Goal: Task Accomplishment & Management: Manage account settings

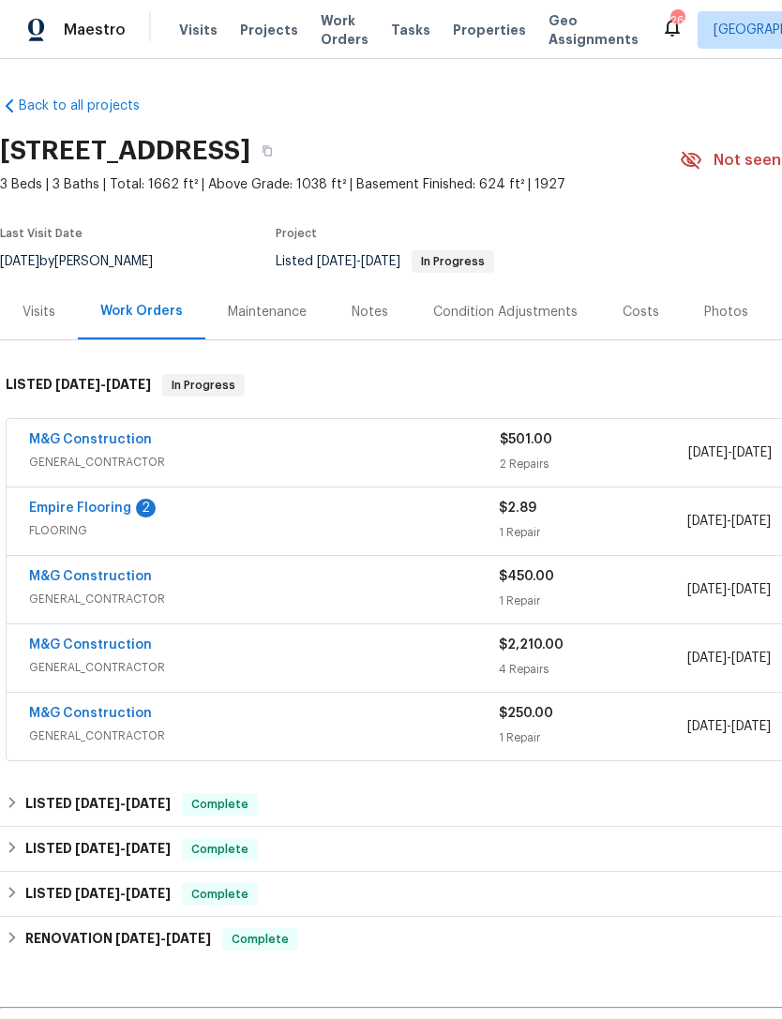
click at [264, 576] on div "M&G Construction" at bounding box center [264, 578] width 470 height 23
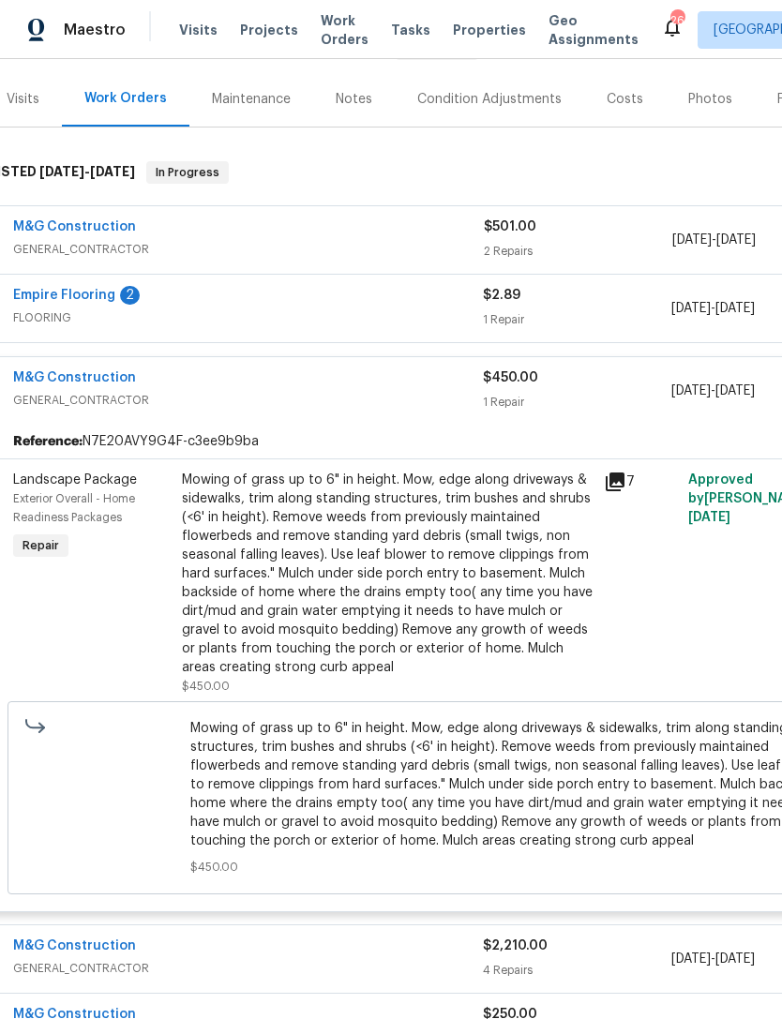
scroll to position [201, 46]
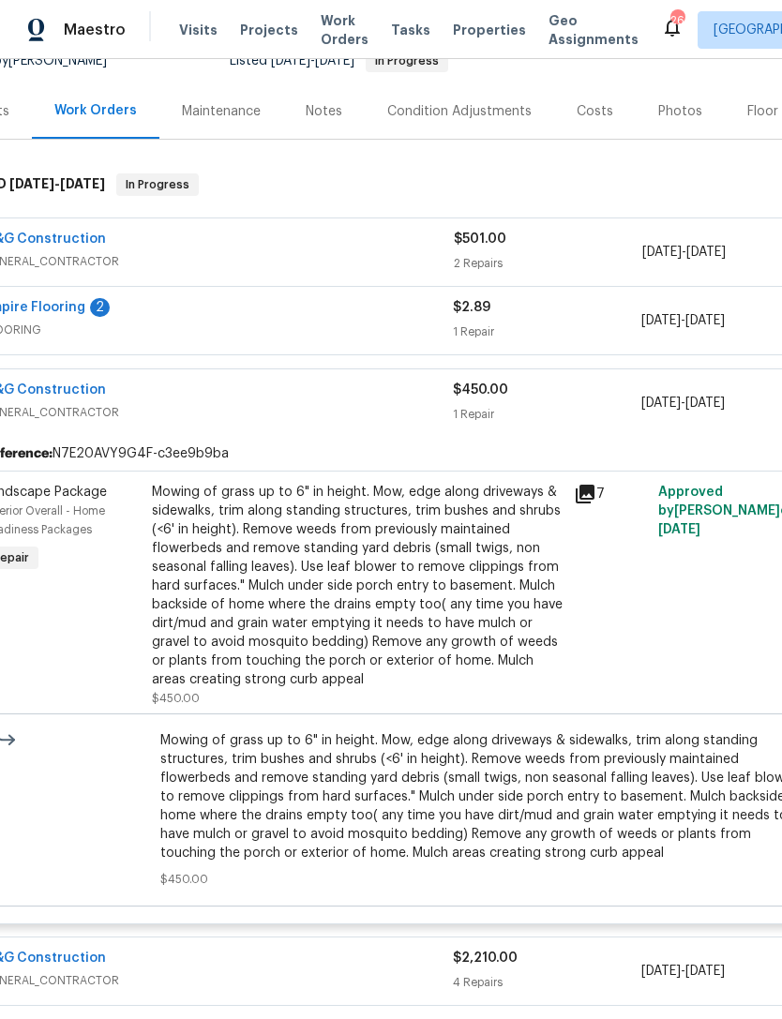
click at [610, 482] on div "7" at bounding box center [610, 595] width 84 height 236
click at [589, 501] on icon at bounding box center [585, 494] width 23 height 23
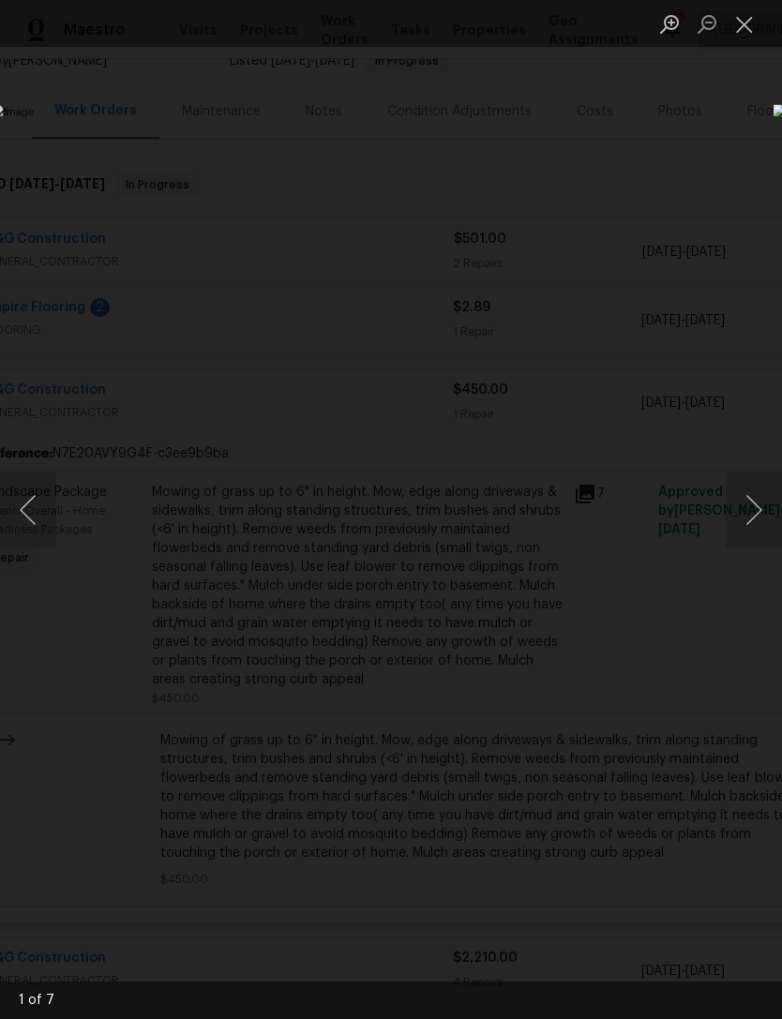
click at [760, 496] on button "Next image" at bounding box center [754, 510] width 56 height 75
click at [741, 18] on button "Close lightbox" at bounding box center [745, 24] width 38 height 33
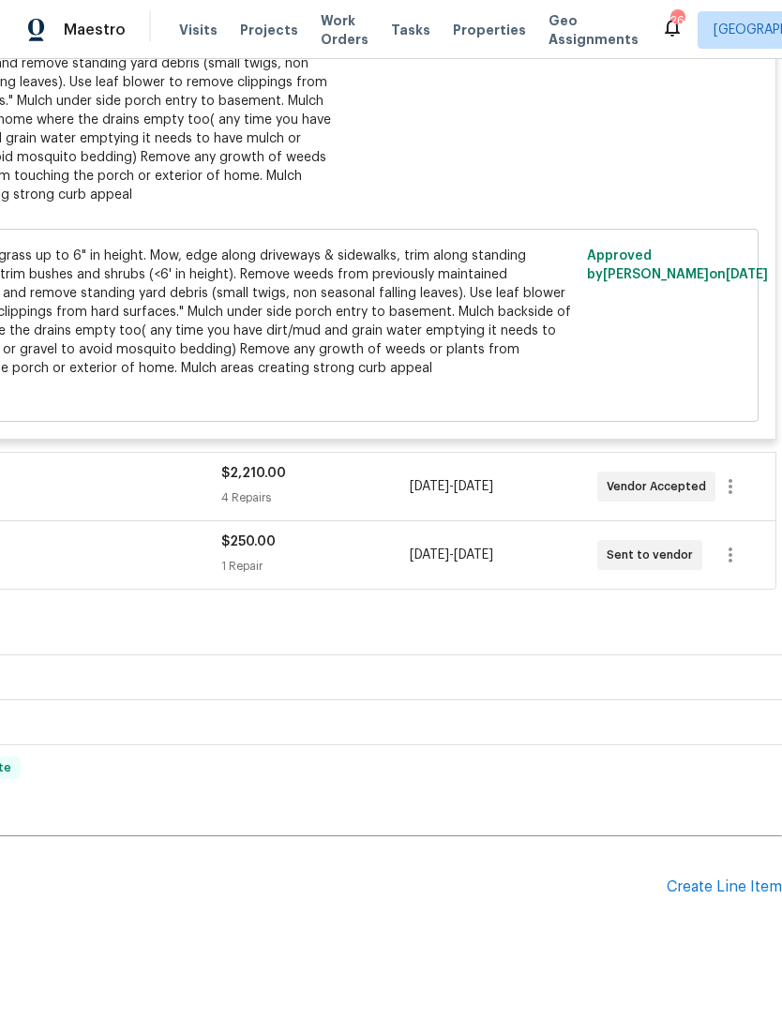
scroll to position [684, 278]
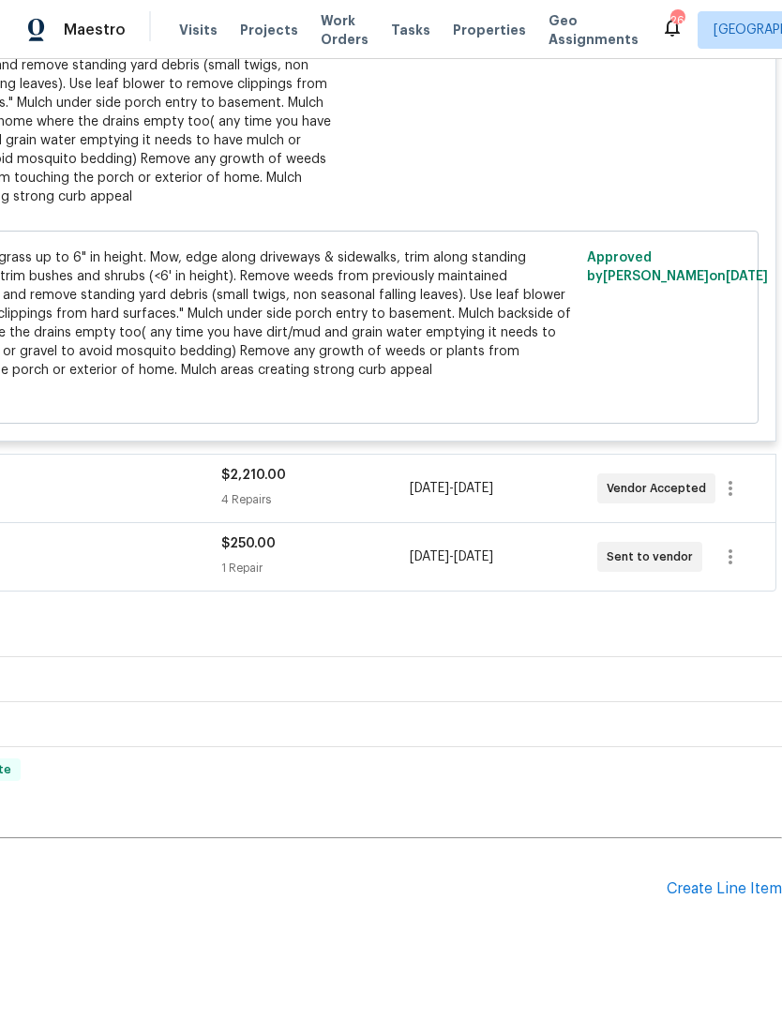
click at [335, 490] on div "$2,210.00 4 Repairs" at bounding box center [315, 488] width 188 height 45
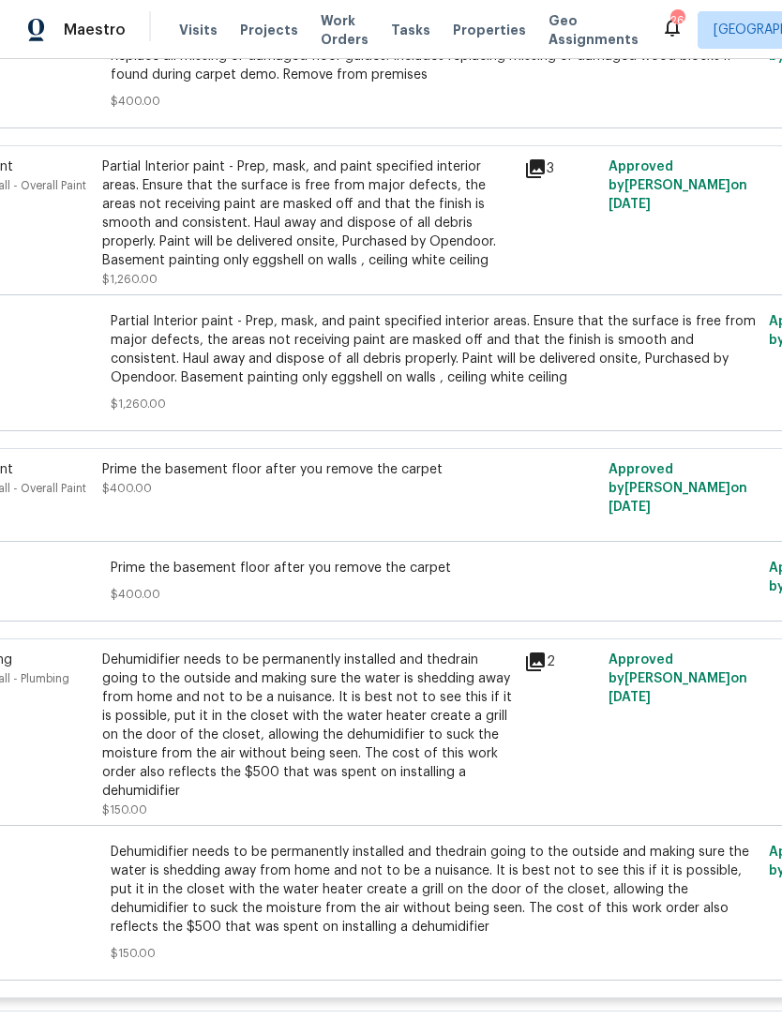
scroll to position [1362, 96]
click at [541, 663] on icon at bounding box center [535, 661] width 19 height 19
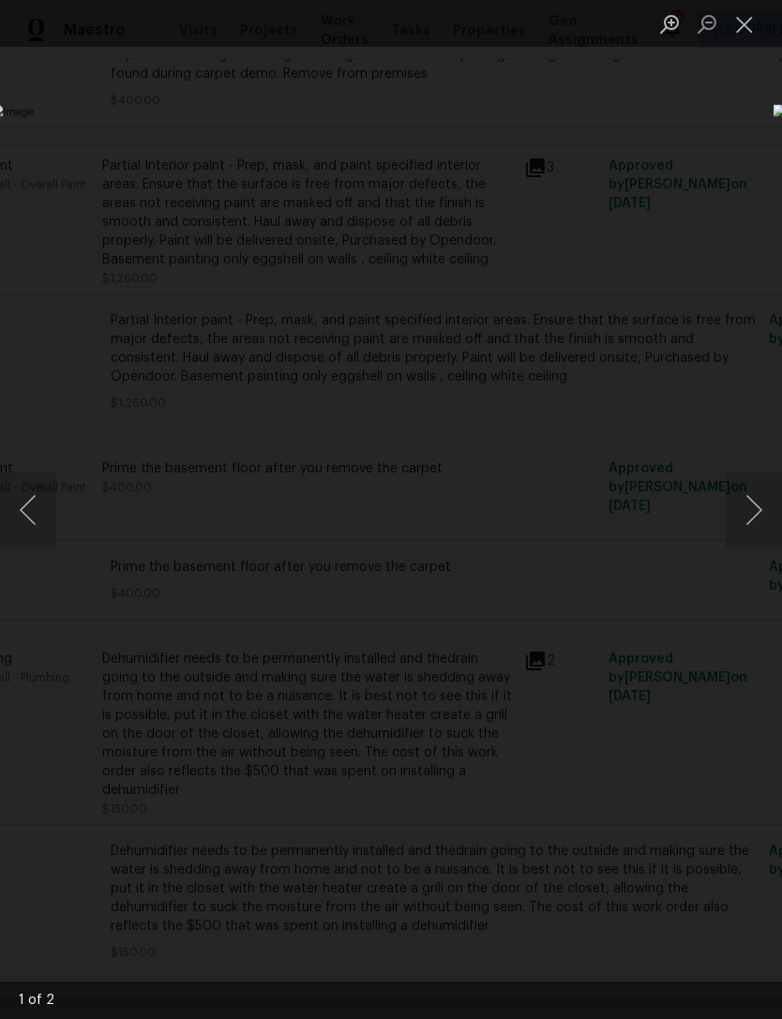
click at [748, 26] on button "Close lightbox" at bounding box center [745, 24] width 38 height 33
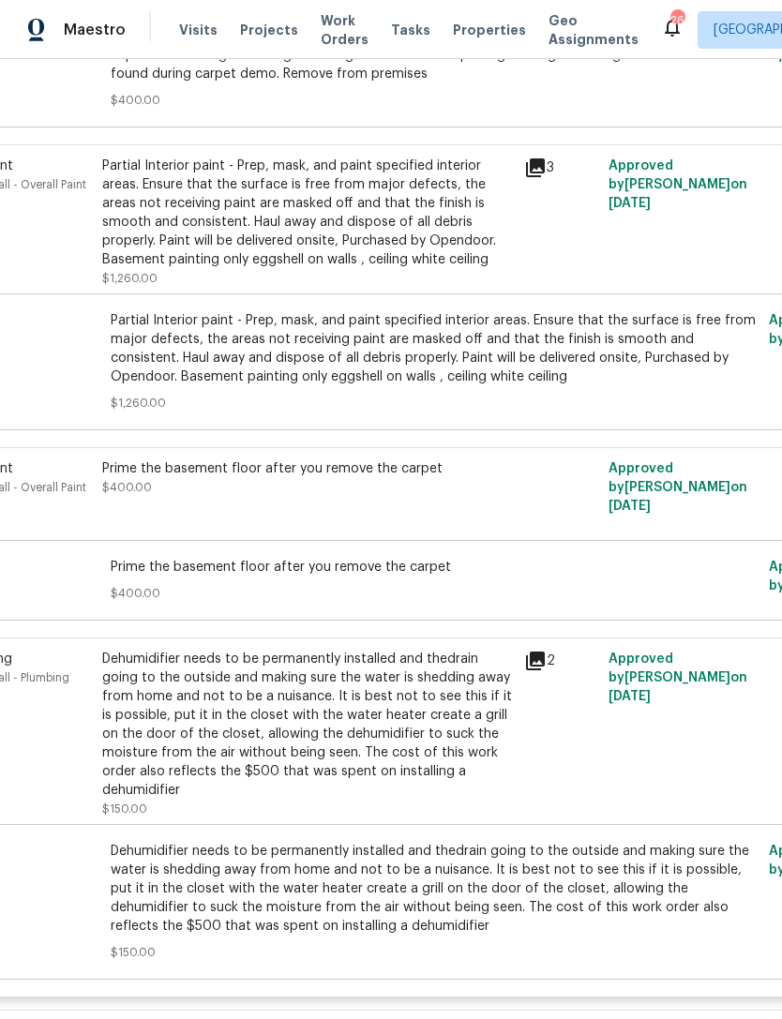
click at [443, 858] on span "Dehumidifier needs to be permanently installed and thedrain going to the outsid…" at bounding box center [435, 889] width 648 height 94
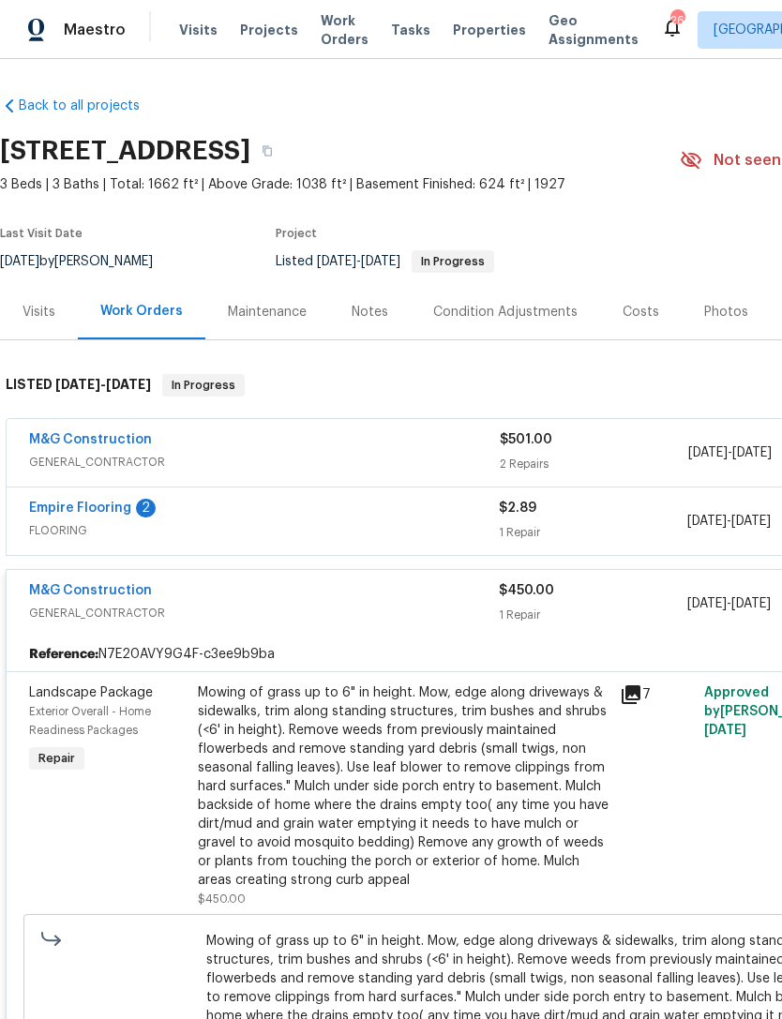
scroll to position [0, 0]
click at [332, 505] on div "Empire Flooring 2" at bounding box center [264, 510] width 470 height 23
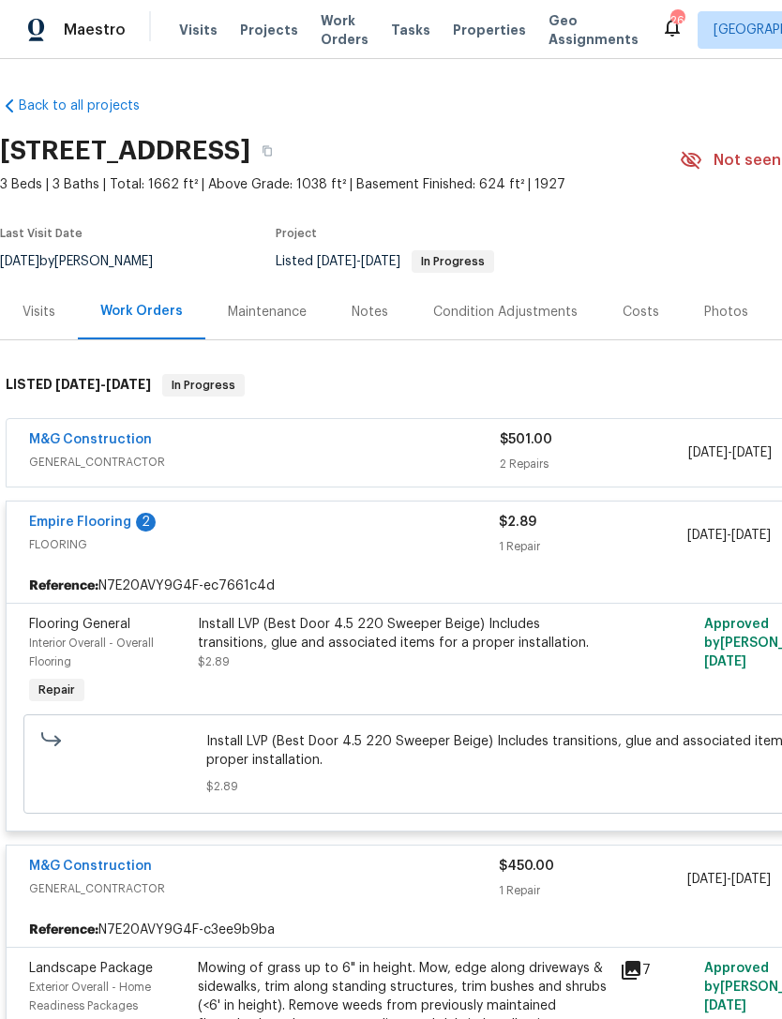
click at [127, 528] on link "Empire Flooring" at bounding box center [80, 522] width 102 height 13
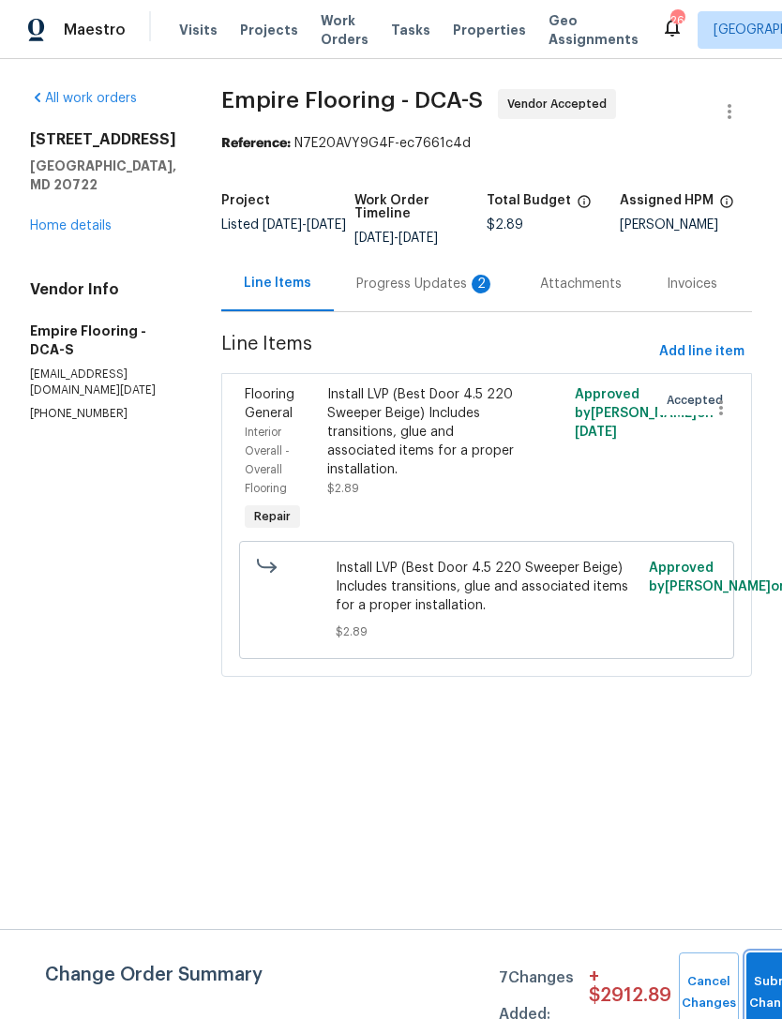
click at [756, 990] on span "Submit Changes" at bounding box center [776, 993] width 41 height 43
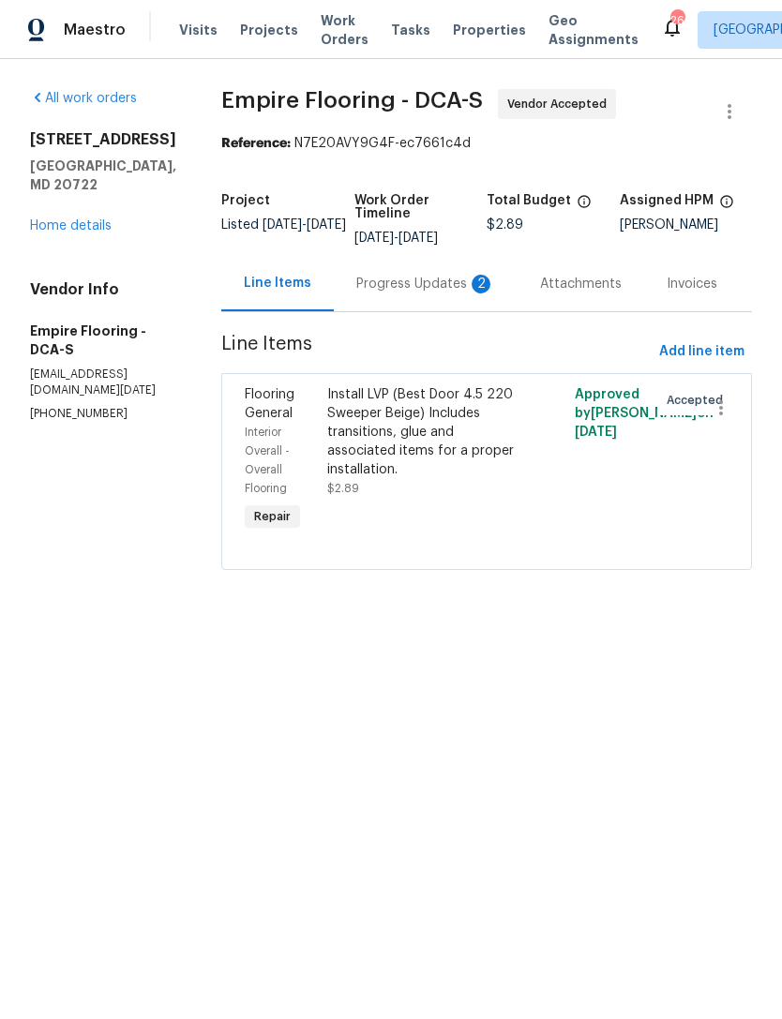
click at [410, 294] on div "Progress Updates 2" at bounding box center [425, 284] width 139 height 19
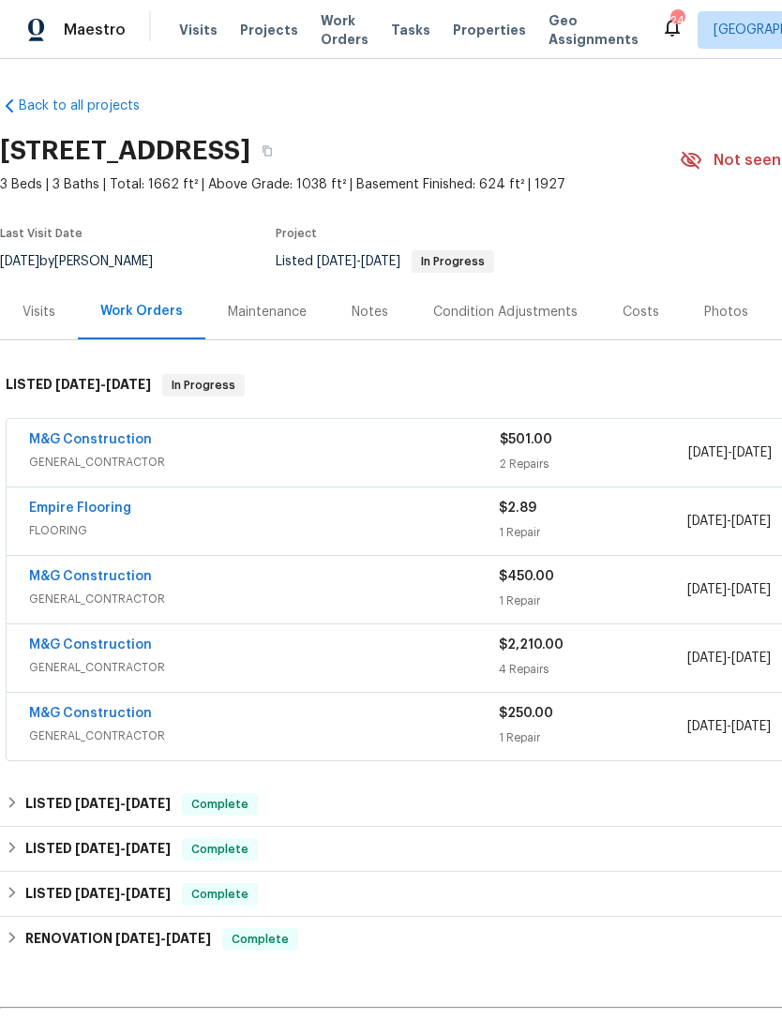
click at [275, 529] on span "FLOORING" at bounding box center [264, 530] width 470 height 19
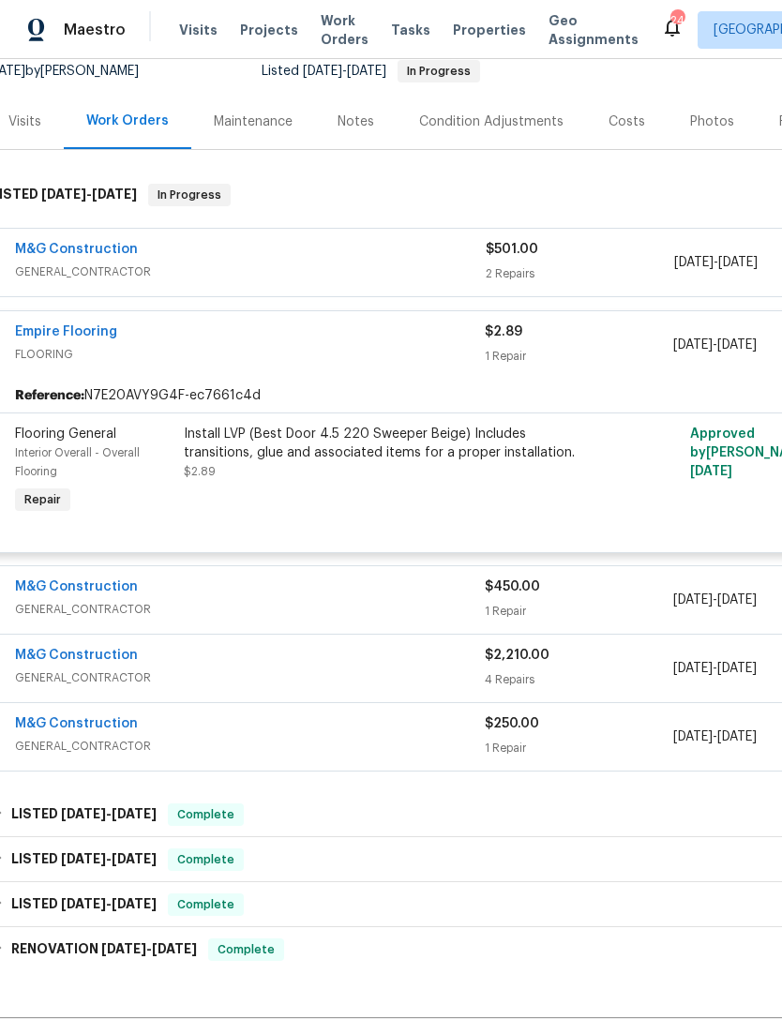
scroll to position [189, 14]
click at [234, 443] on div "Install LVP (Best Door 4.5 220 Sweeper Beige) Includes transitions, glue and as…" at bounding box center [389, 445] width 411 height 38
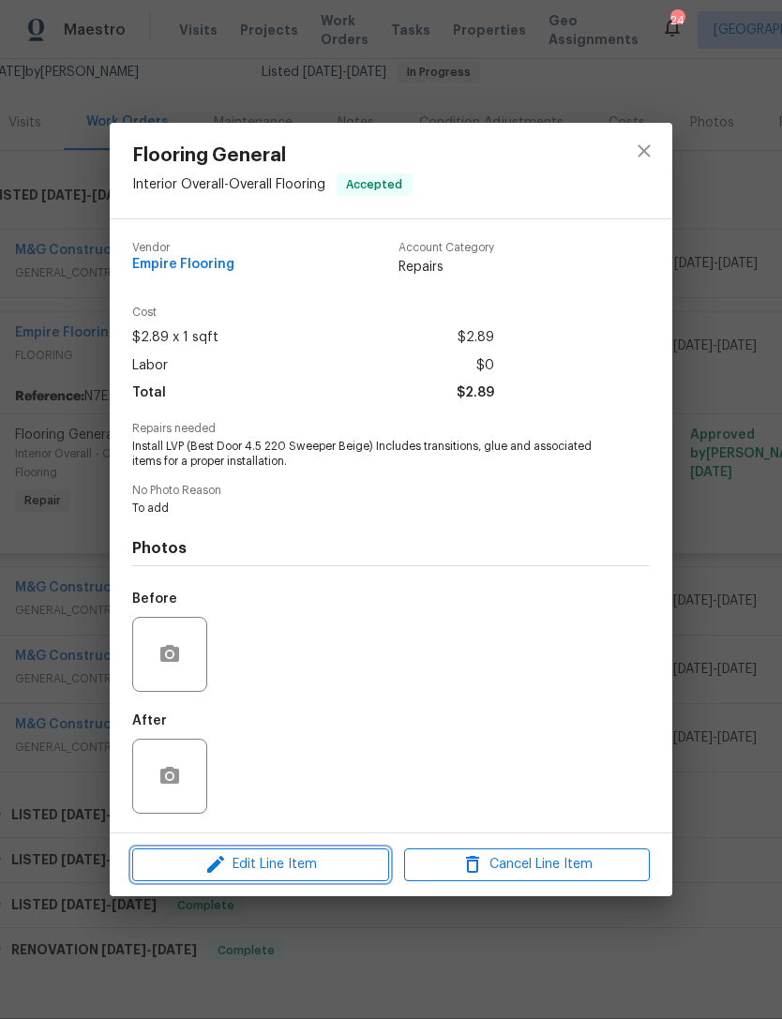
click at [294, 857] on span "Edit Line Item" at bounding box center [261, 864] width 246 height 23
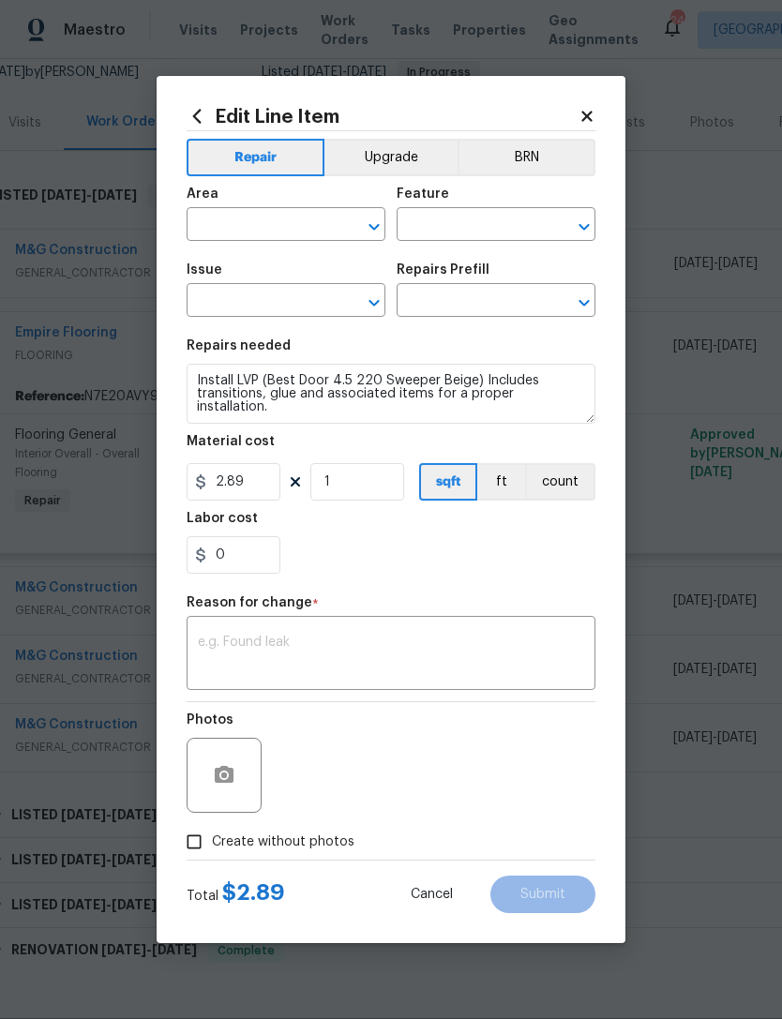
type input "Interior Overall"
type input "Overall Flooring"
type input "Flooring General"
type input "Vinyl Plank LVL 2 - Best Door 4.5 (Beige) $2.89"
click at [265, 485] on input "2.89" at bounding box center [234, 482] width 94 height 38
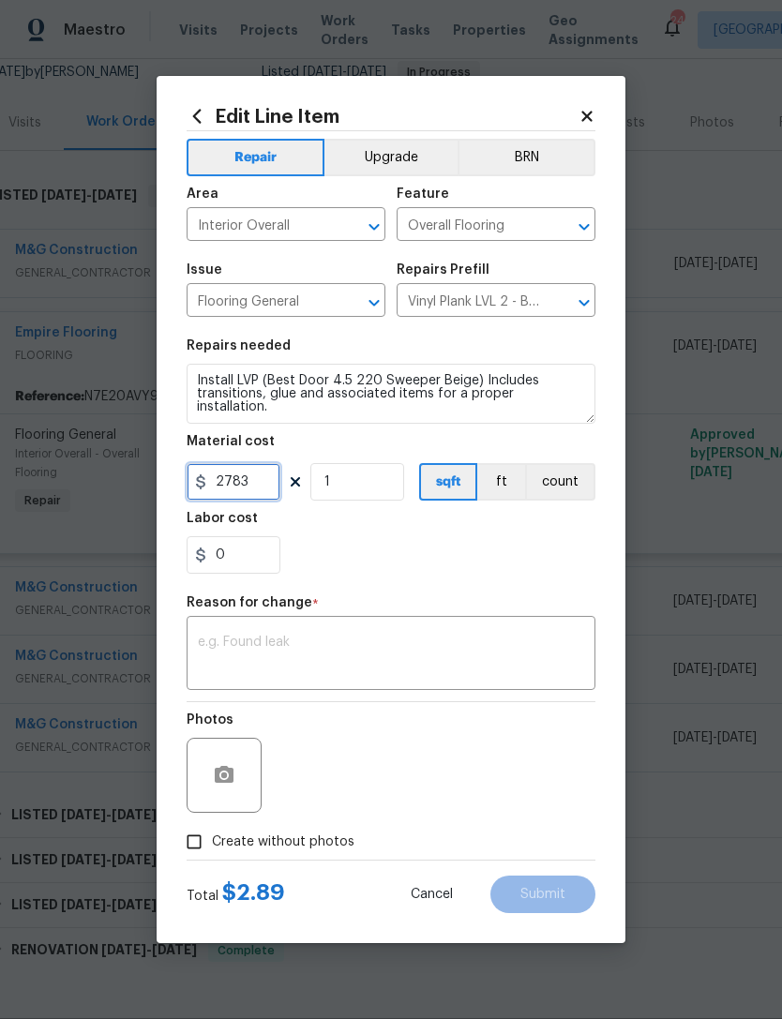
type input "2783"
click at [329, 633] on div "x ​" at bounding box center [391, 655] width 409 height 69
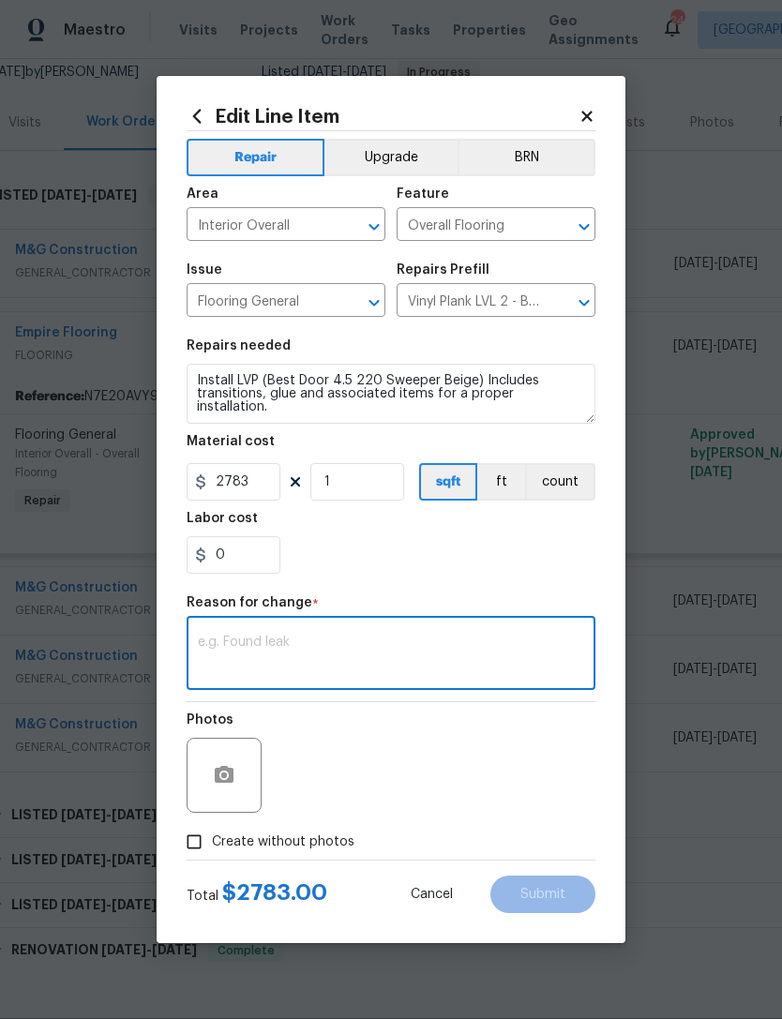
click at [306, 645] on textarea at bounding box center [391, 655] width 386 height 39
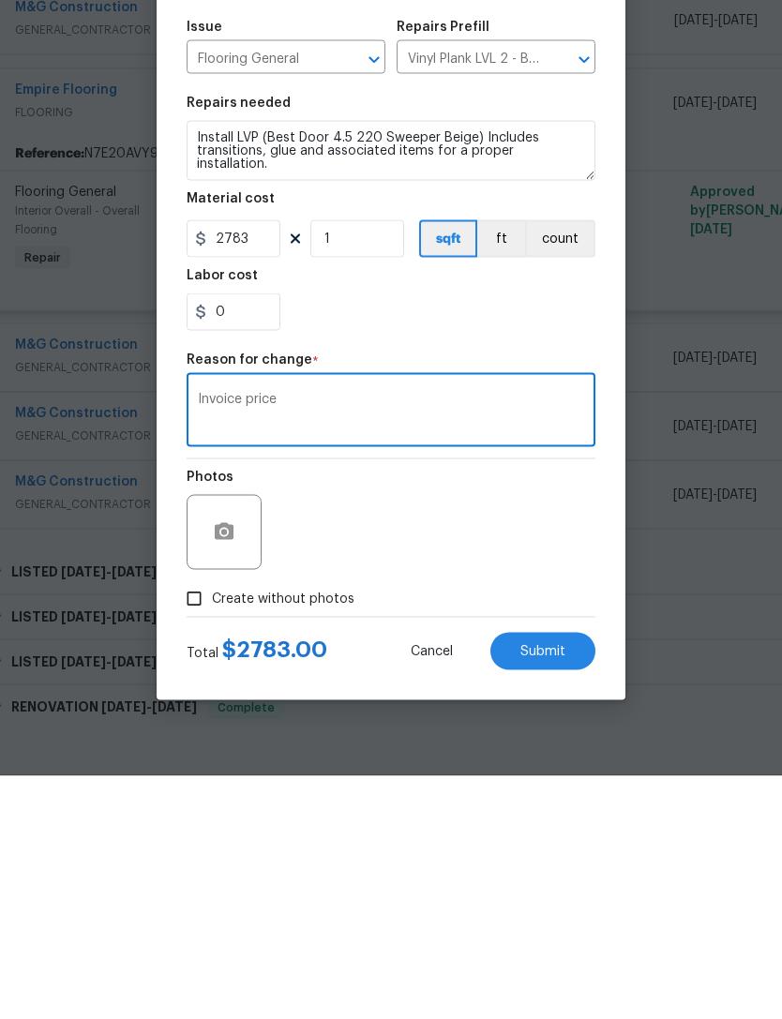
type textarea "Invoice price"
click at [195, 824] on input "Create without photos" at bounding box center [194, 842] width 36 height 36
checkbox input "true"
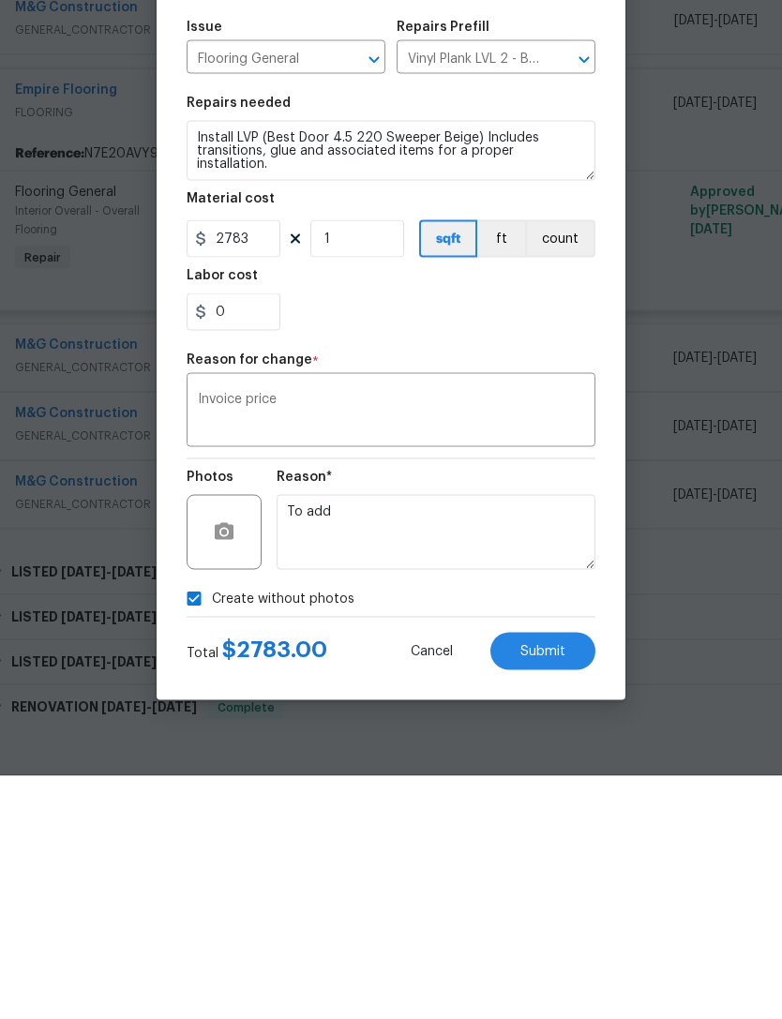
scroll to position [60, 0]
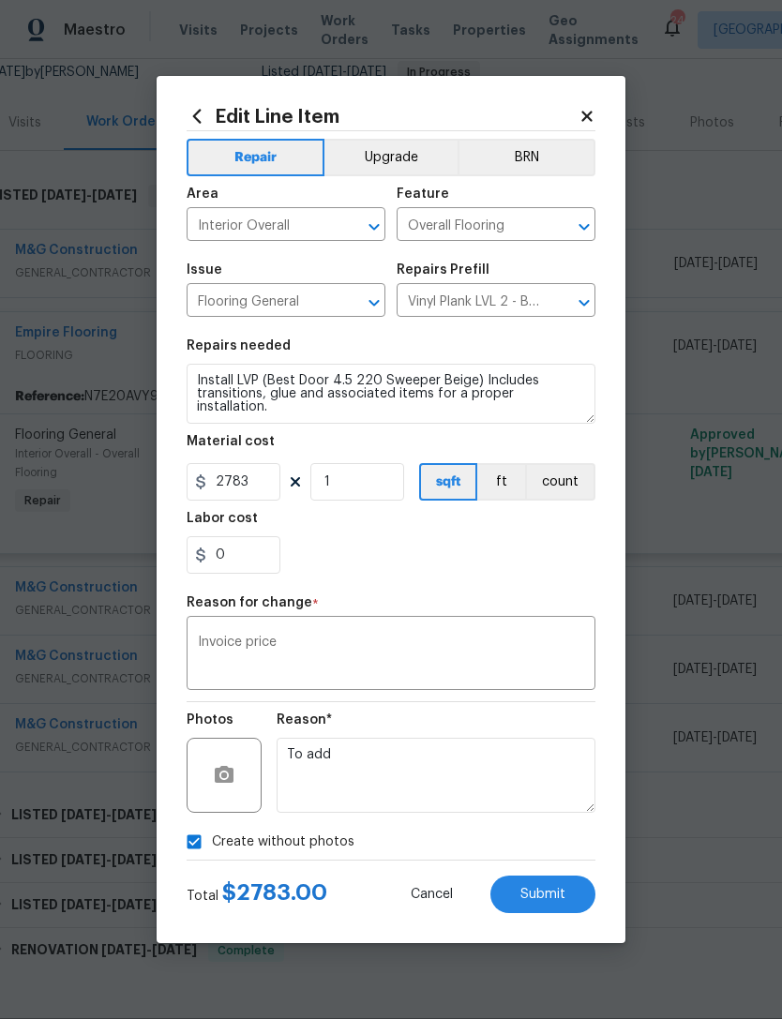
click at [552, 908] on button "Submit" at bounding box center [542, 895] width 105 height 38
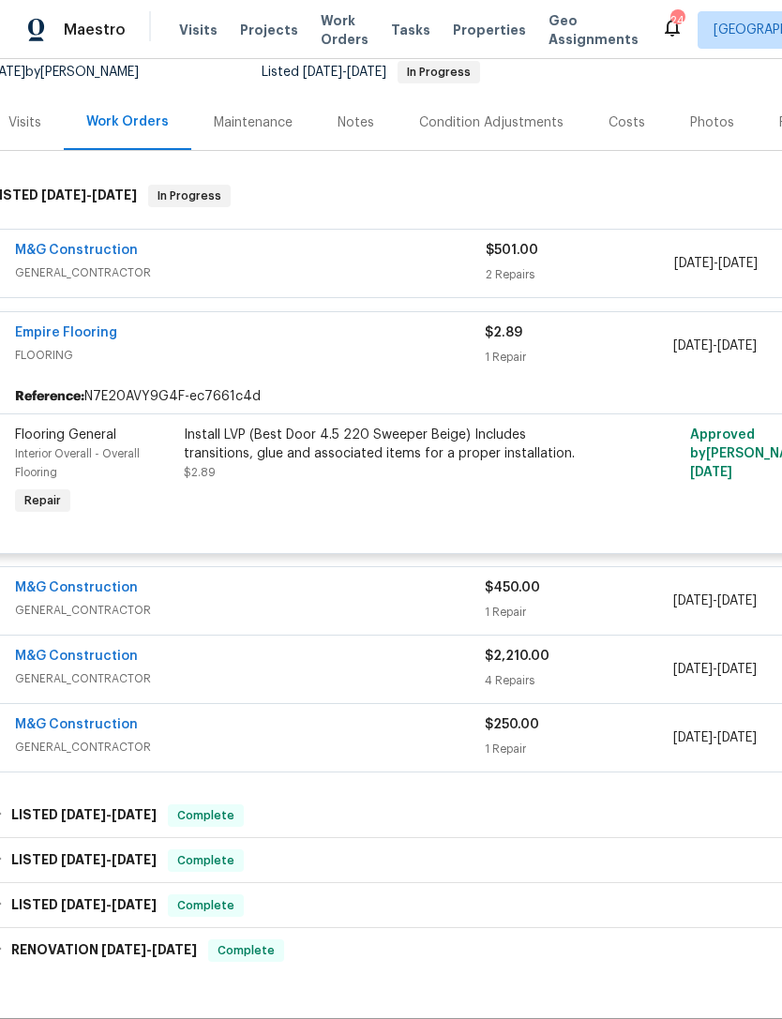
click at [99, 326] on link "Empire Flooring" at bounding box center [66, 332] width 102 height 13
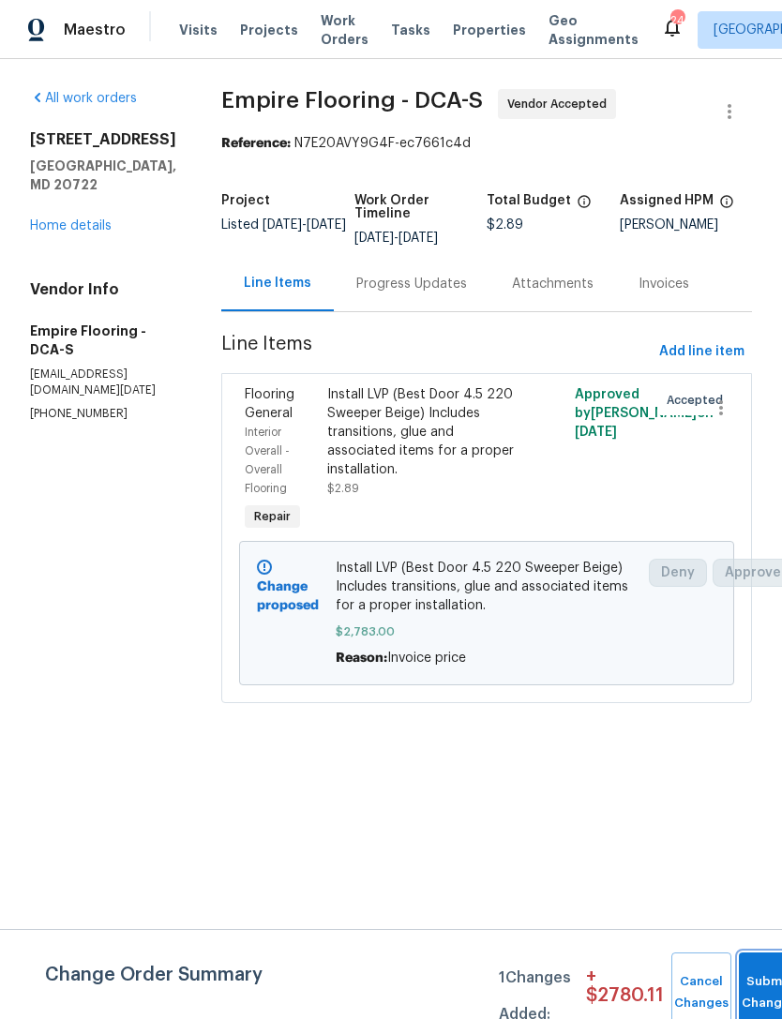
click at [755, 983] on button "Submit Changes" at bounding box center [769, 993] width 60 height 81
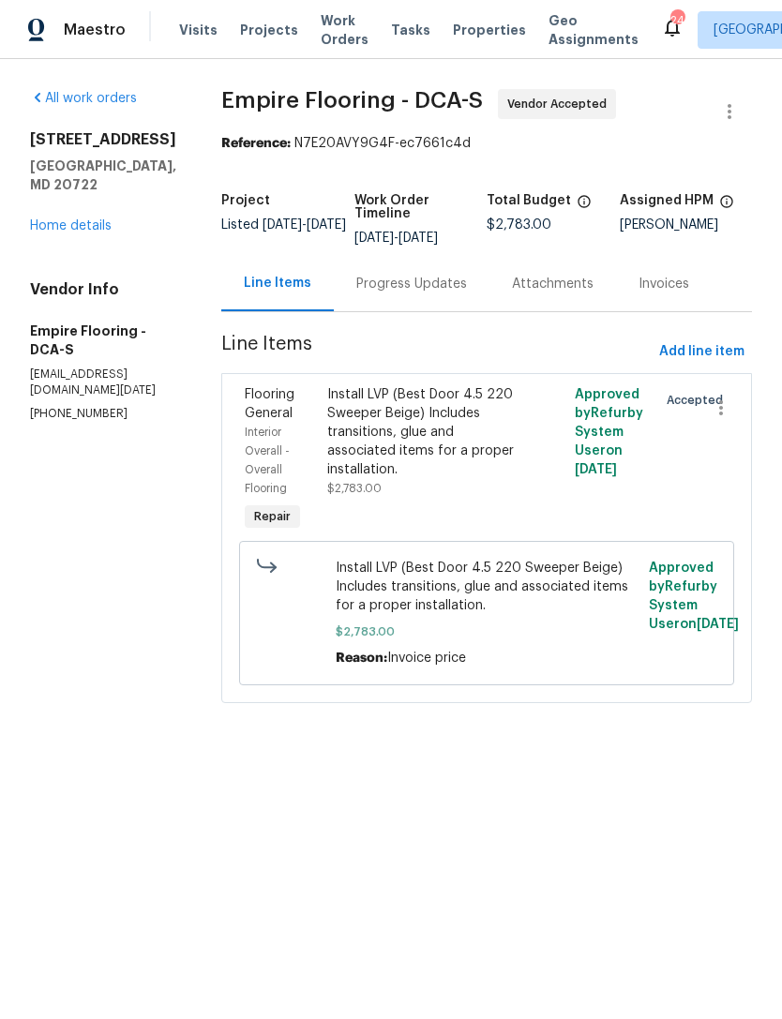
click at [430, 294] on div "Progress Updates" at bounding box center [411, 284] width 111 height 19
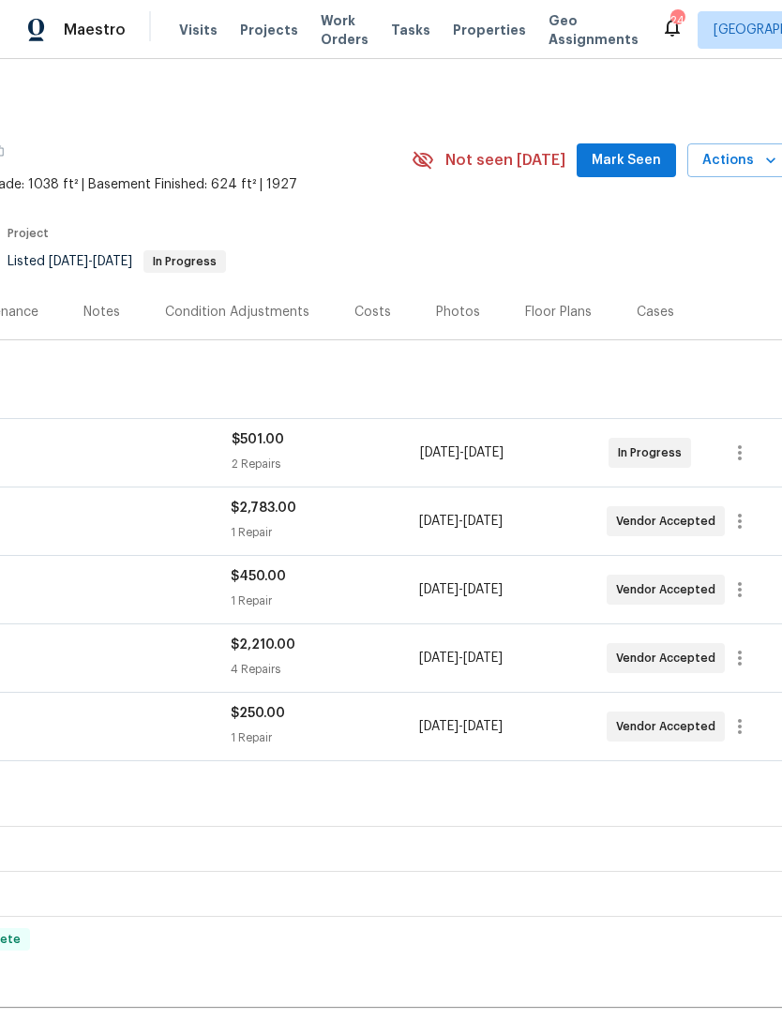
scroll to position [0, 271]
click at [628, 157] on span "Mark Seen" at bounding box center [623, 160] width 69 height 23
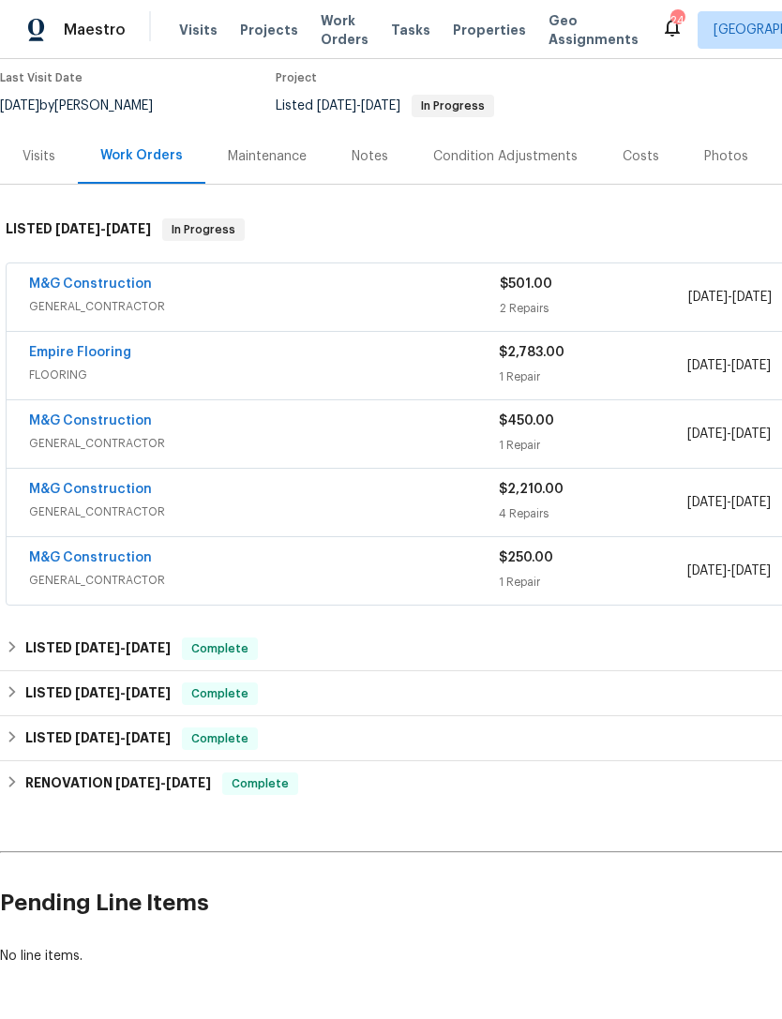
scroll to position [157, 0]
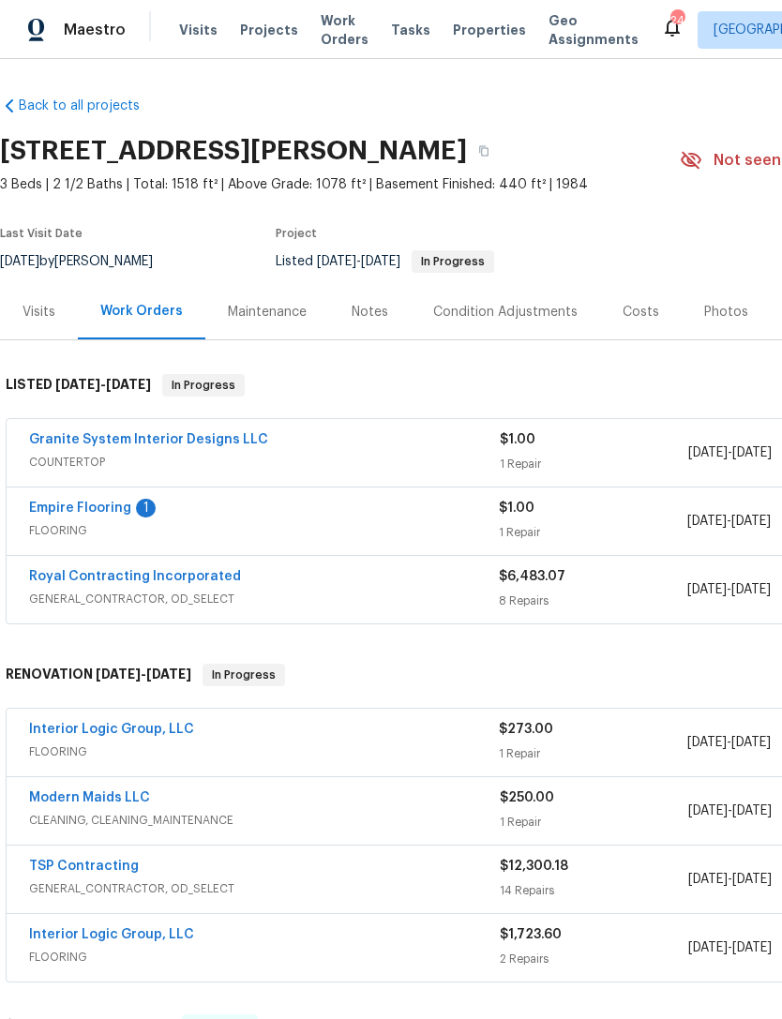
click at [73, 505] on link "Empire Flooring" at bounding box center [80, 508] width 102 height 13
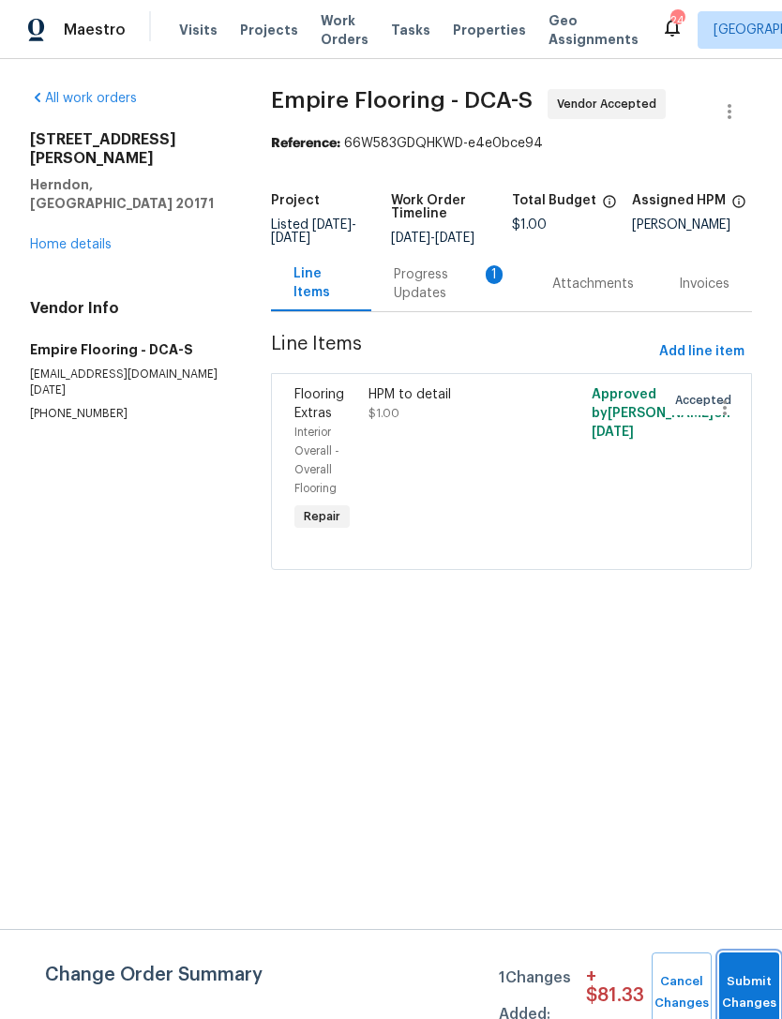
click at [747, 1002] on span "Submit Changes" at bounding box center [749, 993] width 41 height 43
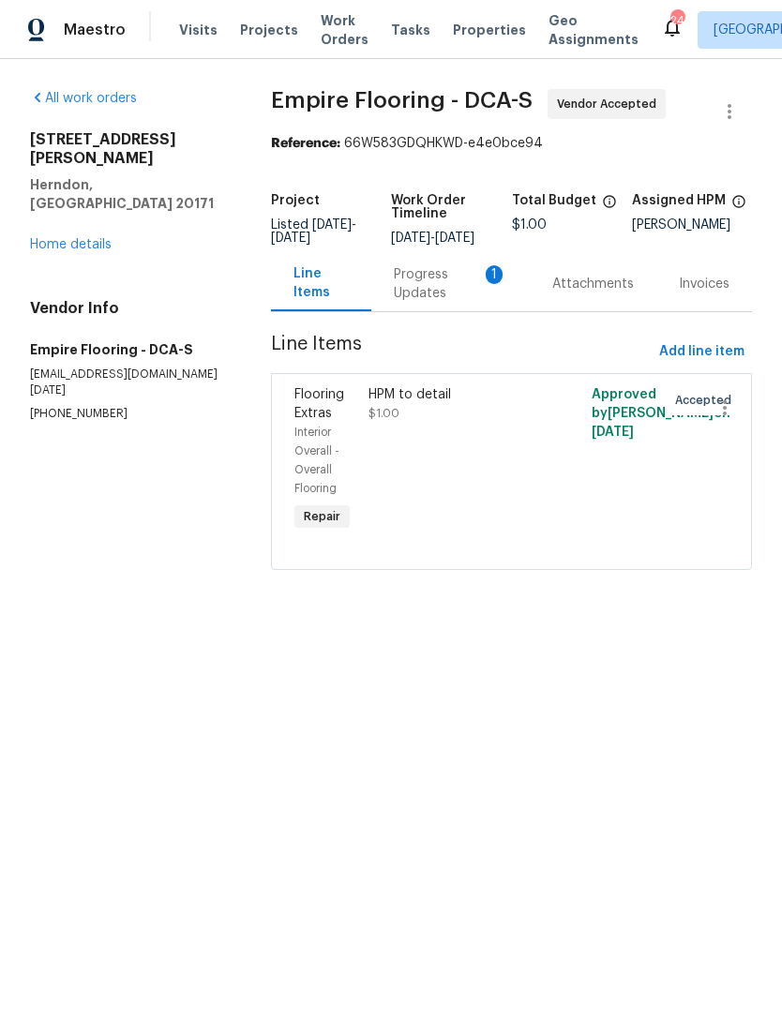
click at [432, 284] on div "Progress Updates 1" at bounding box center [450, 284] width 113 height 38
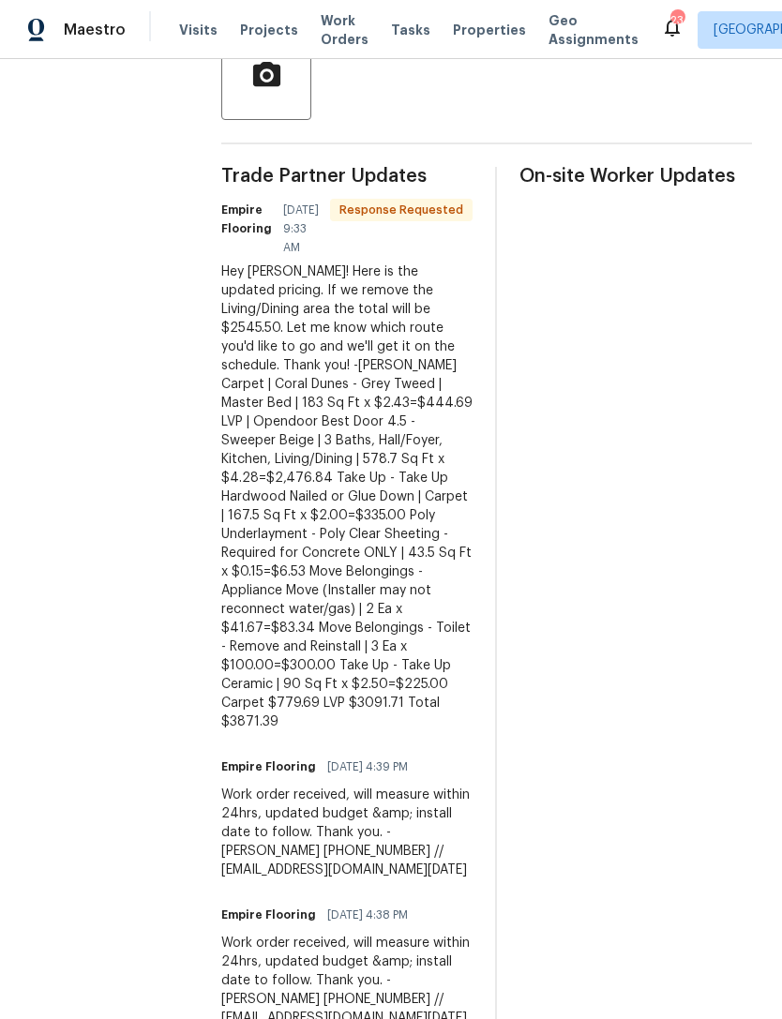
scroll to position [10, 0]
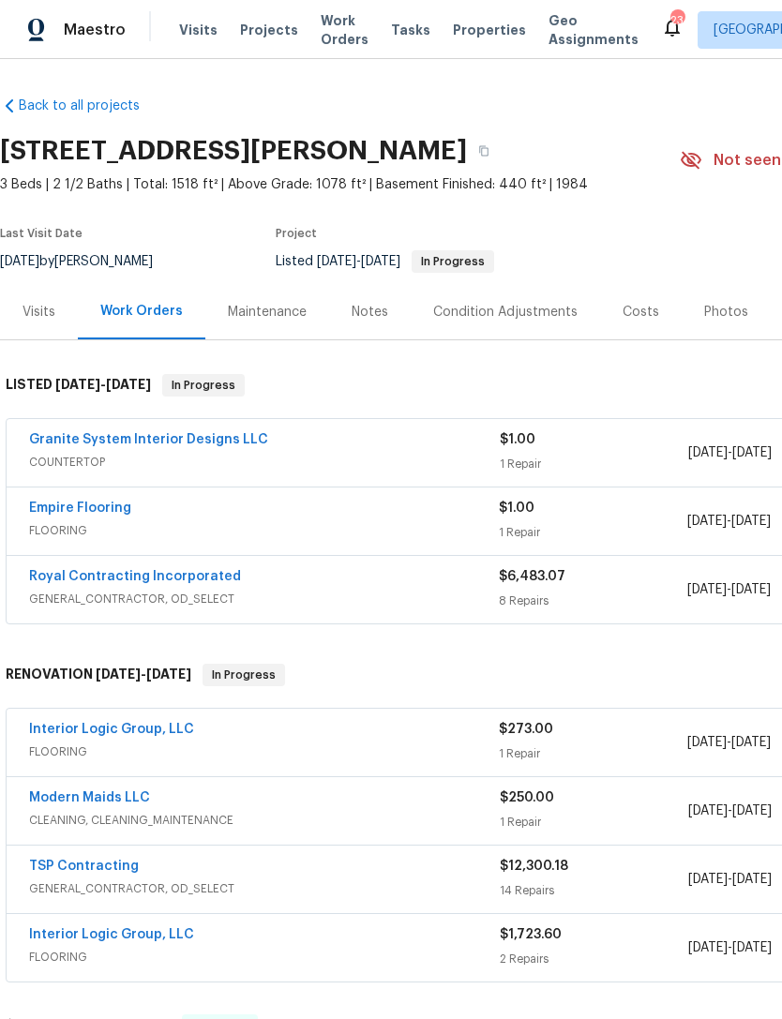
click at [318, 521] on span "FLOORING" at bounding box center [264, 530] width 470 height 19
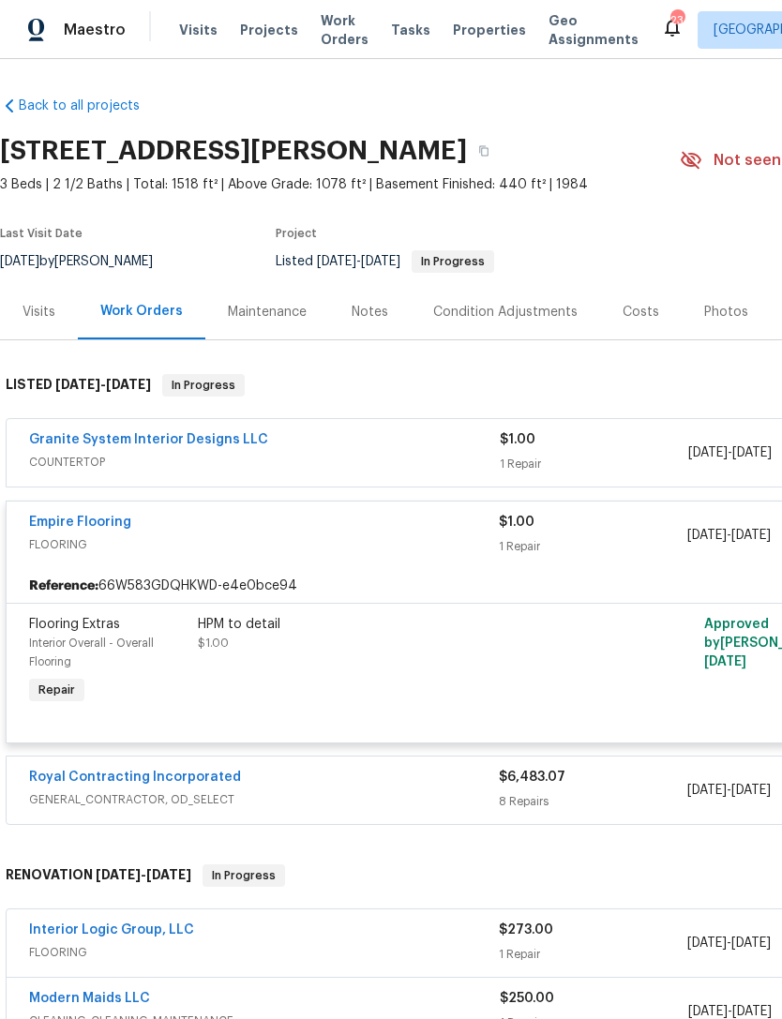
click at [370, 677] on div "HPM to detail $1.00" at bounding box center [403, 662] width 422 height 105
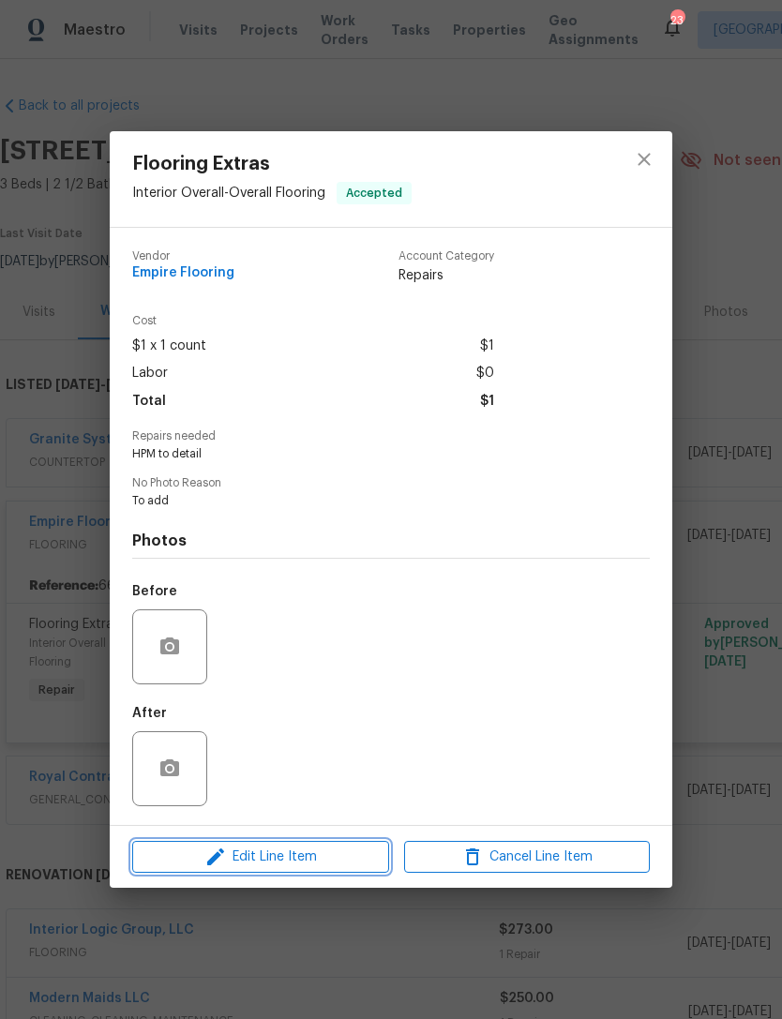
click at [281, 856] on span "Edit Line Item" at bounding box center [261, 857] width 246 height 23
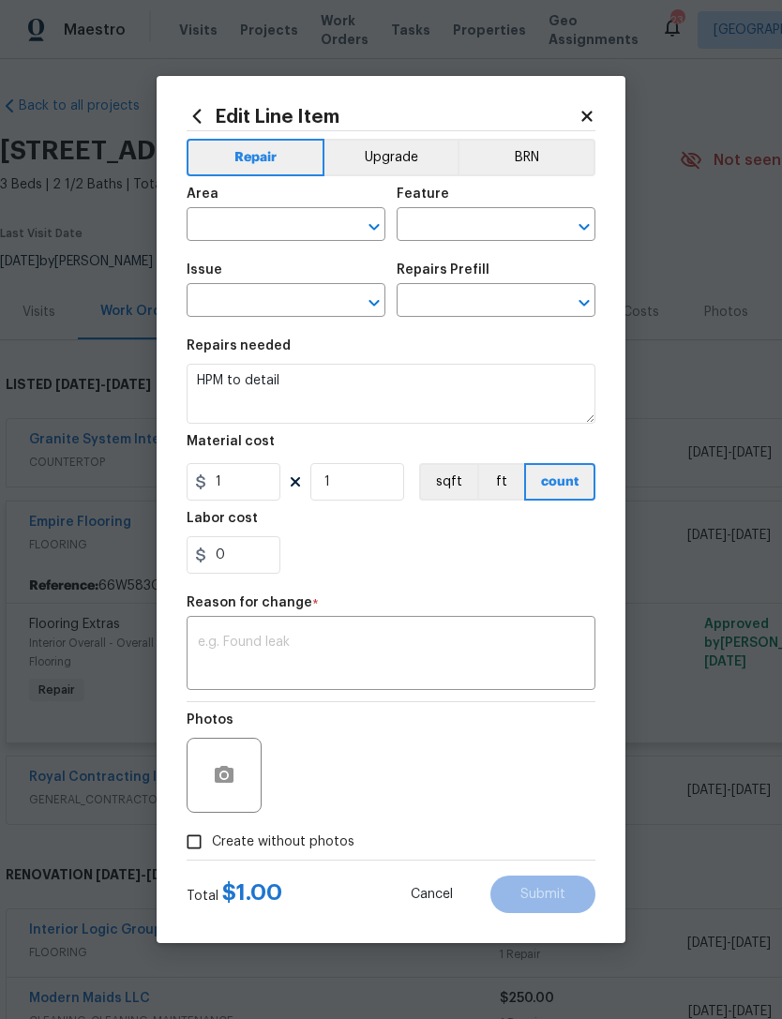
type input "Interior Overall"
type input "Overall Flooring"
type input "Flooring Extras"
type input "Add a Task $1.00"
click at [243, 490] on input "1" at bounding box center [234, 482] width 94 height 38
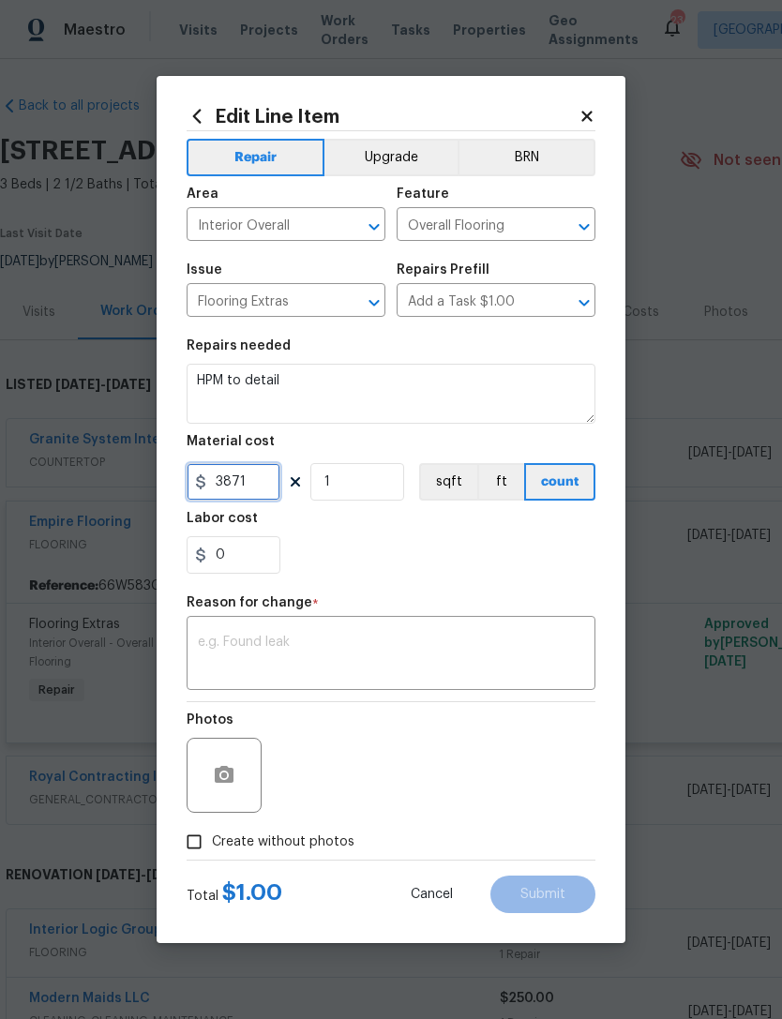
type input "3871"
click at [295, 650] on textarea at bounding box center [391, 655] width 386 height 39
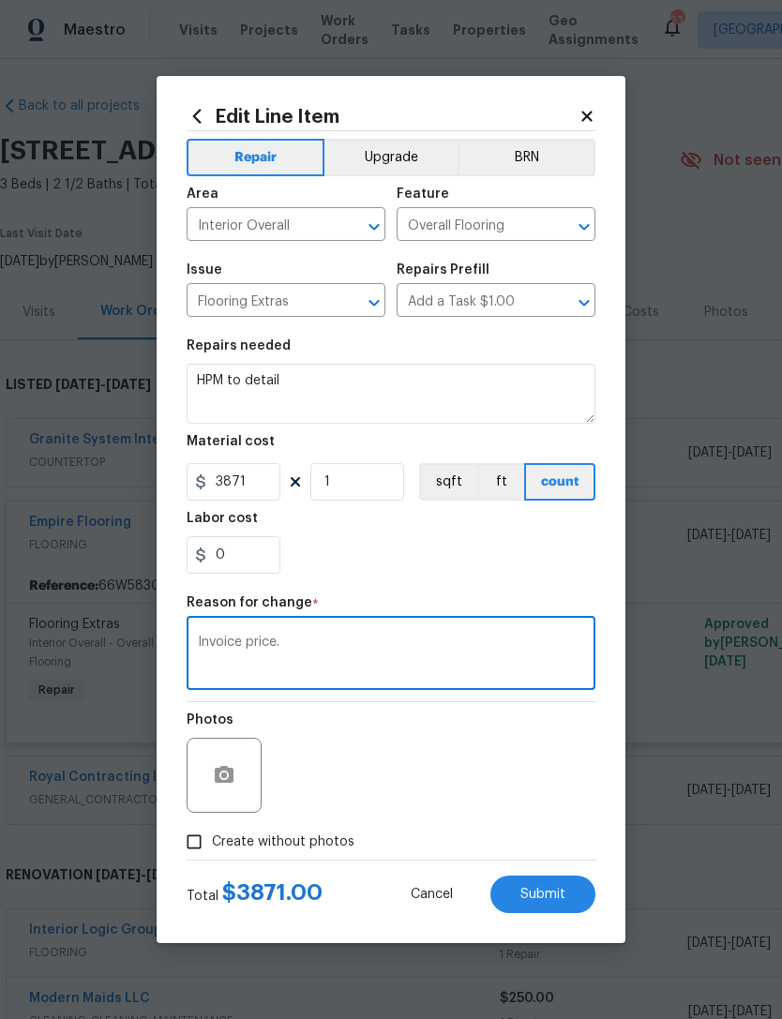
type textarea "Invoice price."
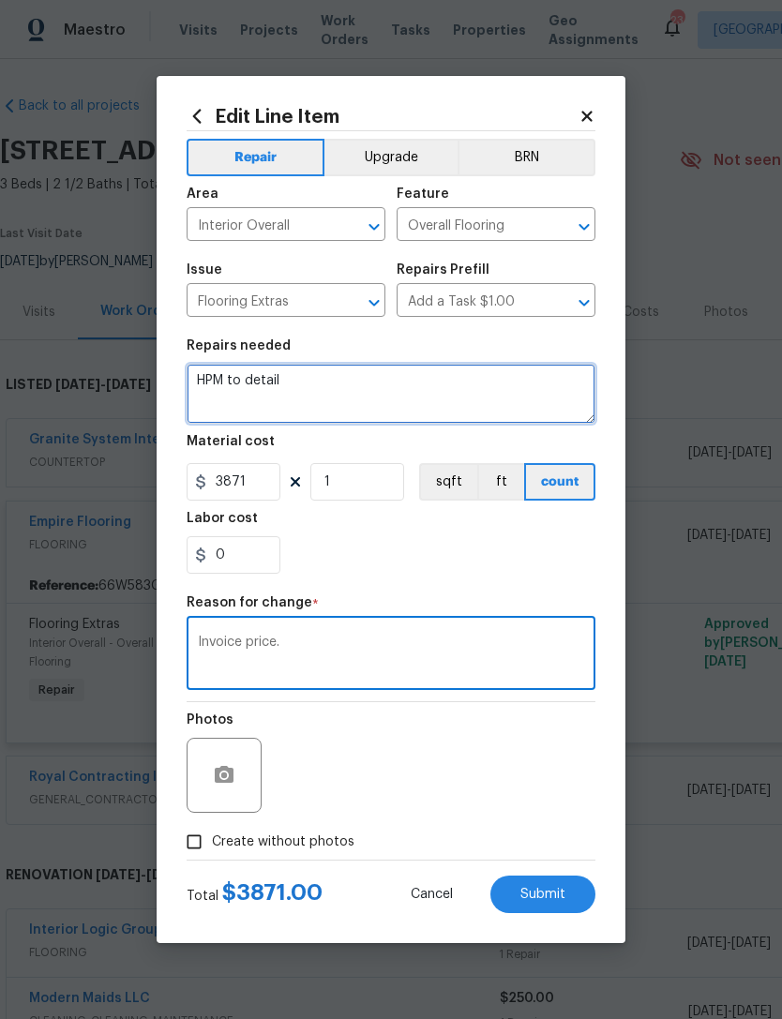
click at [325, 395] on textarea "HPM to detail" at bounding box center [391, 394] width 409 height 60
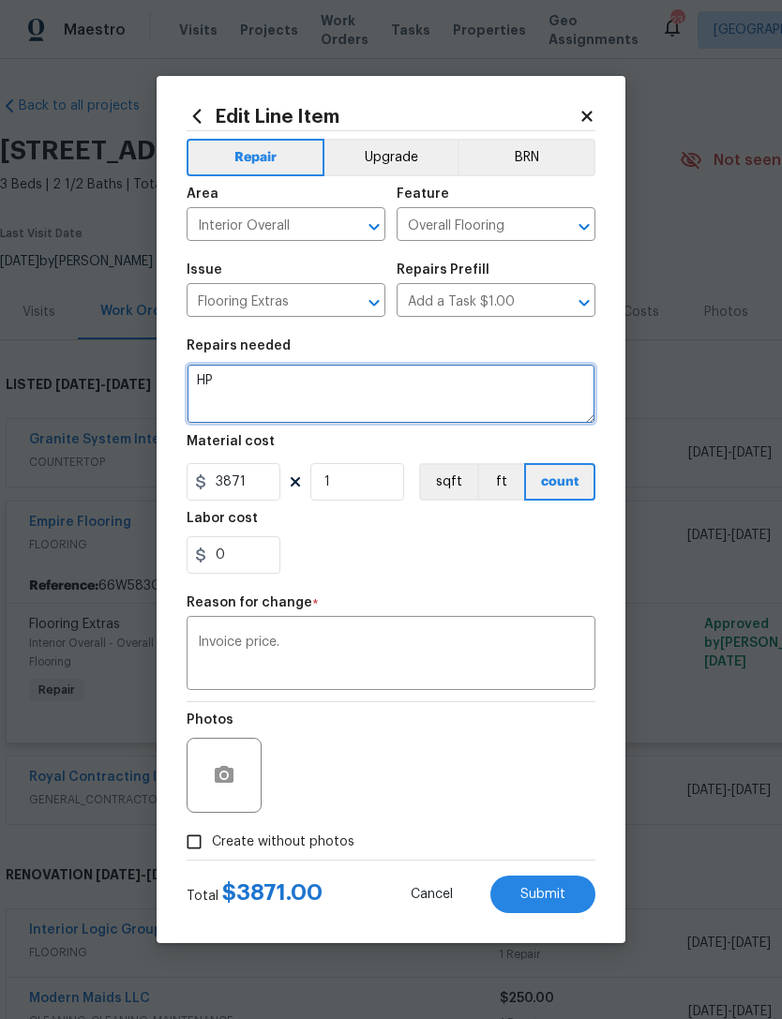
type textarea "H"
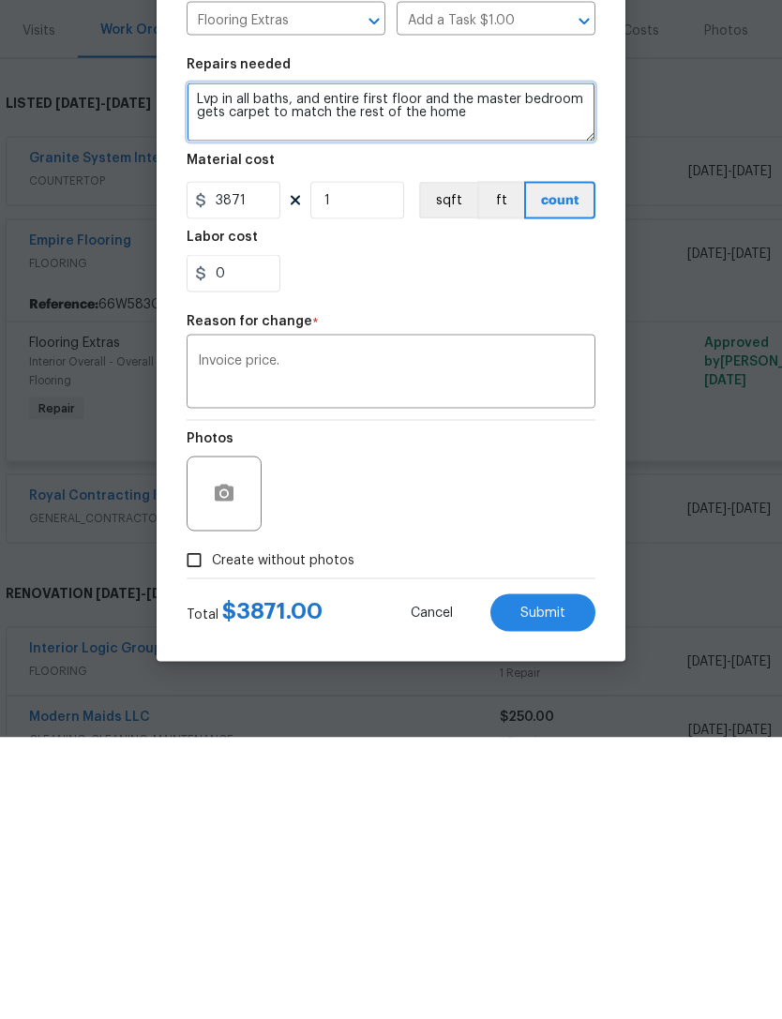
type textarea "Lvp in all baths, and entire first floor and the master bedroom gets carpet to …"
click at [194, 824] on input "Create without photos" at bounding box center [194, 842] width 36 height 36
checkbox input "true"
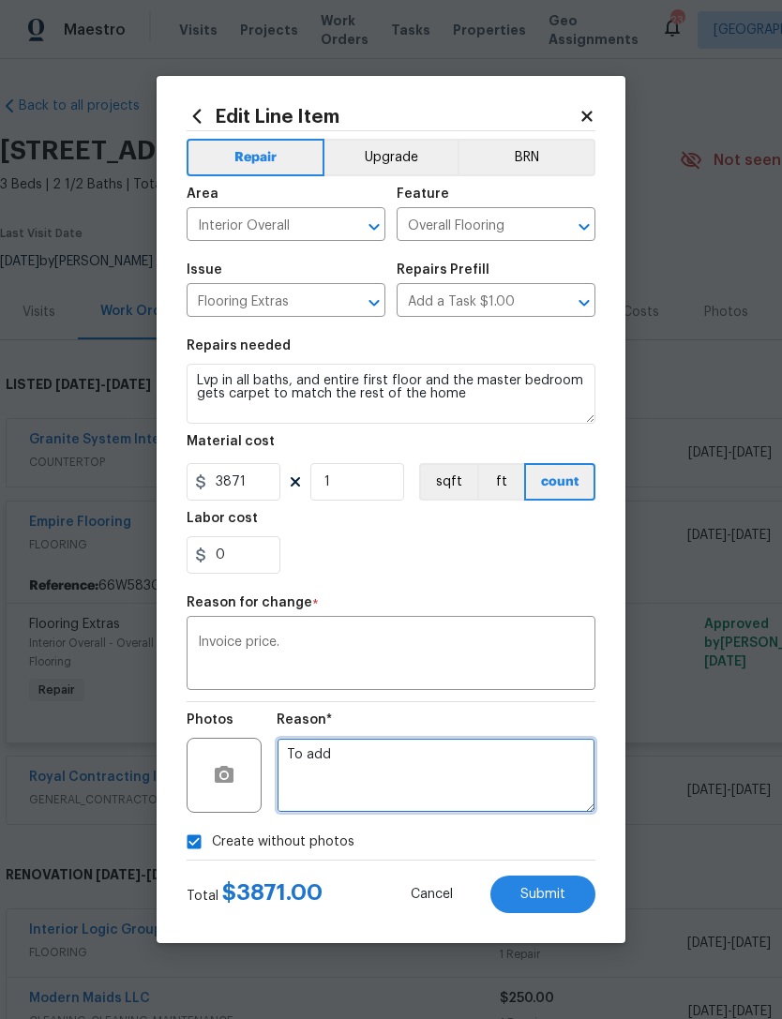
click at [339, 756] on textarea "To add" at bounding box center [436, 775] width 319 height 75
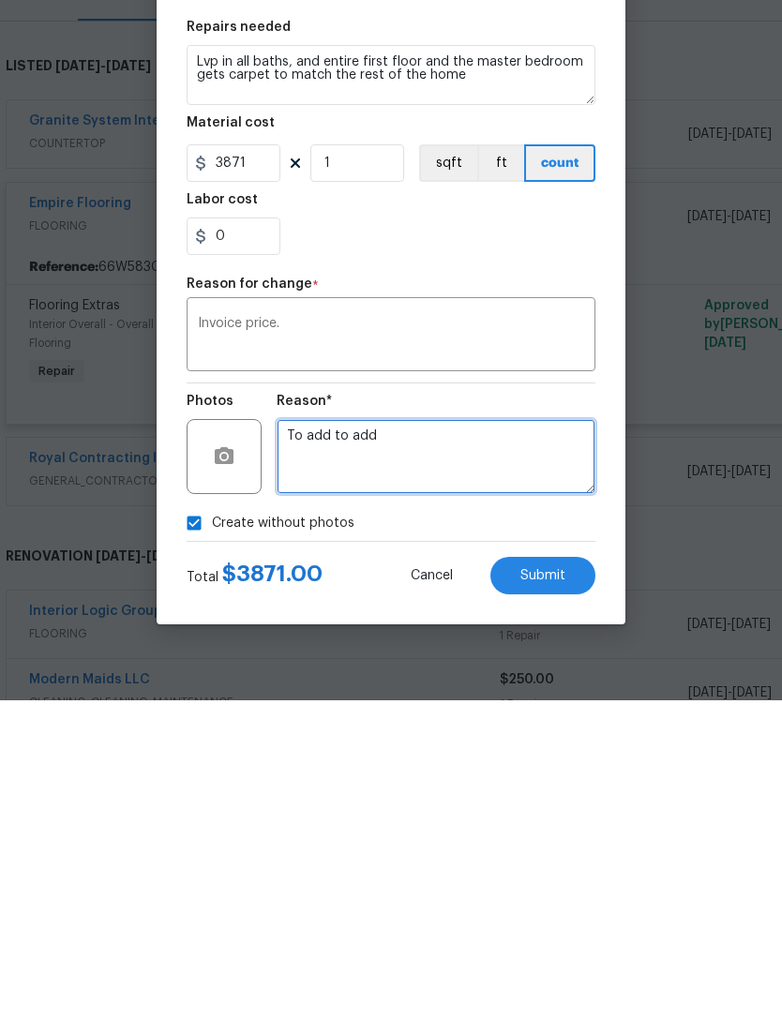
type textarea "To add to add"
click at [562, 888] on span "Submit" at bounding box center [542, 895] width 45 height 14
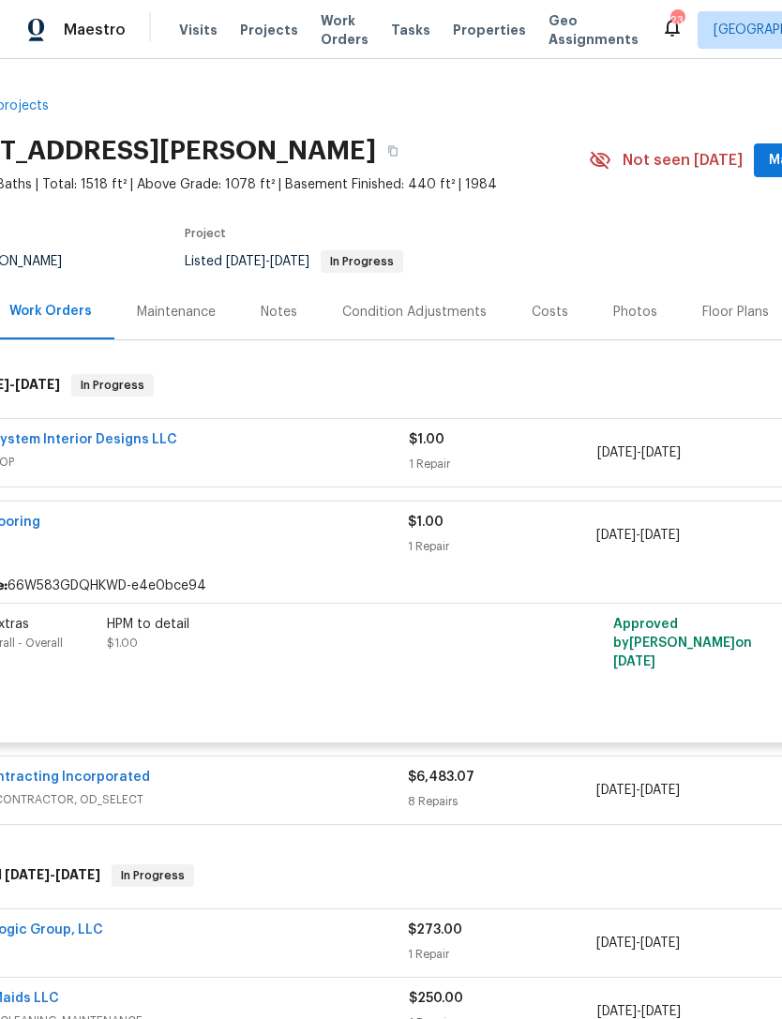
scroll to position [0, 88]
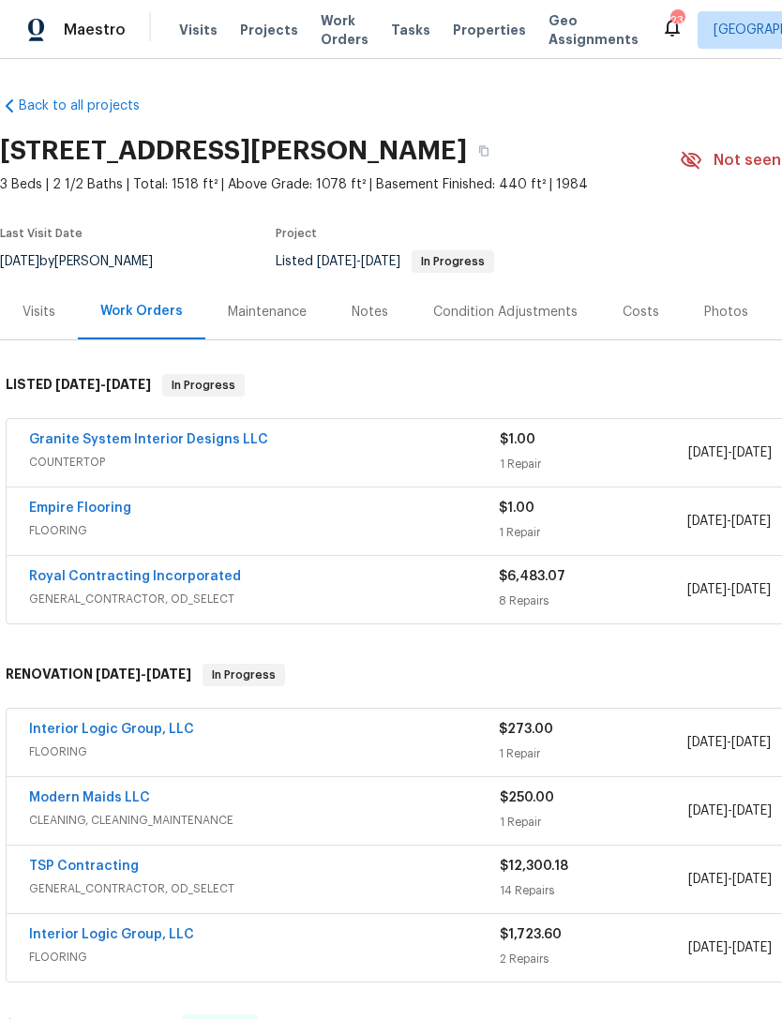
click at [294, 529] on span "FLOORING" at bounding box center [264, 530] width 470 height 19
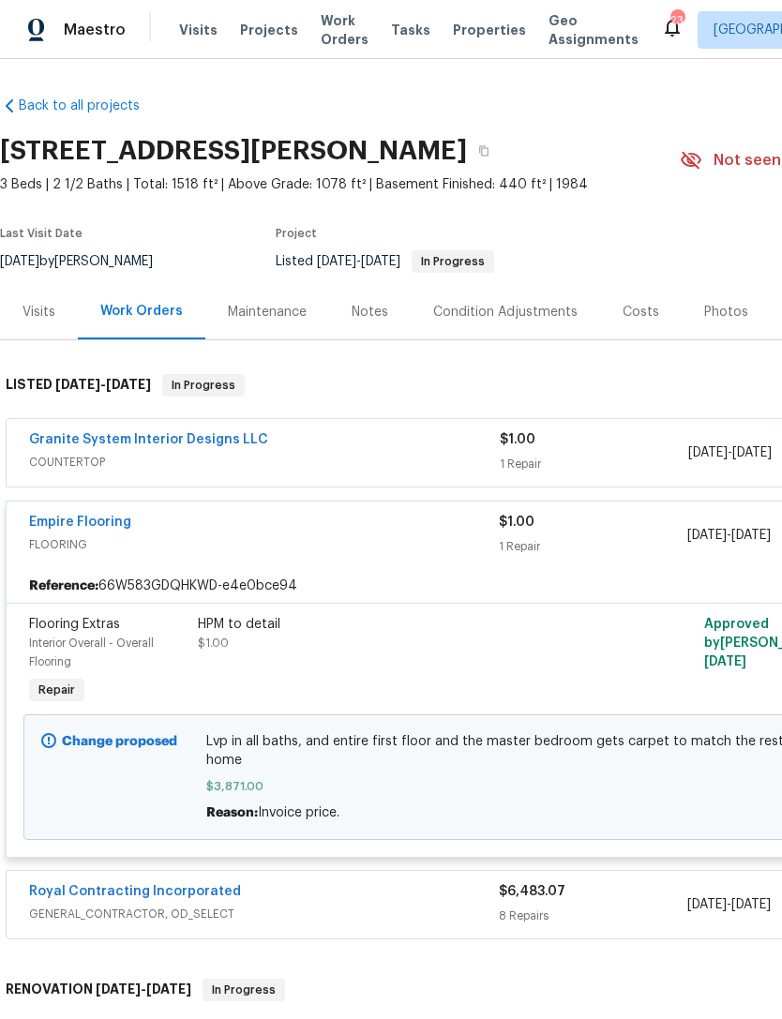
click at [86, 522] on link "Empire Flooring" at bounding box center [80, 522] width 102 height 13
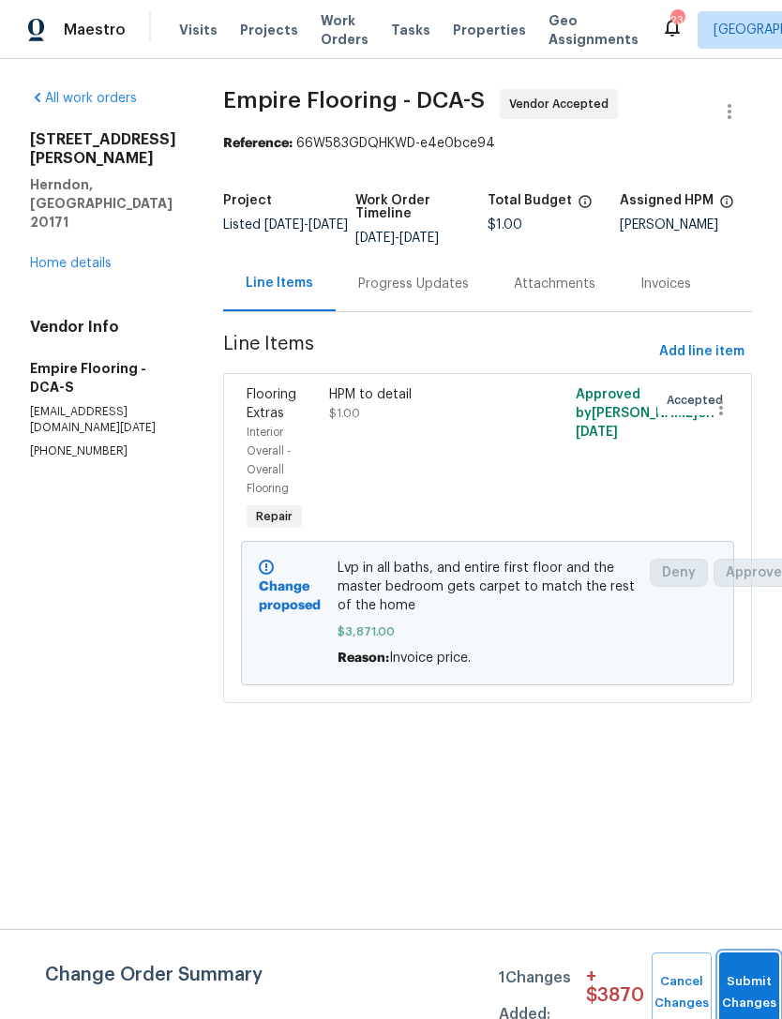
click at [739, 983] on button "Submit Changes" at bounding box center [749, 993] width 60 height 81
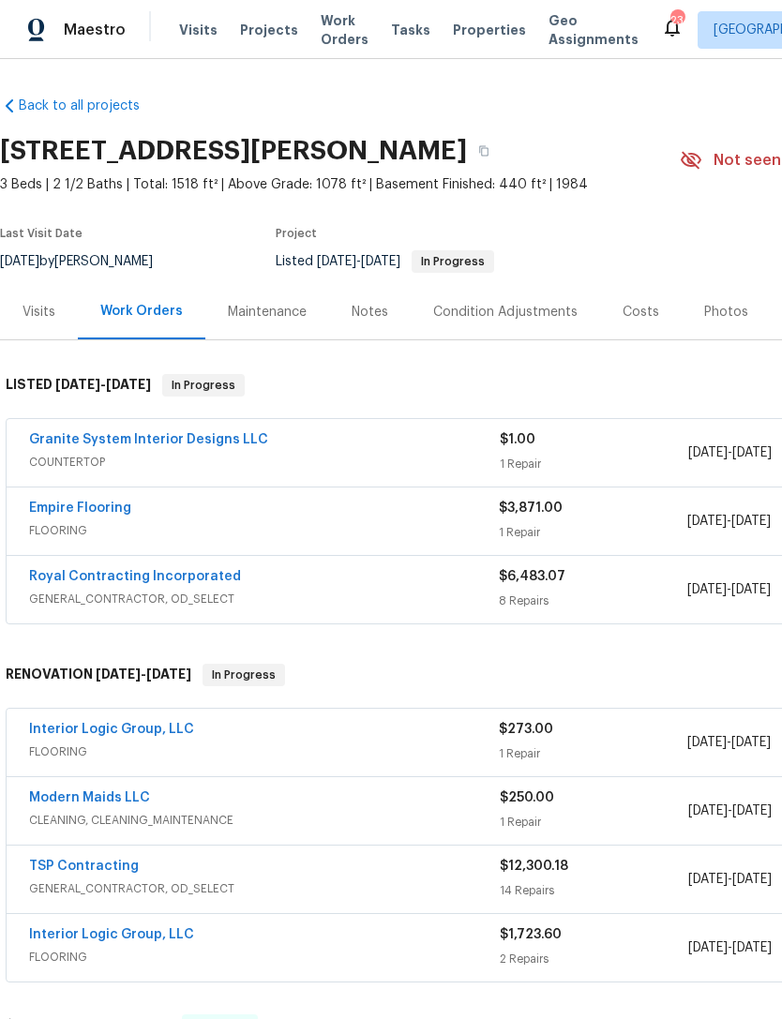
click at [196, 441] on link "Granite System Interior Designs LLC" at bounding box center [148, 439] width 239 height 13
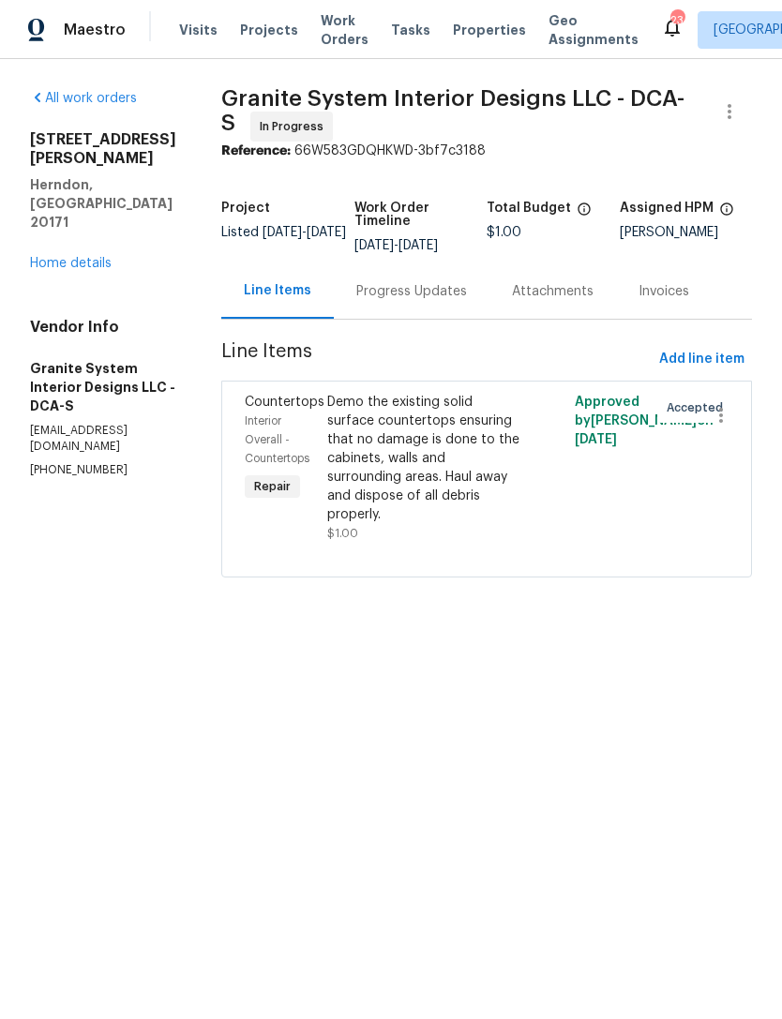
click at [436, 476] on div "Demo the existing solid surface countertops ensuring that no damage is done to …" at bounding box center [424, 458] width 195 height 131
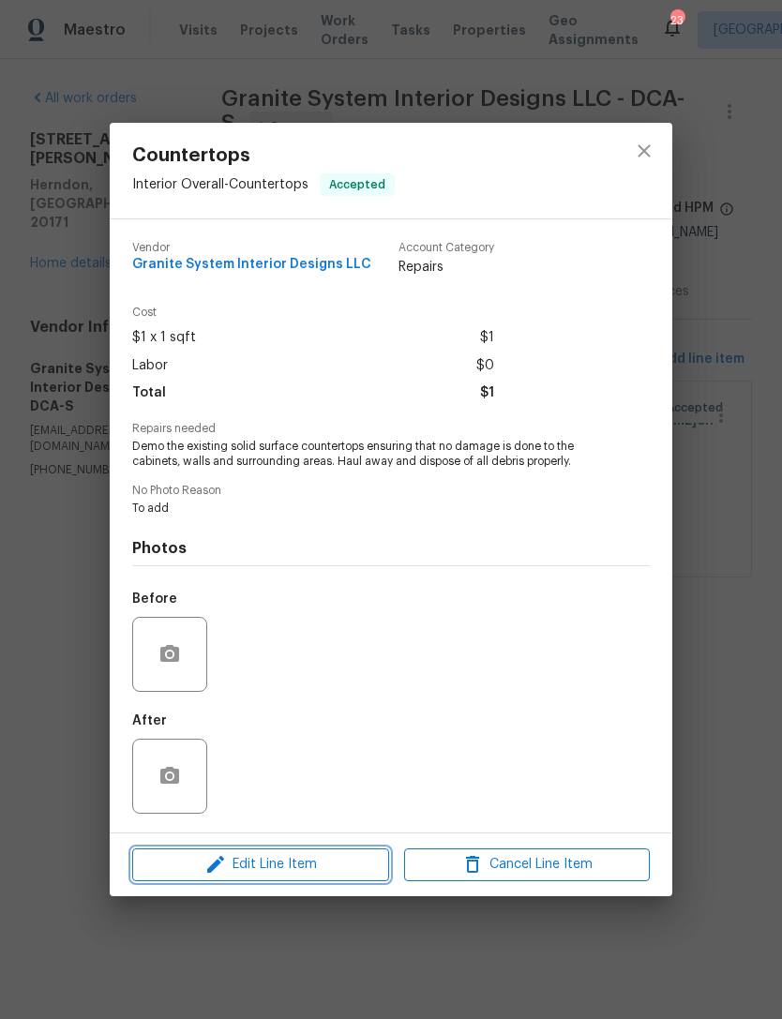
click at [300, 873] on span "Edit Line Item" at bounding box center [261, 864] width 246 height 23
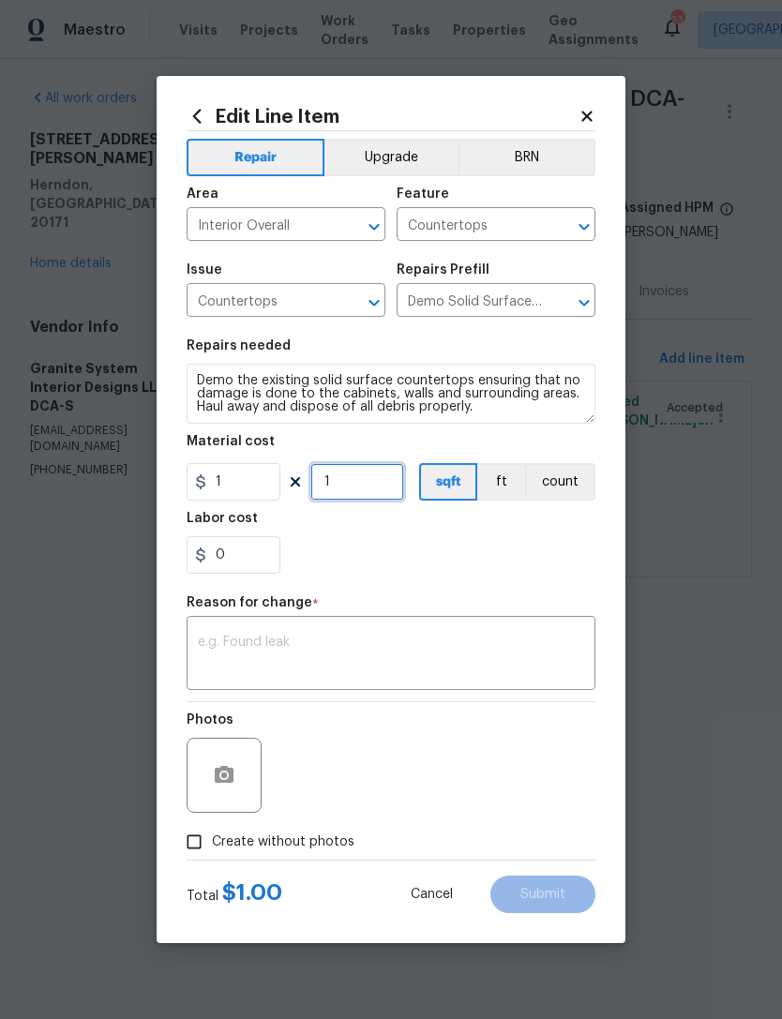
click at [367, 488] on input "1" at bounding box center [357, 482] width 94 height 38
click at [243, 486] on input "1" at bounding box center [234, 482] width 94 height 38
type input "1900"
click at [231, 670] on textarea at bounding box center [391, 655] width 386 height 39
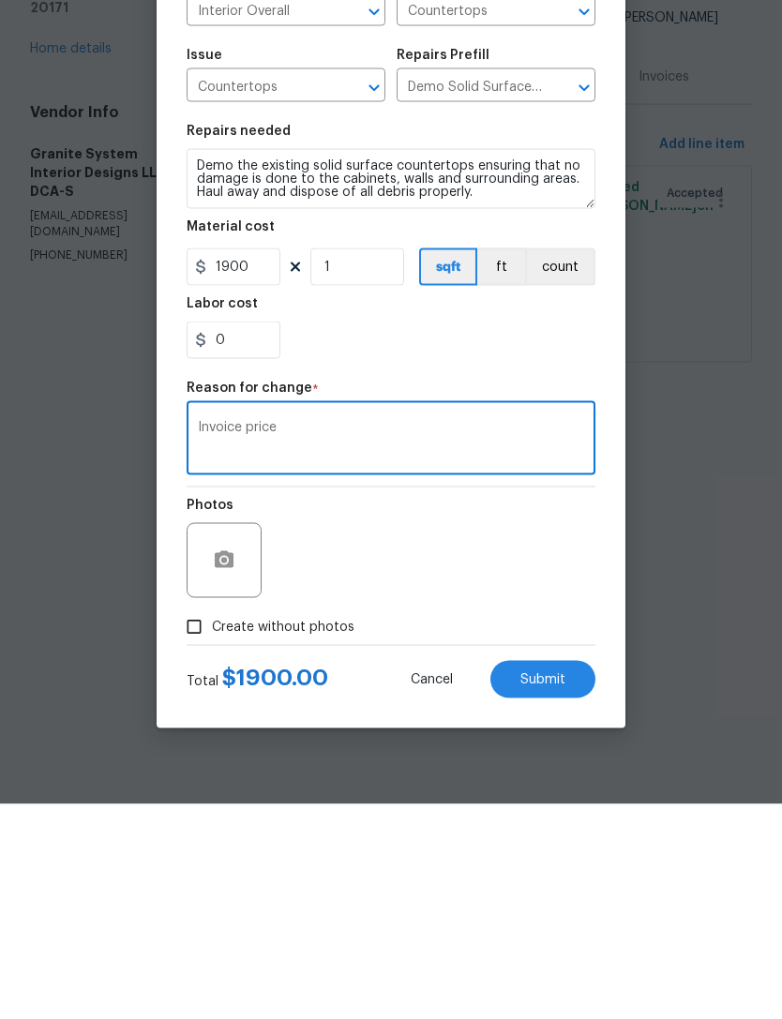
type textarea "Invoice price"
click at [190, 824] on input "Create without photos" at bounding box center [194, 842] width 36 height 36
checkbox input "true"
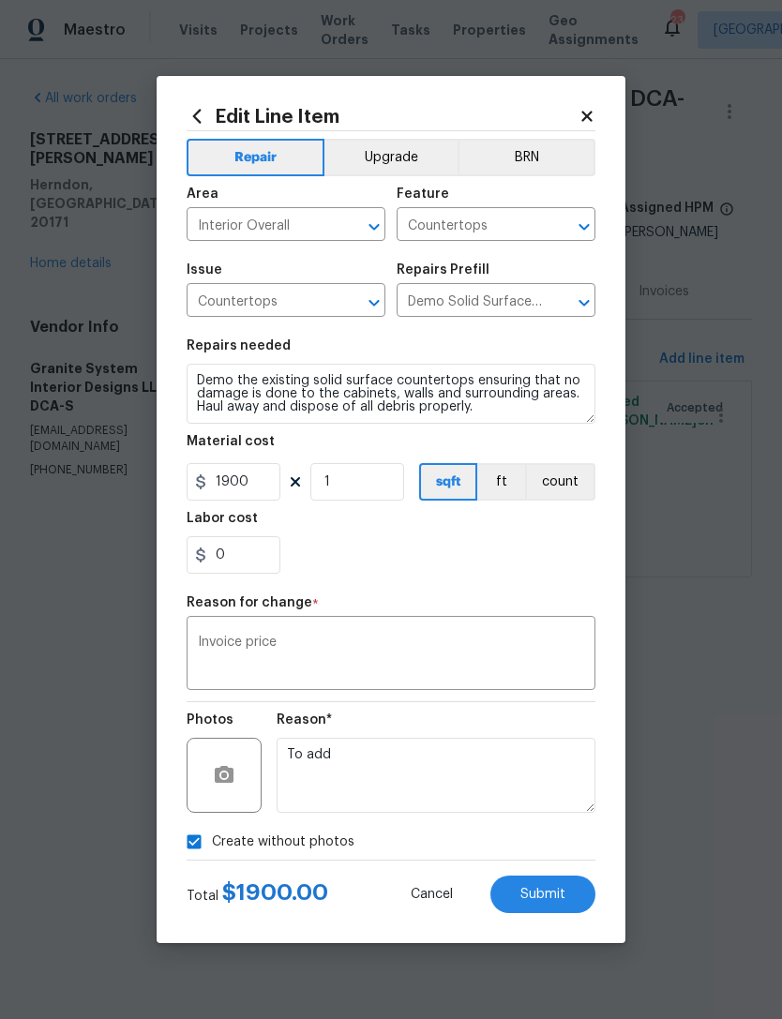
click at [549, 897] on span "Submit" at bounding box center [542, 895] width 45 height 14
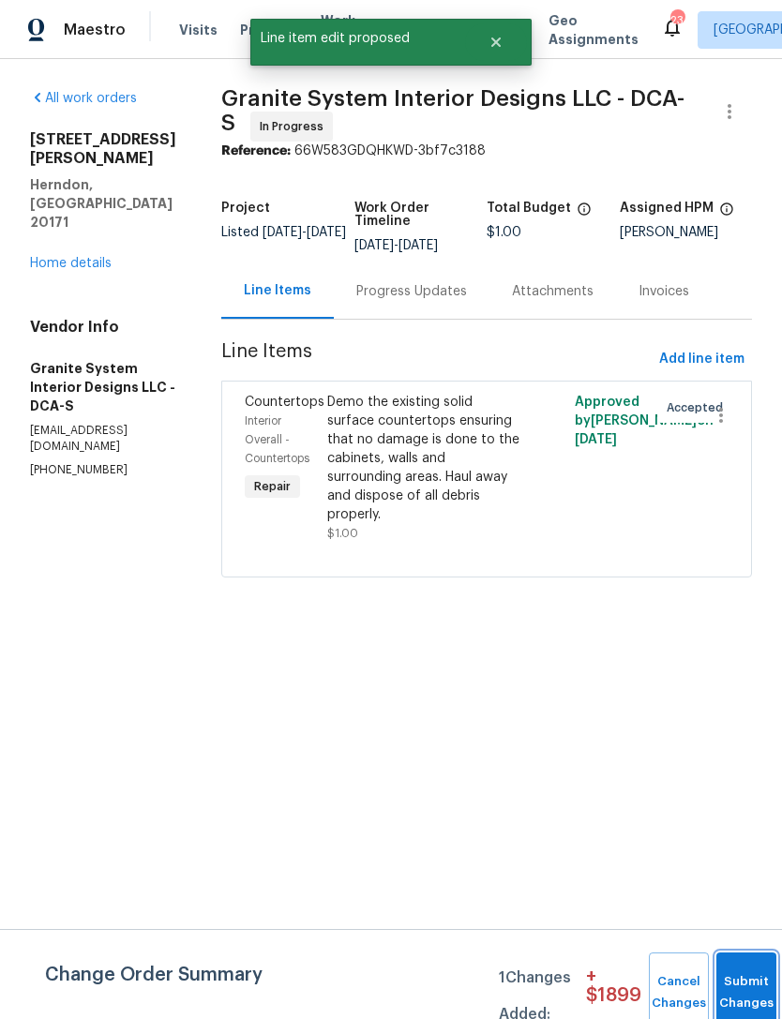
click at [741, 988] on button "Submit Changes" at bounding box center [746, 993] width 60 height 81
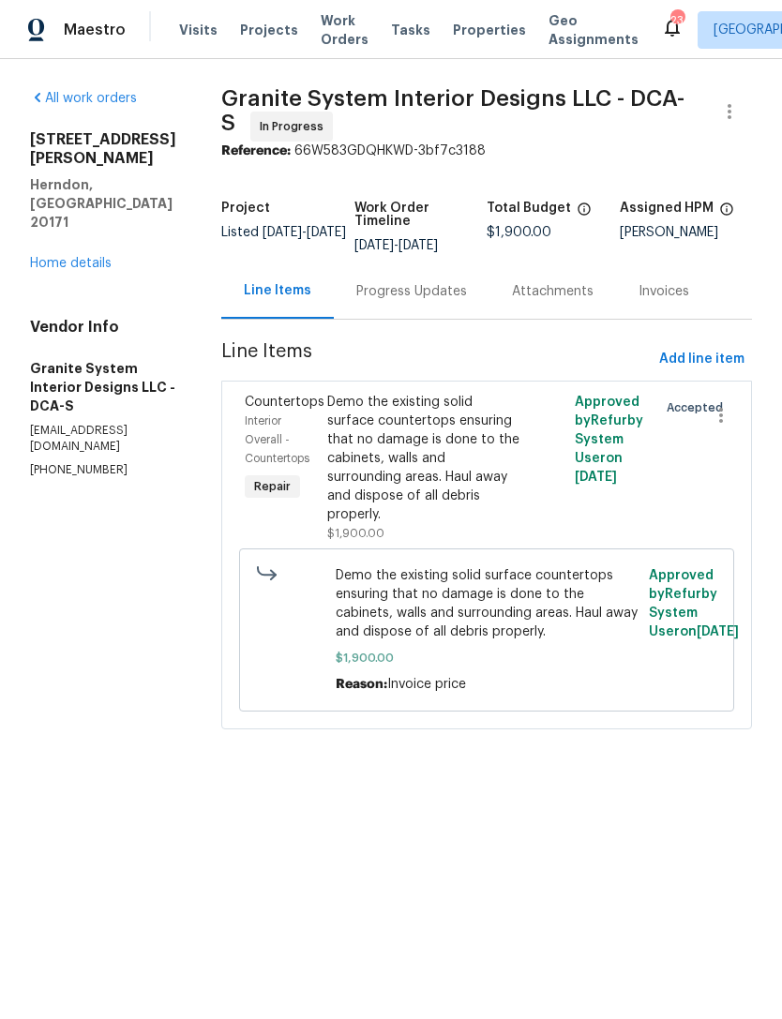
click at [484, 577] on span "Demo the existing solid surface countertops ensuring that no damage is done to …" at bounding box center [487, 603] width 303 height 75
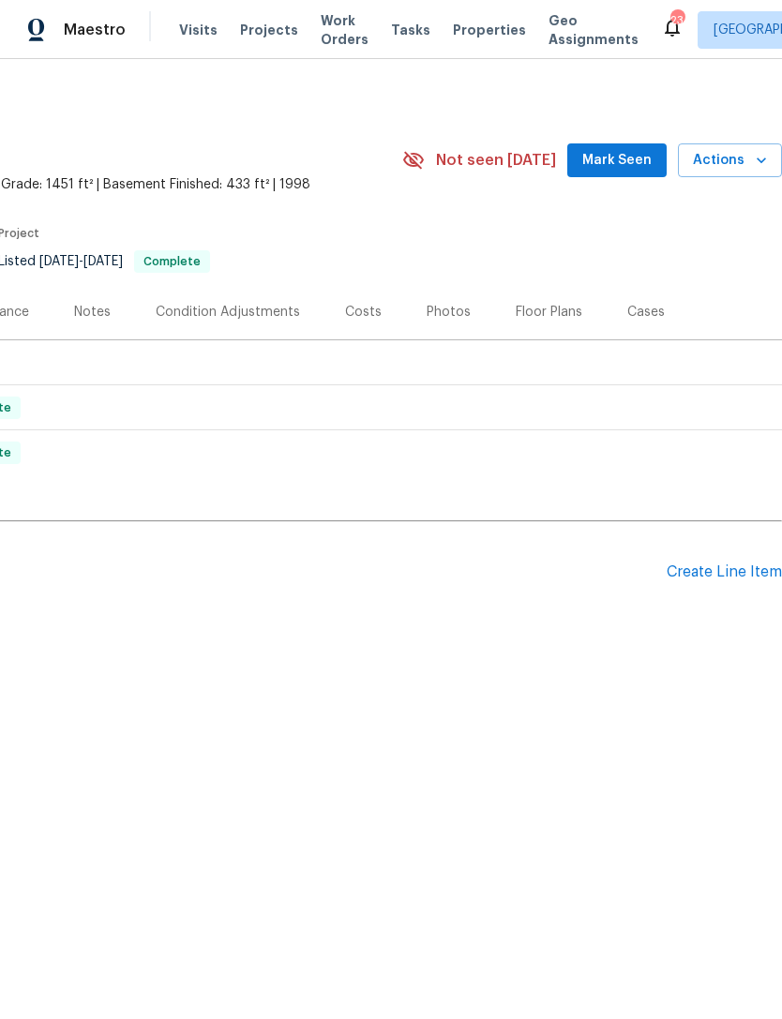
scroll to position [0, 278]
click at [729, 549] on div "Pending Line Items Create Line Item" at bounding box center [252, 572] width 1060 height 87
click at [729, 548] on div "Pending Line Items Create Line Item" at bounding box center [252, 572] width 1060 height 87
click at [724, 553] on div "Pending Line Items Create Line Item" at bounding box center [252, 572] width 1060 height 87
click at [737, 564] on div "Create Line Item" at bounding box center [724, 573] width 115 height 18
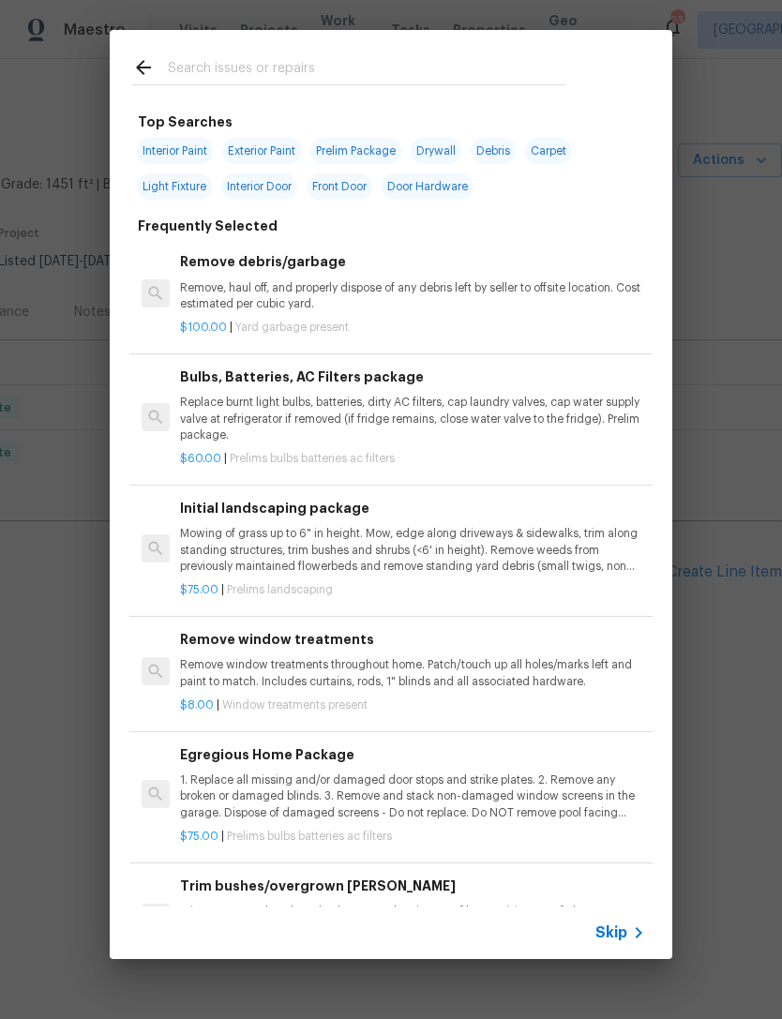
click at [290, 520] on div "Initial landscaping package Mowing of grass up to 6" in height. Mow, edge along…" at bounding box center [412, 536] width 465 height 77
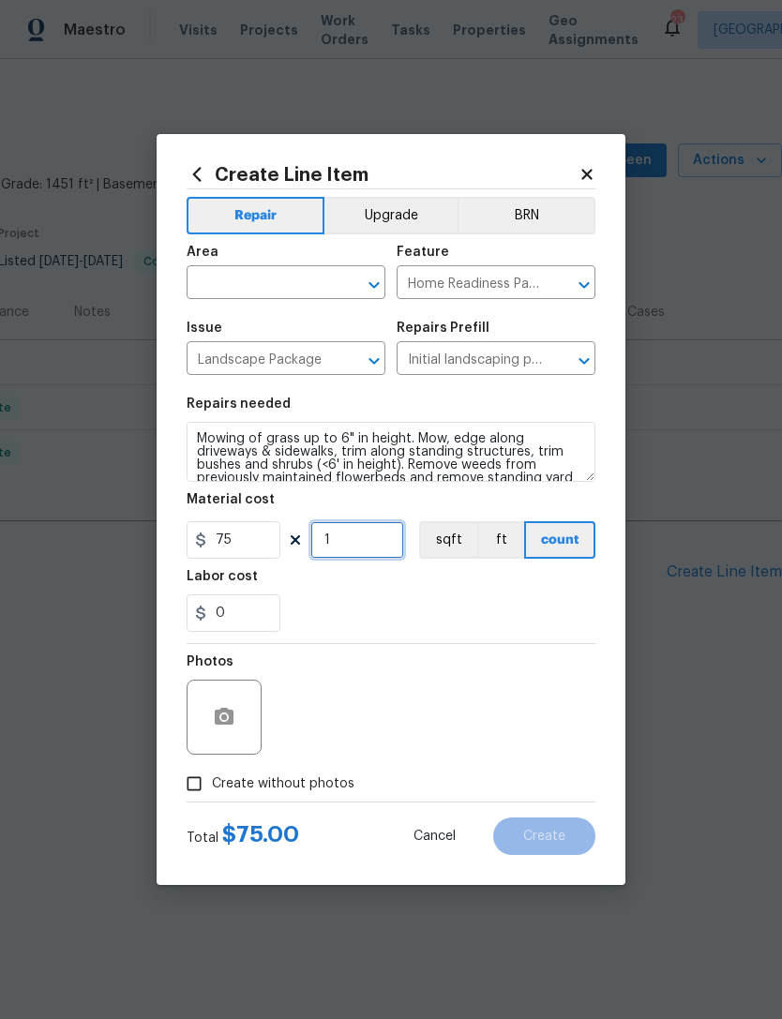
click at [347, 523] on input "1" at bounding box center [357, 540] width 94 height 38
click at [349, 537] on input "1" at bounding box center [357, 540] width 94 height 38
type input "6"
click at [534, 607] on div "0" at bounding box center [391, 614] width 409 height 38
click at [344, 294] on button "Clear" at bounding box center [350, 285] width 26 height 26
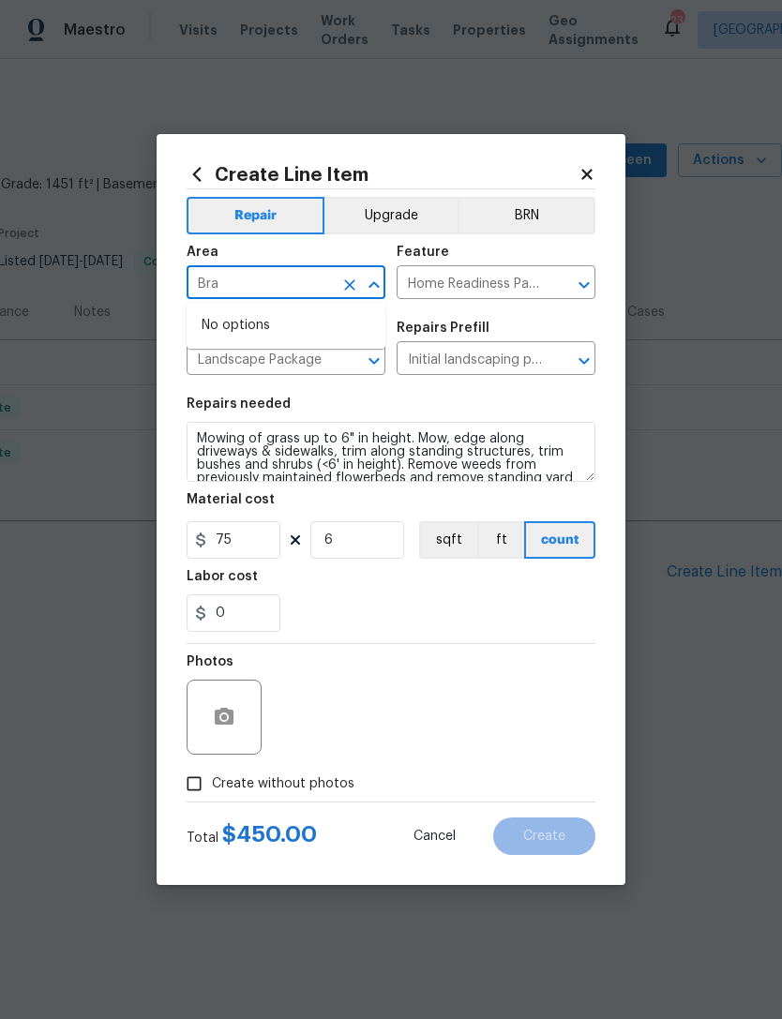
type input "bra"
click at [289, 316] on li "Exterior Overall" at bounding box center [286, 325] width 199 height 31
type input "Exterior Overall"
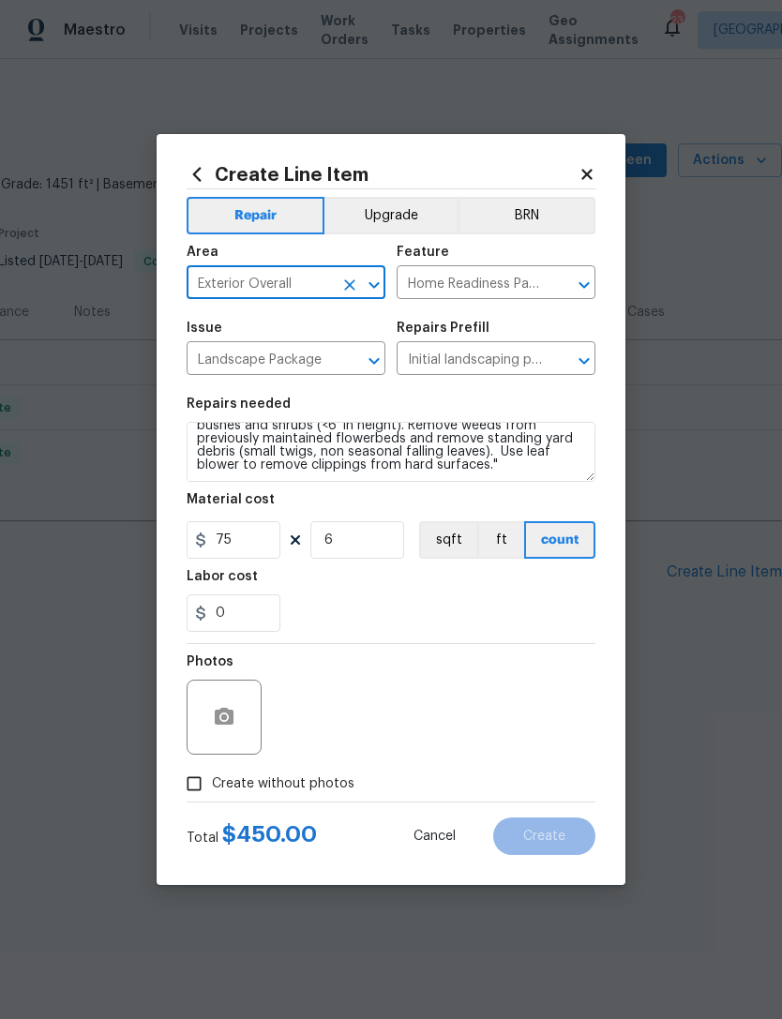
scroll to position [39, 0]
click at [407, 473] on textarea "Mowing of grass up to 6" in height. Mow, edge along driveways & sidewalks, trim…" at bounding box center [391, 452] width 409 height 60
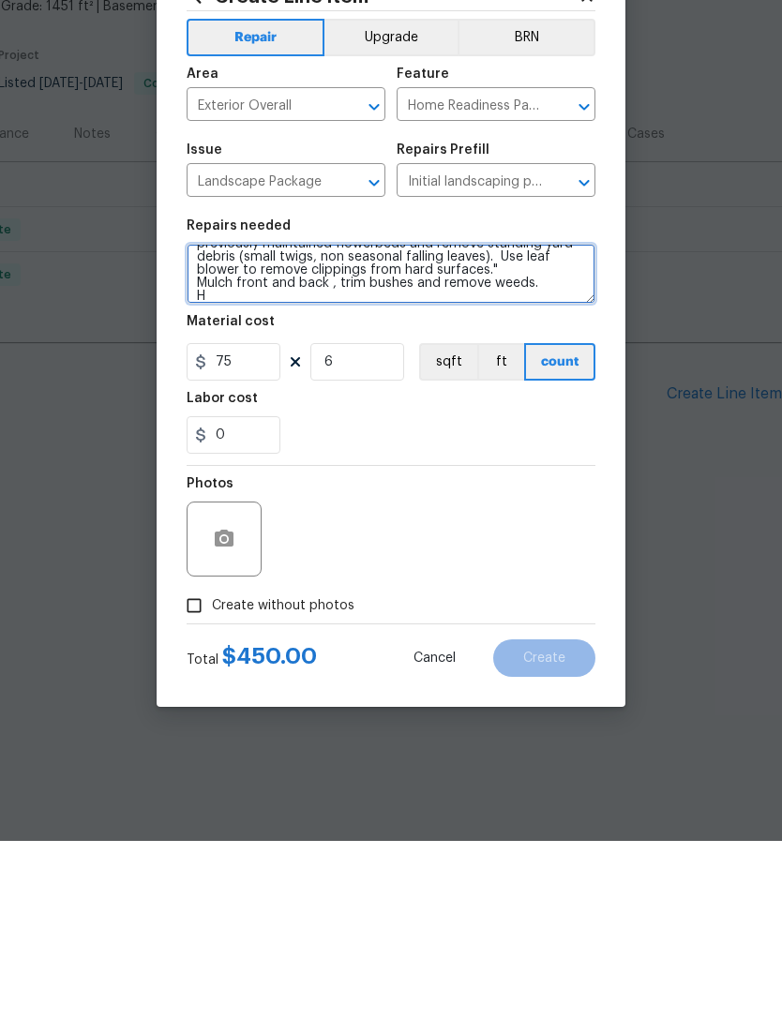
scroll to position [56, 0]
type textarea "Mowing of grass up to 6" in height. Mow, edge along driveways & sidewalks, trim…"
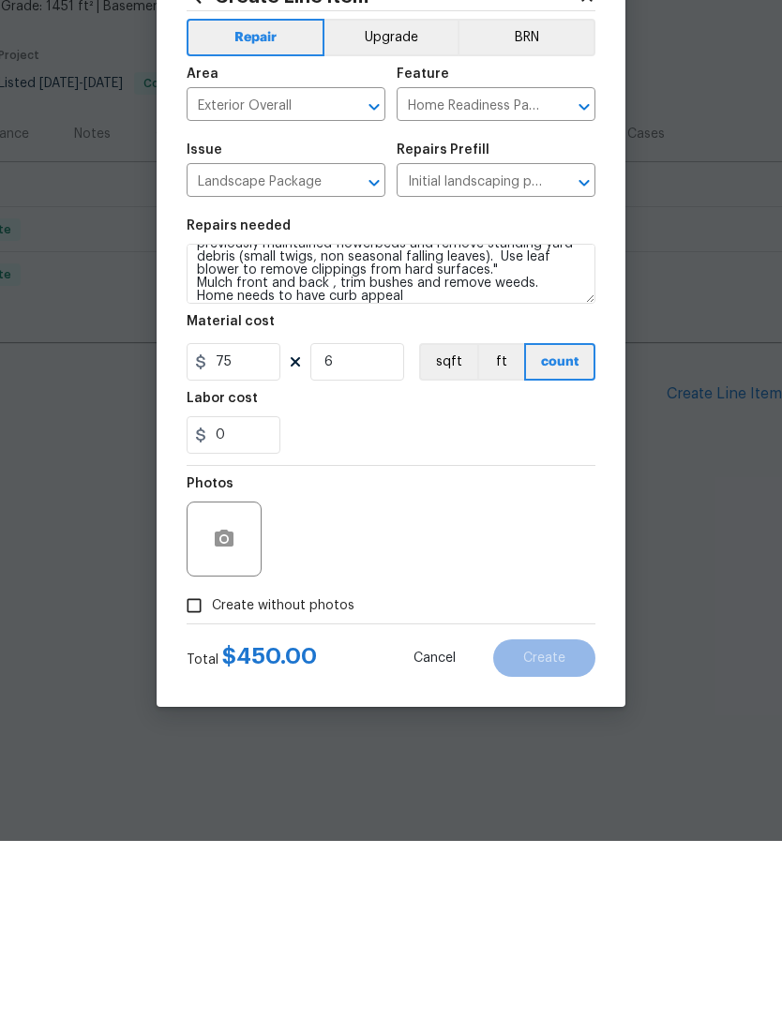
click at [201, 766] on input "Create without photos" at bounding box center [194, 784] width 36 height 36
checkbox input "true"
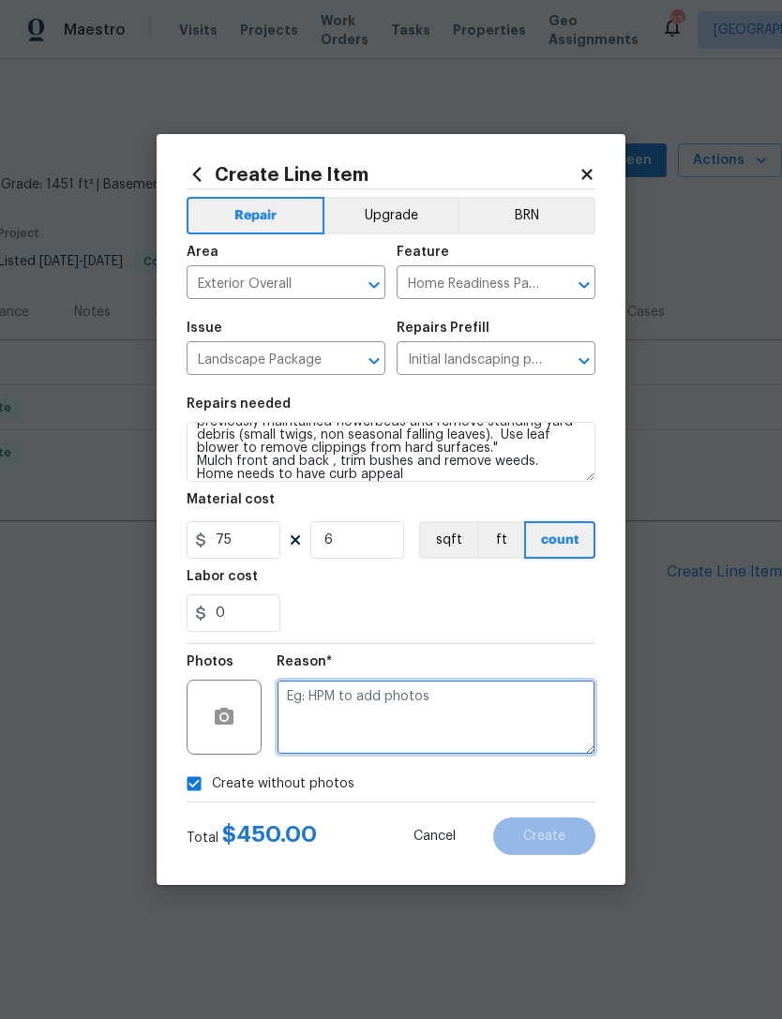
click at [395, 703] on textarea at bounding box center [436, 717] width 319 height 75
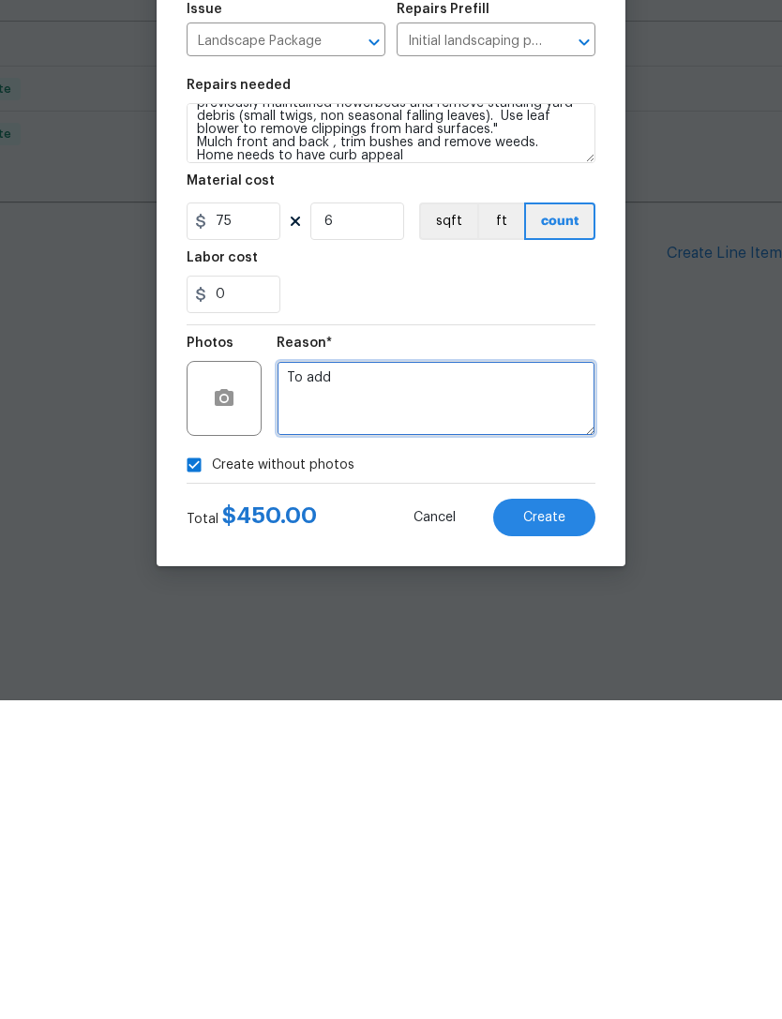
type textarea "To add"
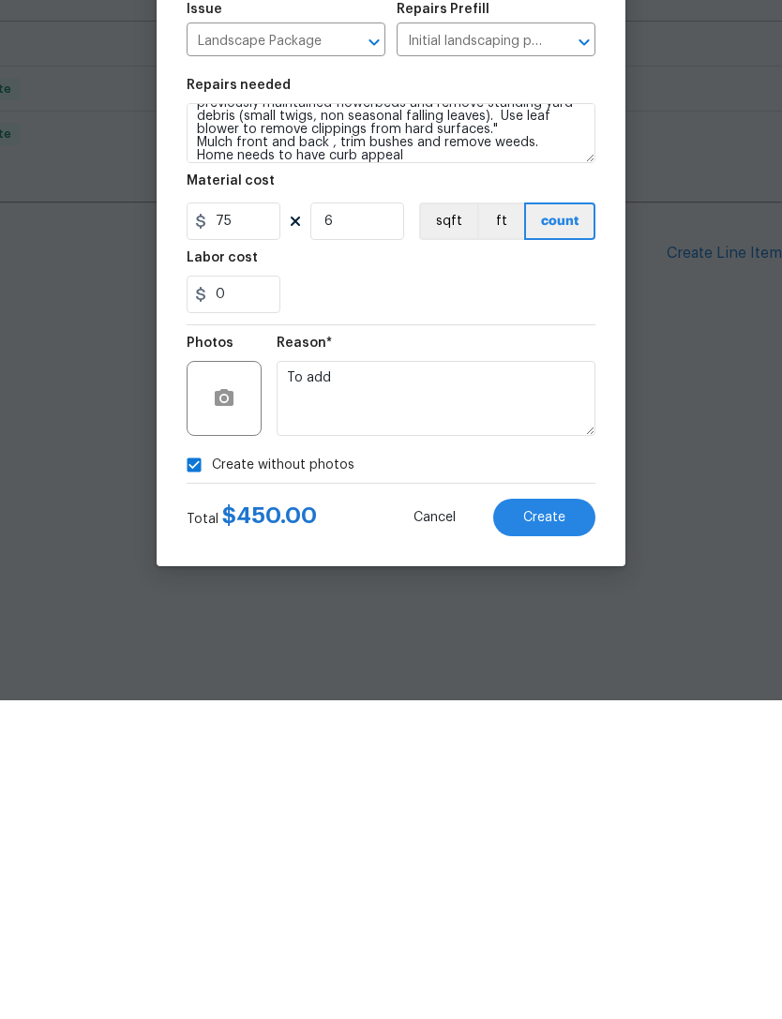
click at [565, 818] on button "Create" at bounding box center [544, 837] width 102 height 38
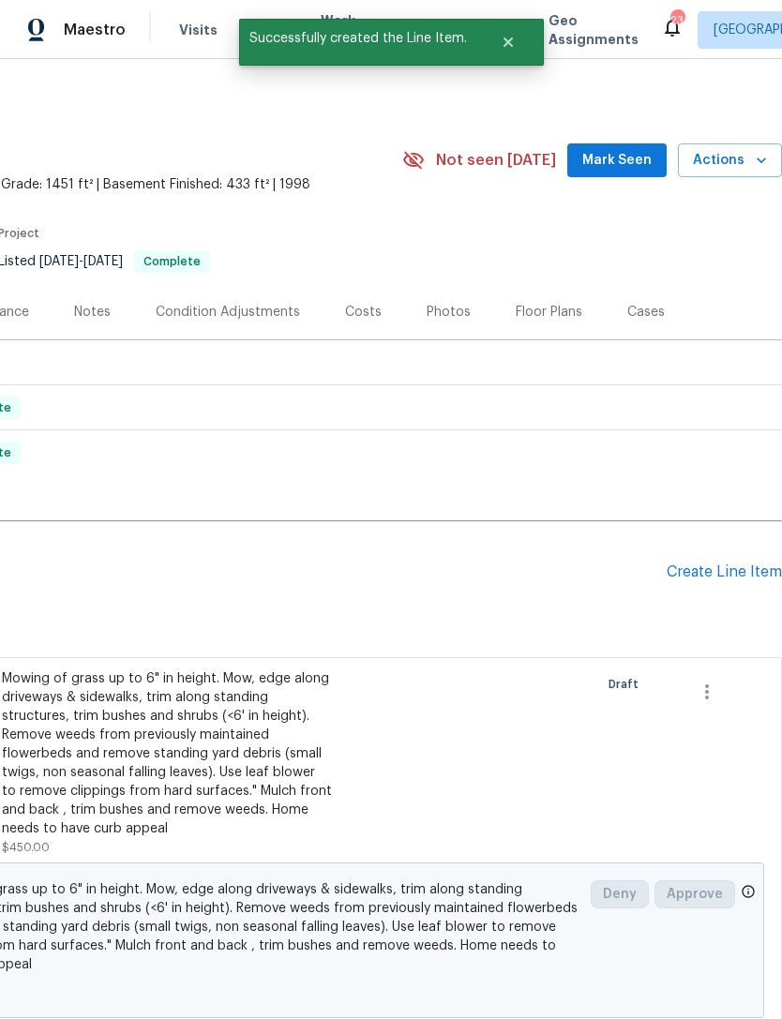
click at [626, 155] on span "Mark Seen" at bounding box center [616, 160] width 69 height 23
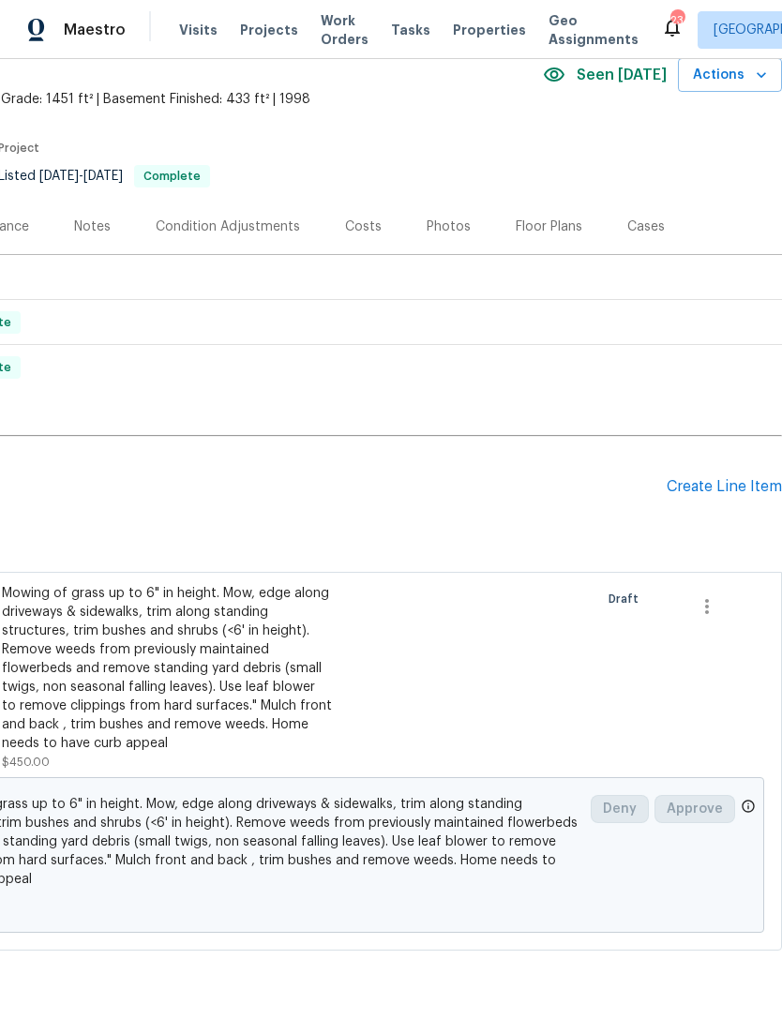
scroll to position [84, 278]
click at [732, 481] on div "Create Line Item" at bounding box center [724, 488] width 115 height 18
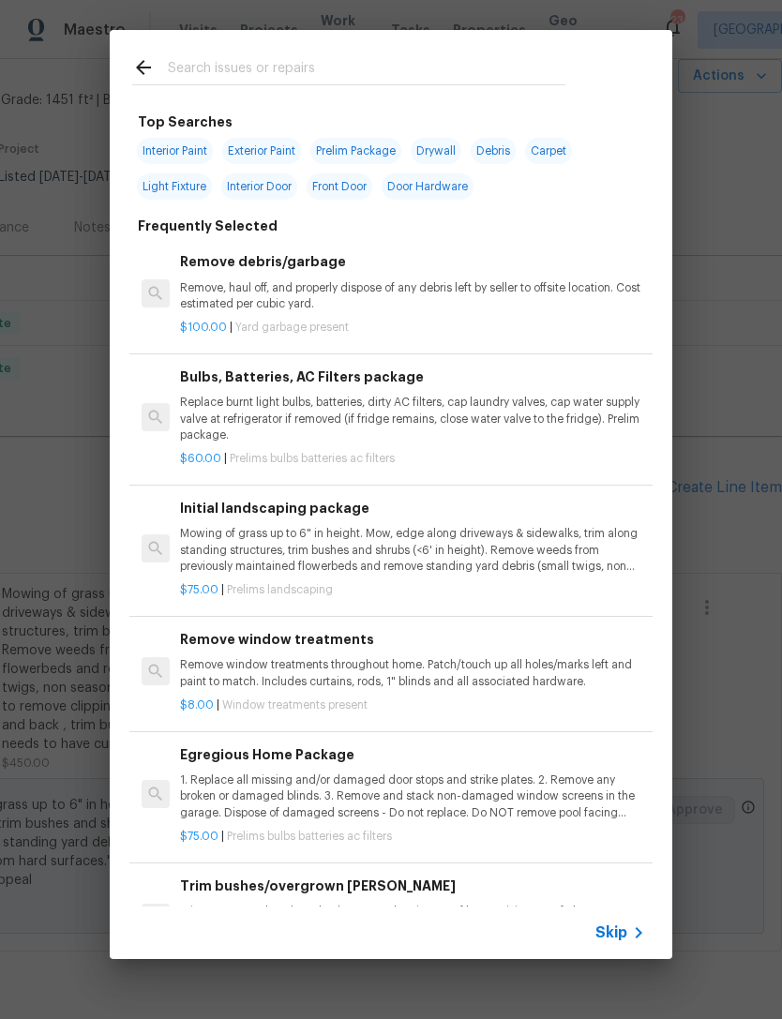
click at [260, 71] on input "text" at bounding box center [367, 70] width 398 height 28
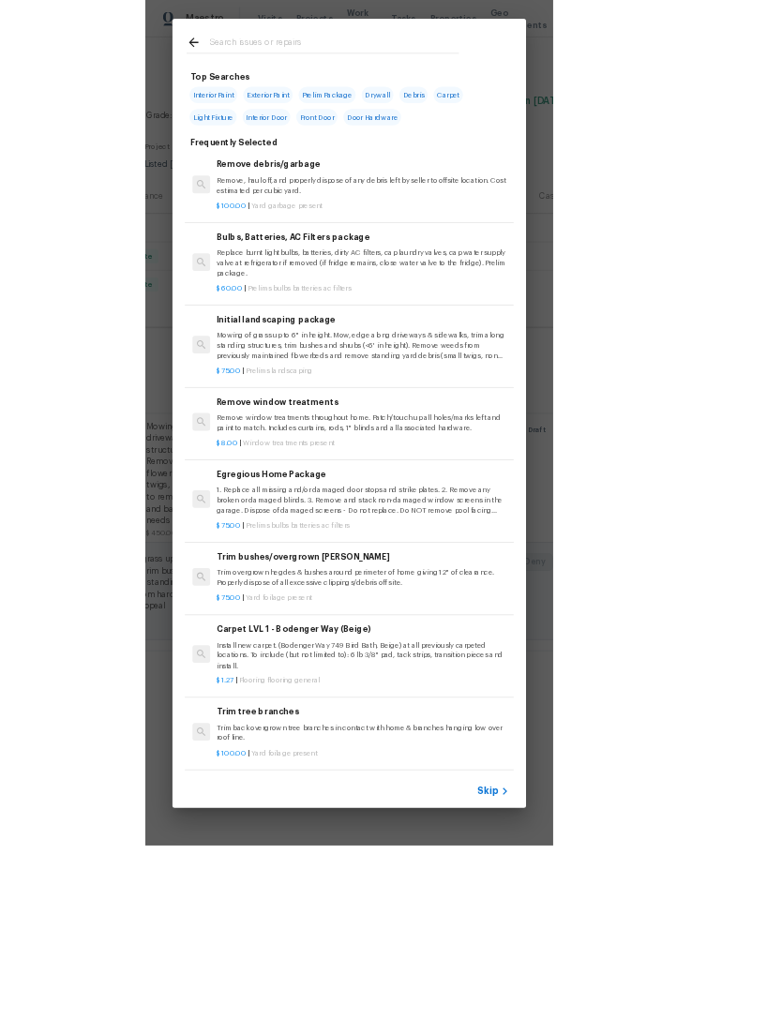
scroll to position [0, 278]
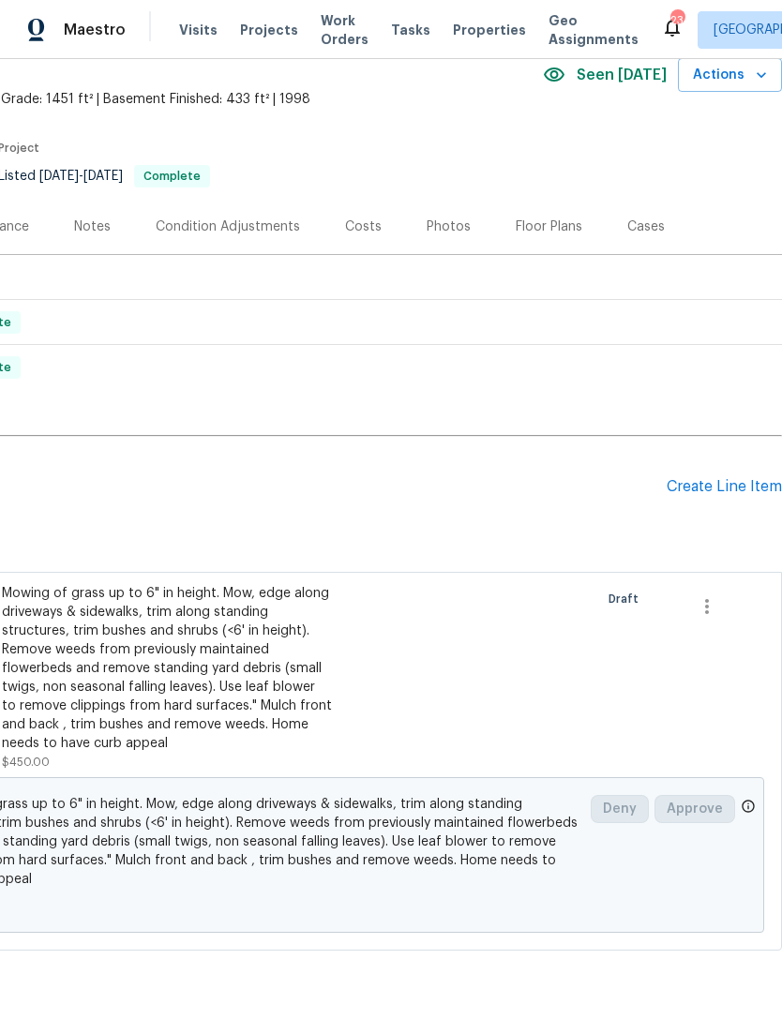
scroll to position [84, 278]
click at [730, 483] on div "Create Line Item" at bounding box center [724, 488] width 115 height 18
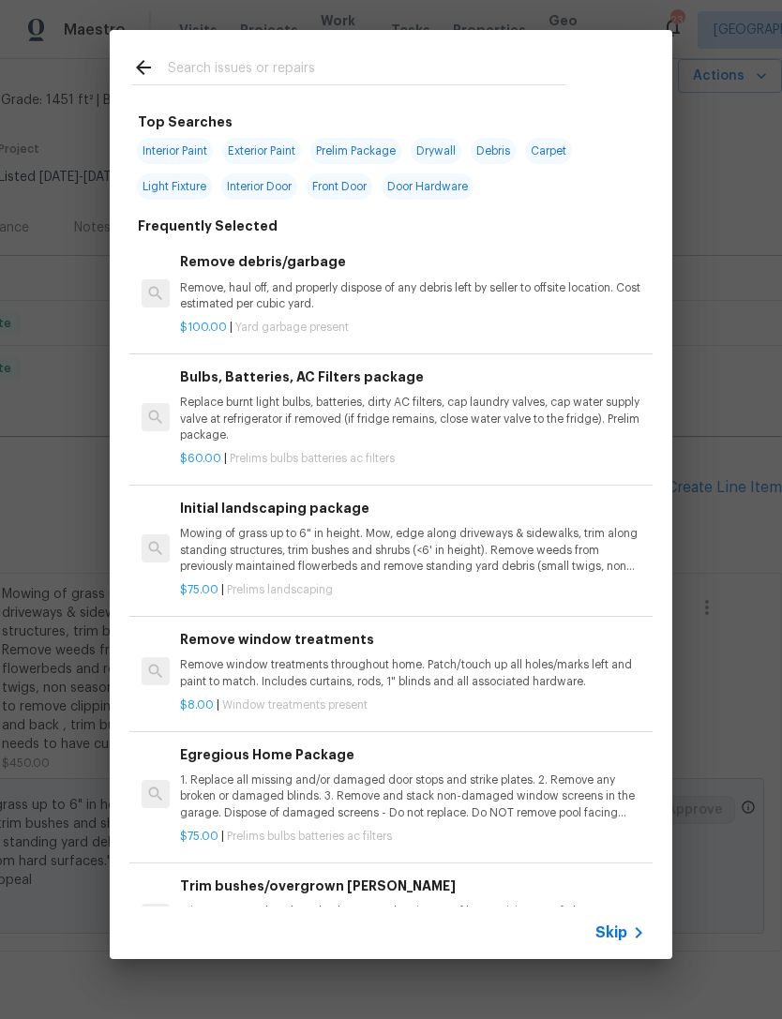
click at [312, 68] on input "text" at bounding box center [367, 70] width 398 height 28
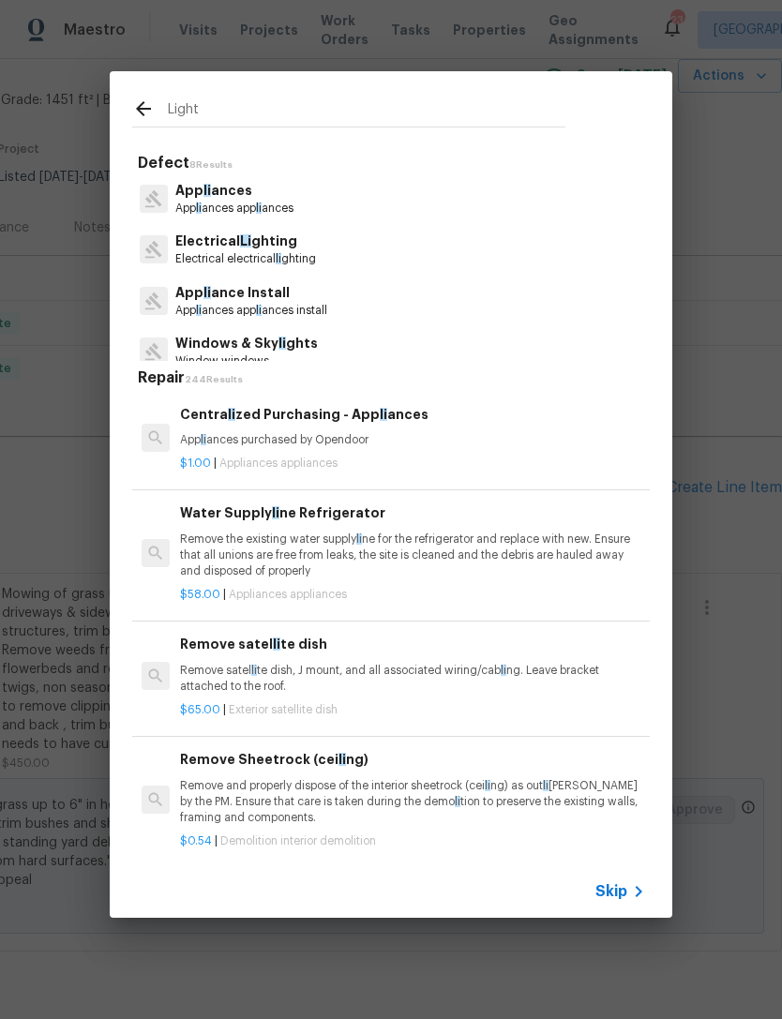
type input "Lights"
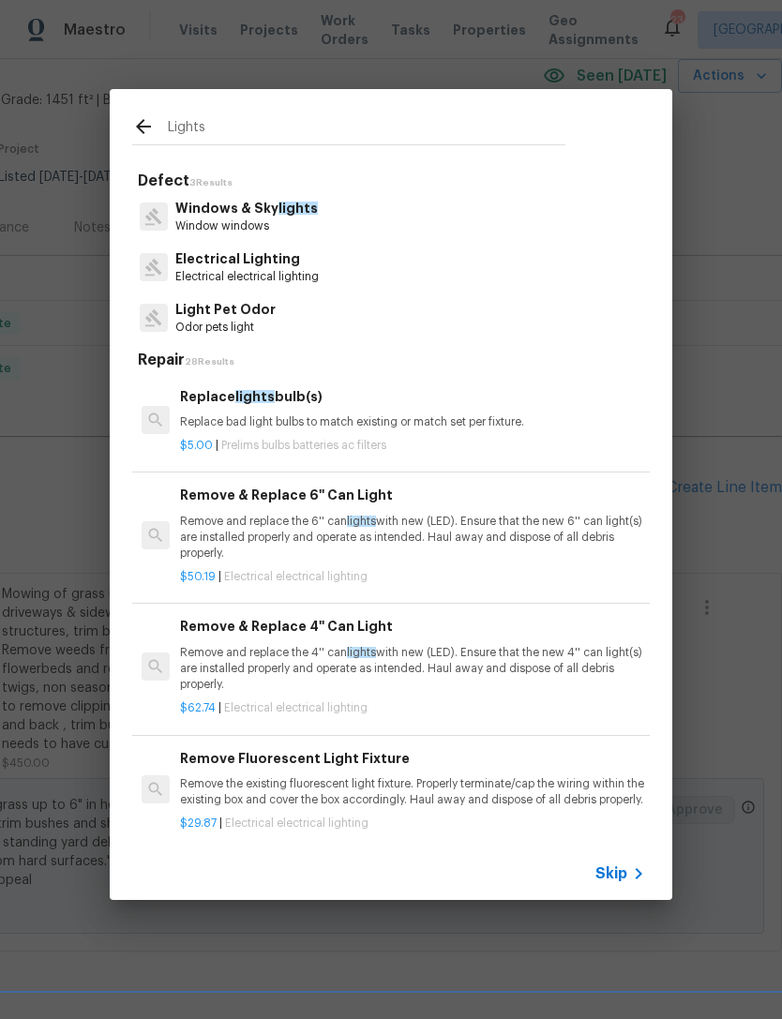
click at [277, 258] on p "Electrical Lighting" at bounding box center [246, 259] width 143 height 20
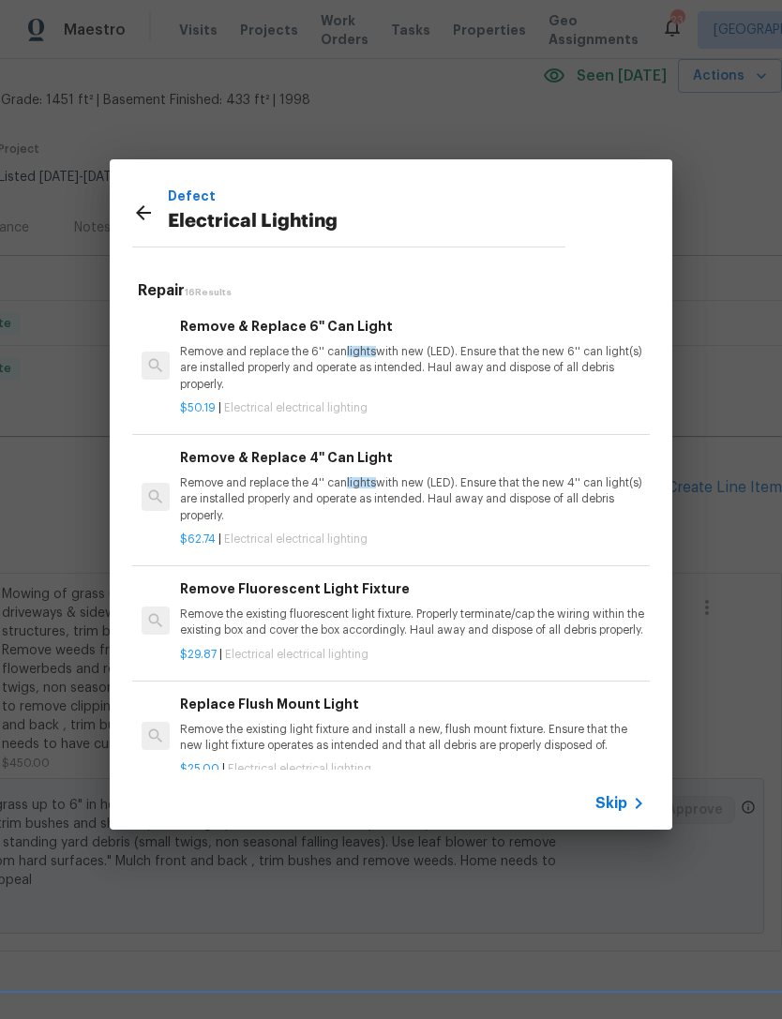
click at [314, 324] on h6 "Remove & Replace 6'' Can Light" at bounding box center [412, 326] width 465 height 21
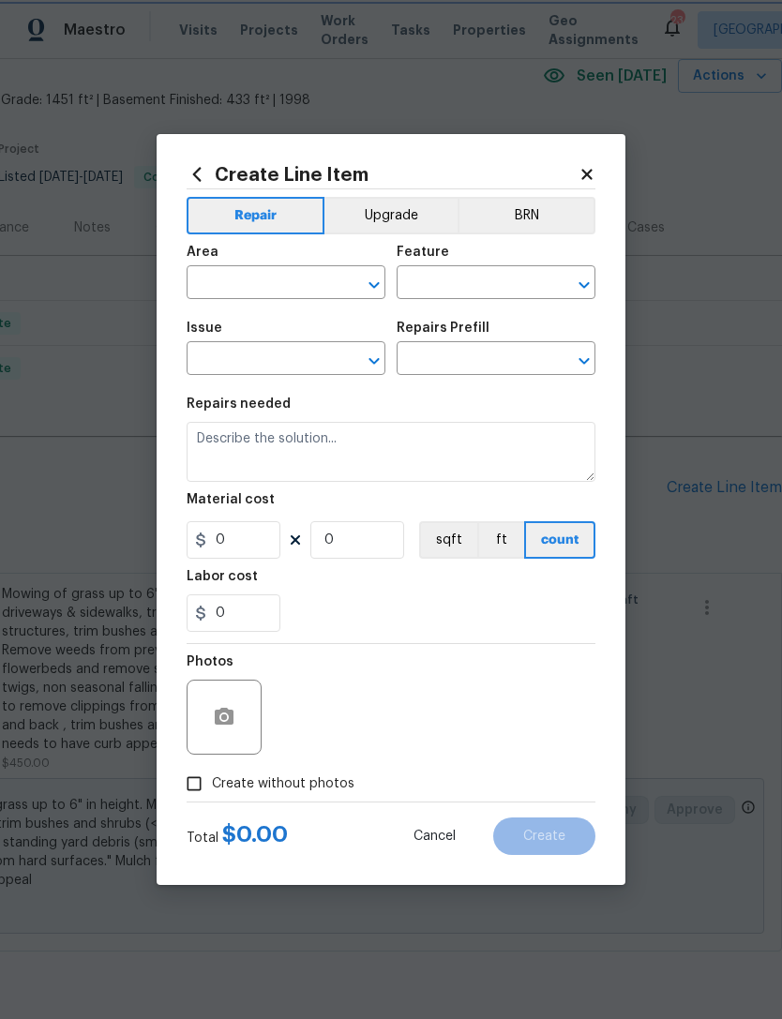
type input "Electrical Lighting"
type input "Remove & Replace 6'' Can Light $50.19"
type textarea "Remove and replace the 6'' can lights with new (LED). Ensure that the new 6'' c…"
type input "50.19"
type input "1"
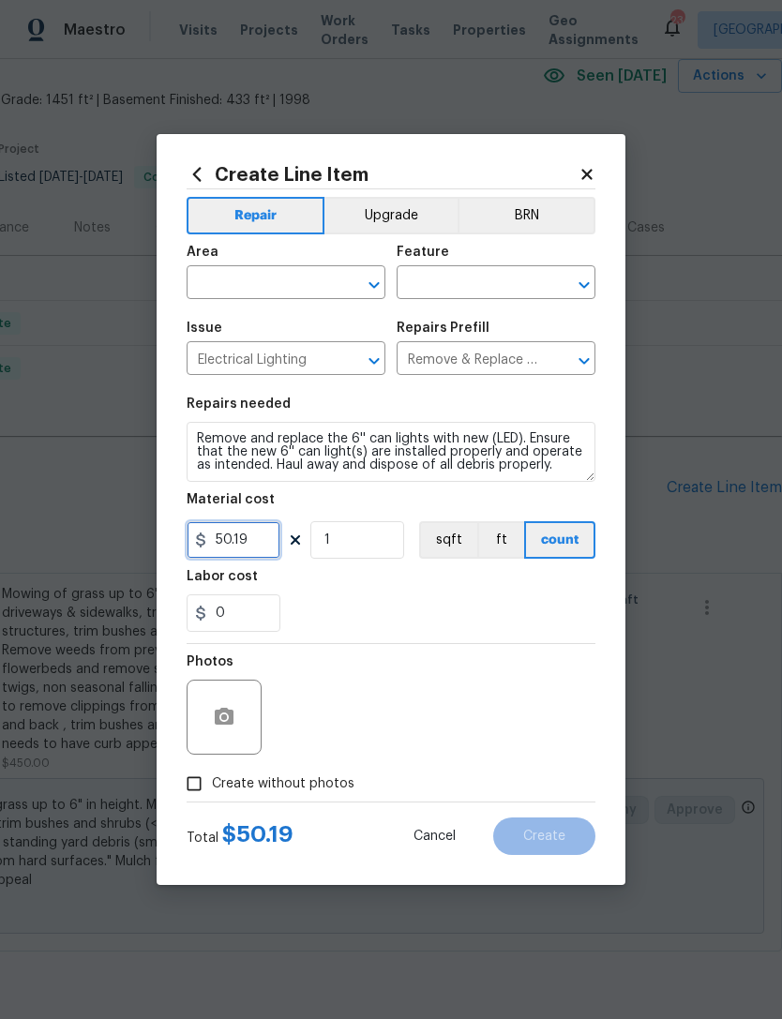
click at [262, 539] on input "50.19" at bounding box center [234, 540] width 94 height 38
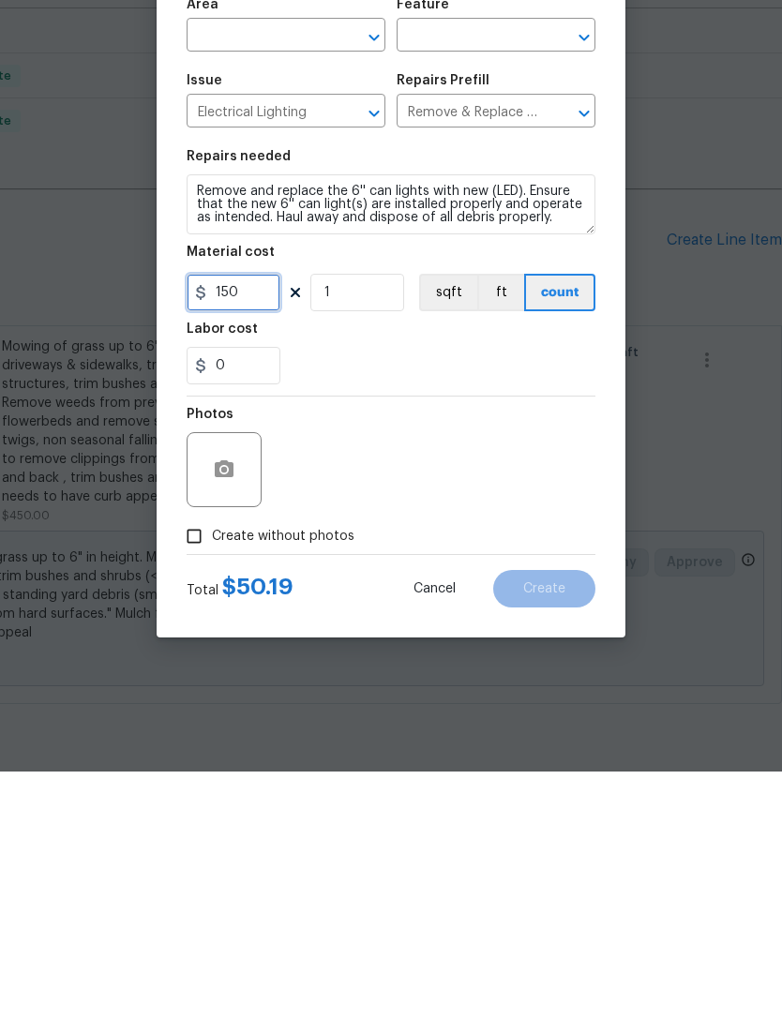
type input "150"
click at [205, 766] on input "Create without photos" at bounding box center [194, 784] width 36 height 36
checkbox input "true"
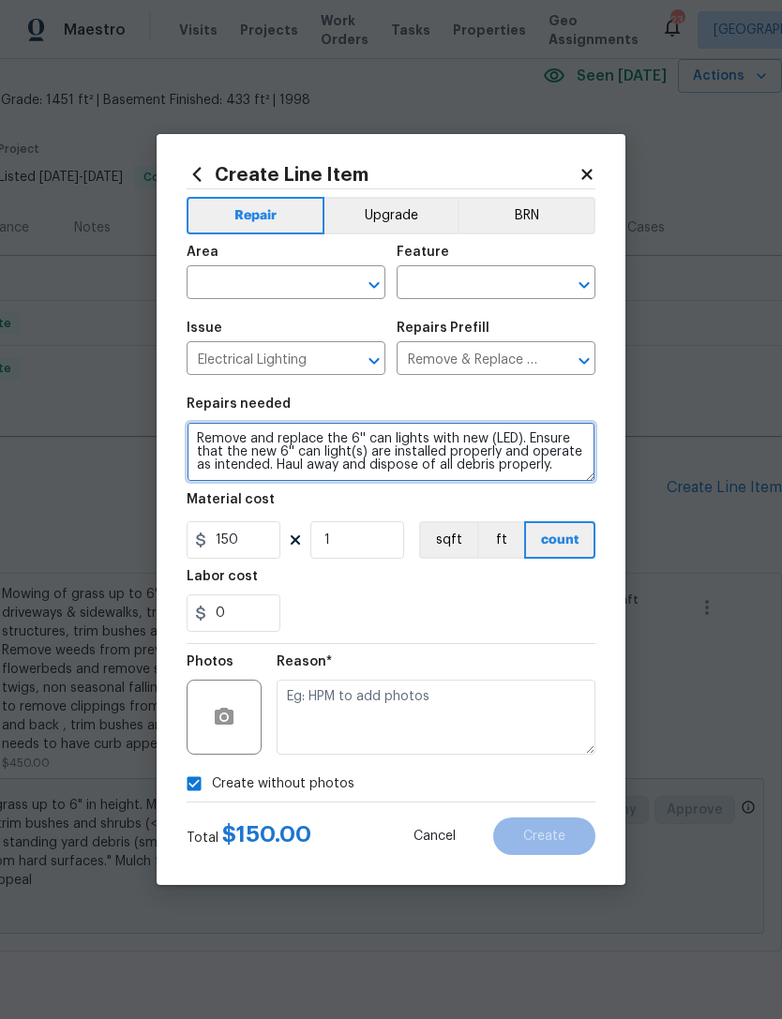
click at [564, 459] on textarea "Remove and replace the 6'' can lights with new (LED). Ensure that the new 6'' c…" at bounding box center [391, 452] width 409 height 60
click at [546, 466] on textarea "Remove and replace the 6'' can lights with new (LED). Ensure that the new 6'' c…" at bounding box center [391, 452] width 409 height 60
click at [367, 276] on icon "Open" at bounding box center [374, 285] width 23 height 23
type textarea "Remove and replace the 6'' can lights with new (LED). Ensure that the new 6'' c…"
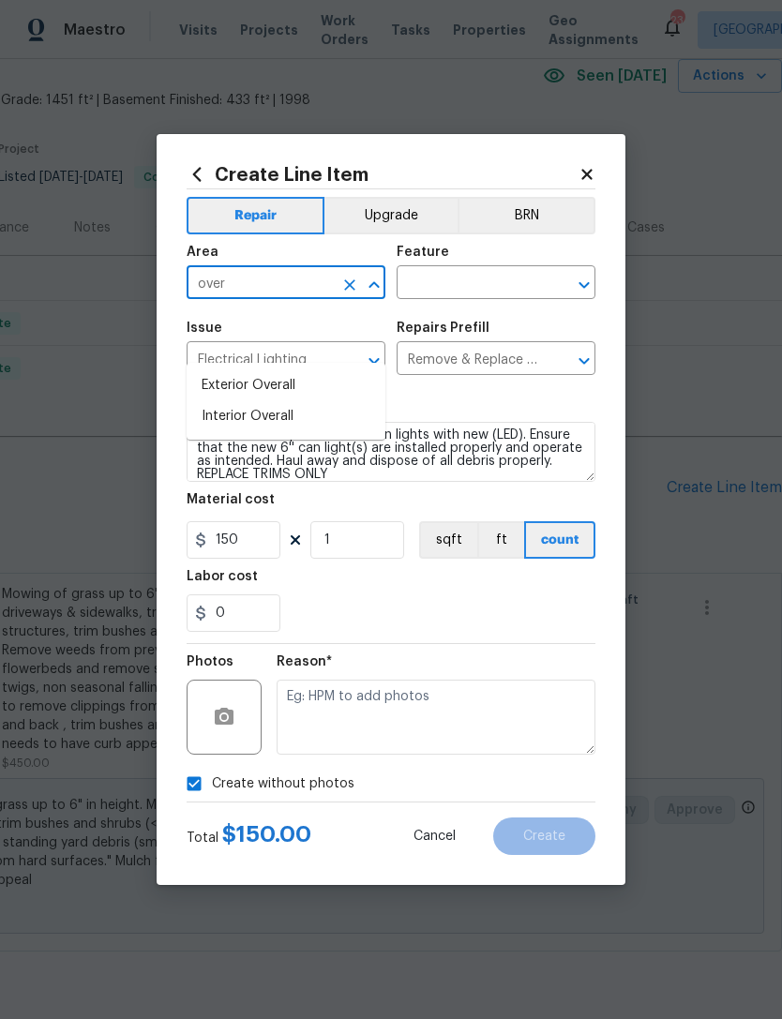
click at [293, 370] on li "Exterior Overall" at bounding box center [286, 385] width 199 height 31
type input "E"
click at [295, 401] on li "Interior Overall" at bounding box center [286, 416] width 199 height 31
type input "Interior Overall"
click at [579, 276] on icon "Open" at bounding box center [584, 285] width 23 height 23
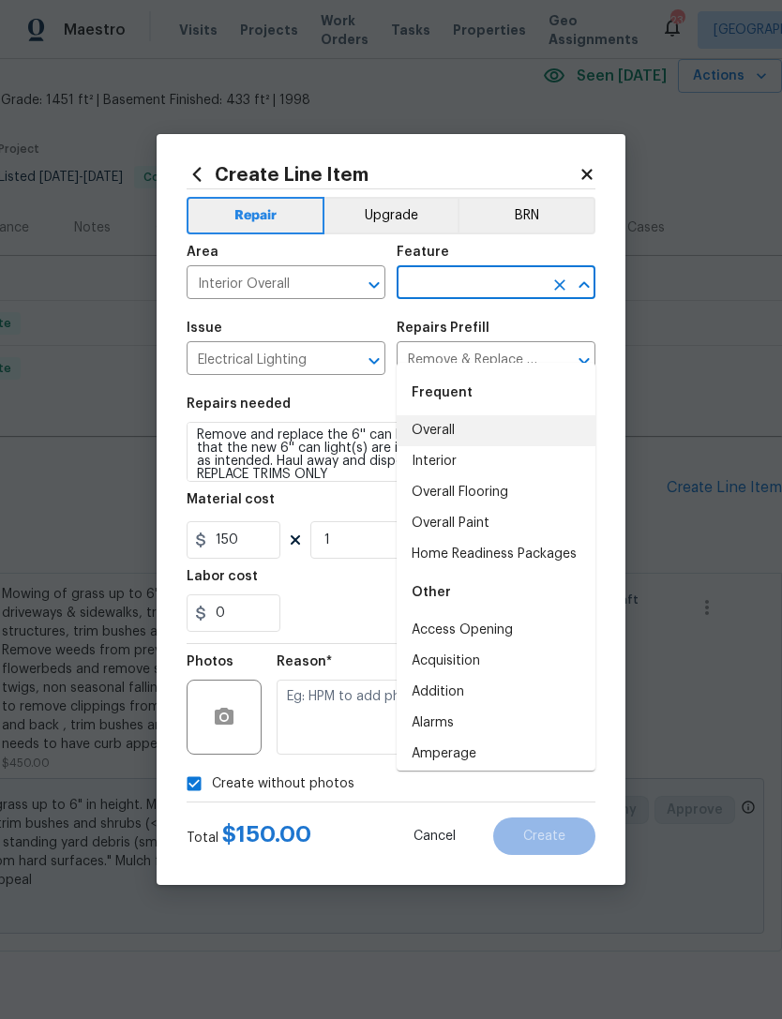
click at [460, 415] on li "Overall" at bounding box center [496, 430] width 199 height 31
type input "Overall"
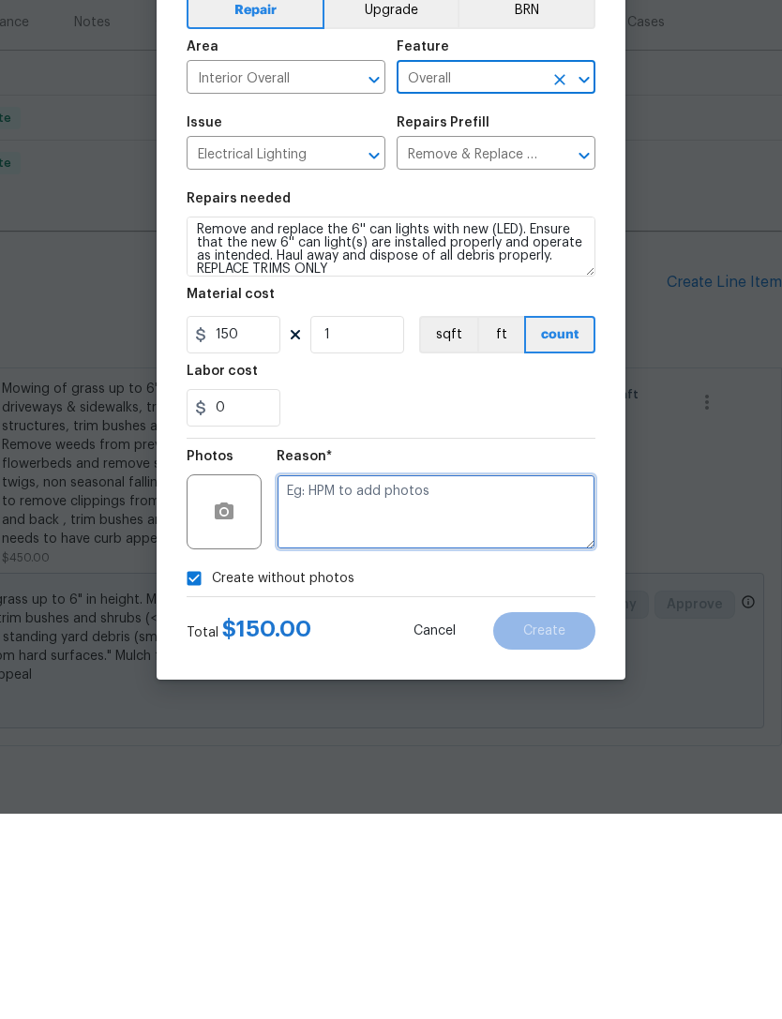
click at [353, 680] on textarea at bounding box center [436, 717] width 319 height 75
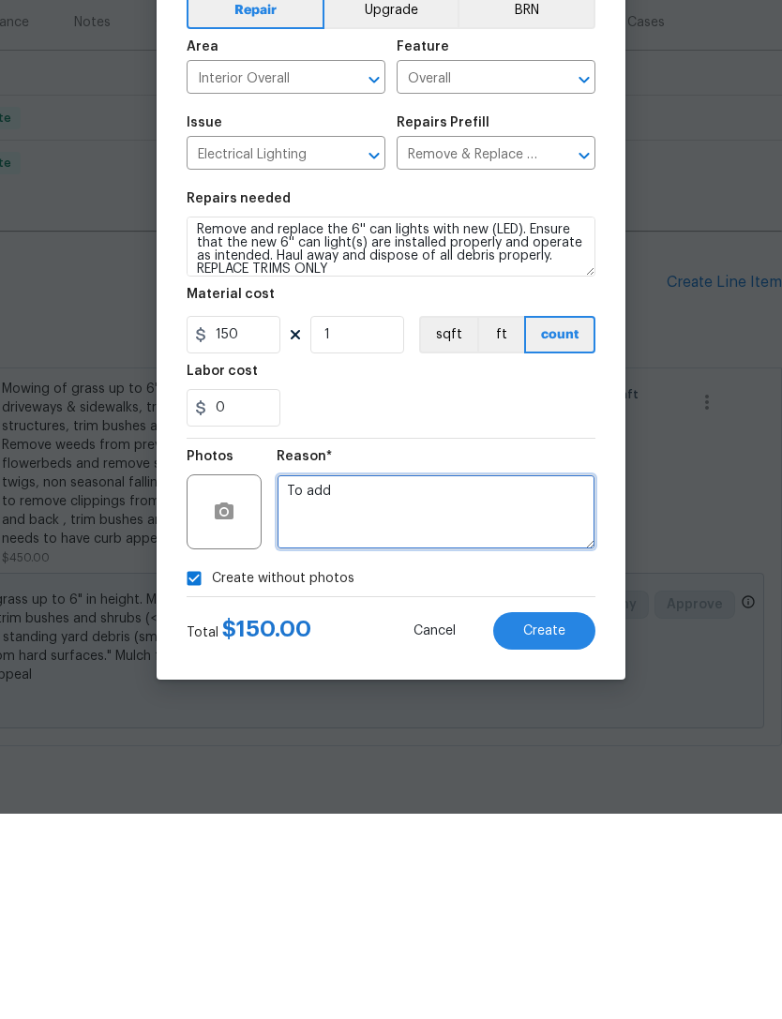
type textarea "To add"
click at [573, 818] on button "Create" at bounding box center [544, 837] width 102 height 38
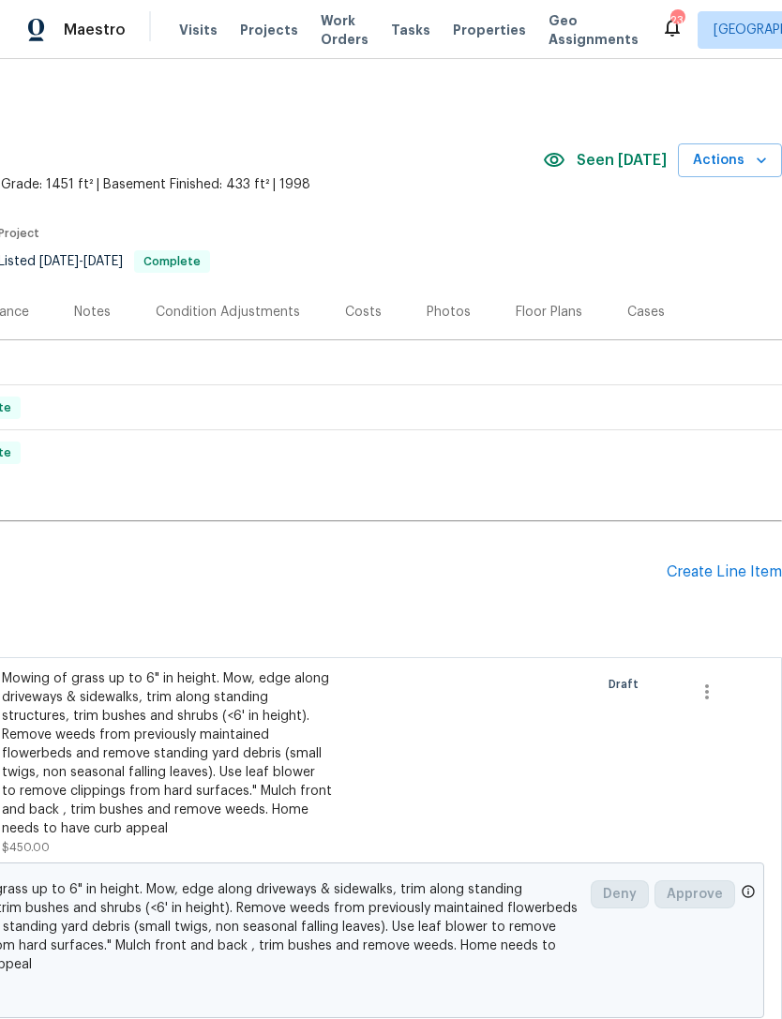
scroll to position [0, 278]
click at [714, 564] on div "Create Line Item" at bounding box center [724, 573] width 115 height 18
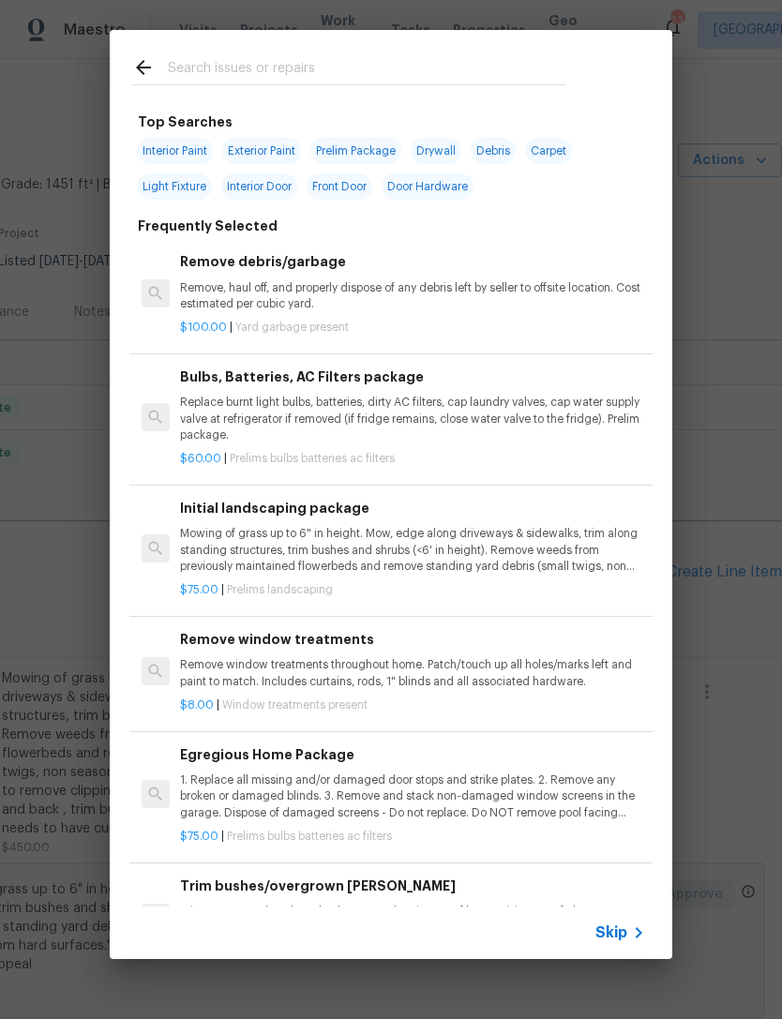
click at [294, 82] on input "text" at bounding box center [367, 70] width 398 height 28
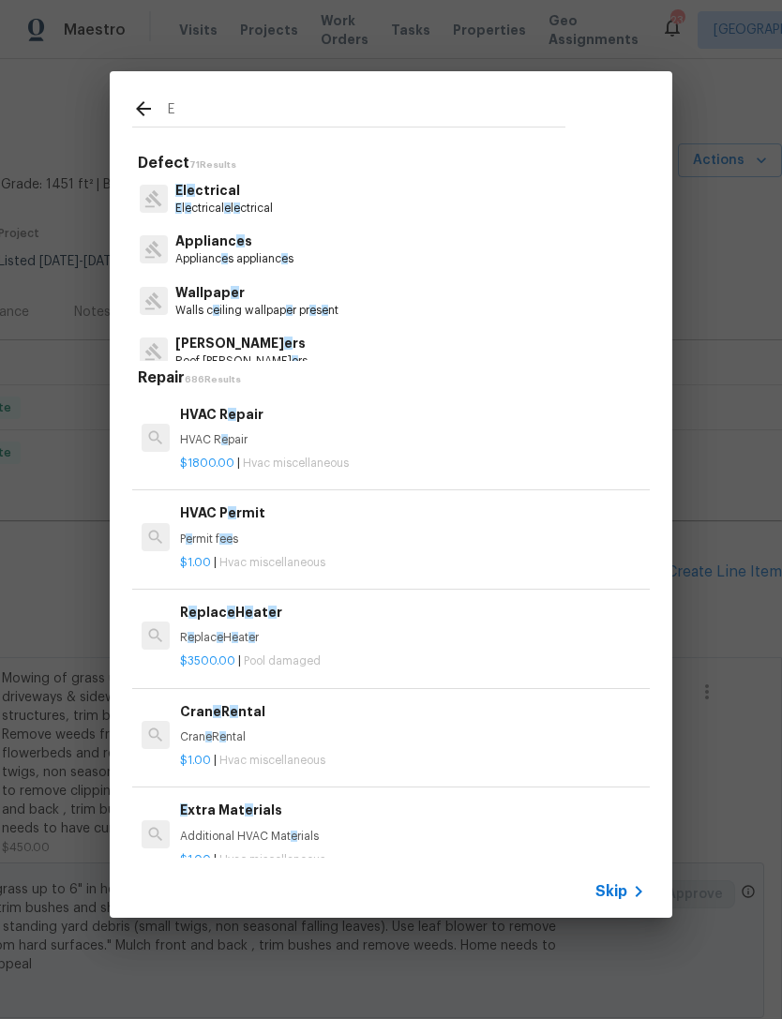
type input "El"
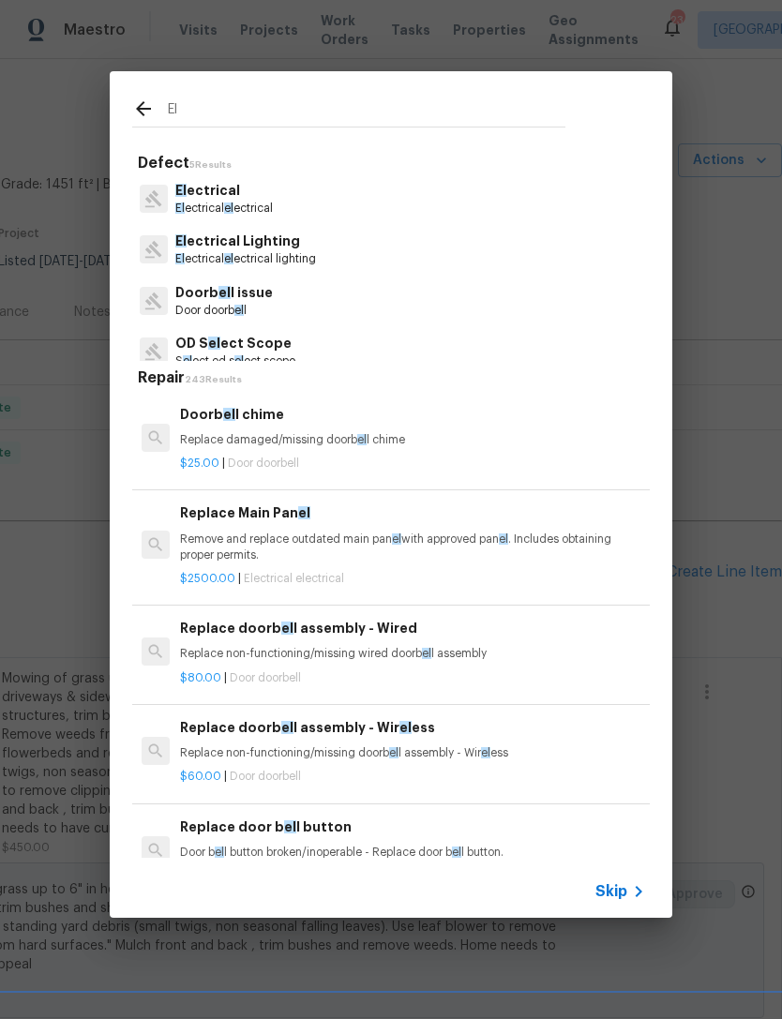
click at [218, 213] on p "El ectrical el ectrical" at bounding box center [224, 209] width 98 height 16
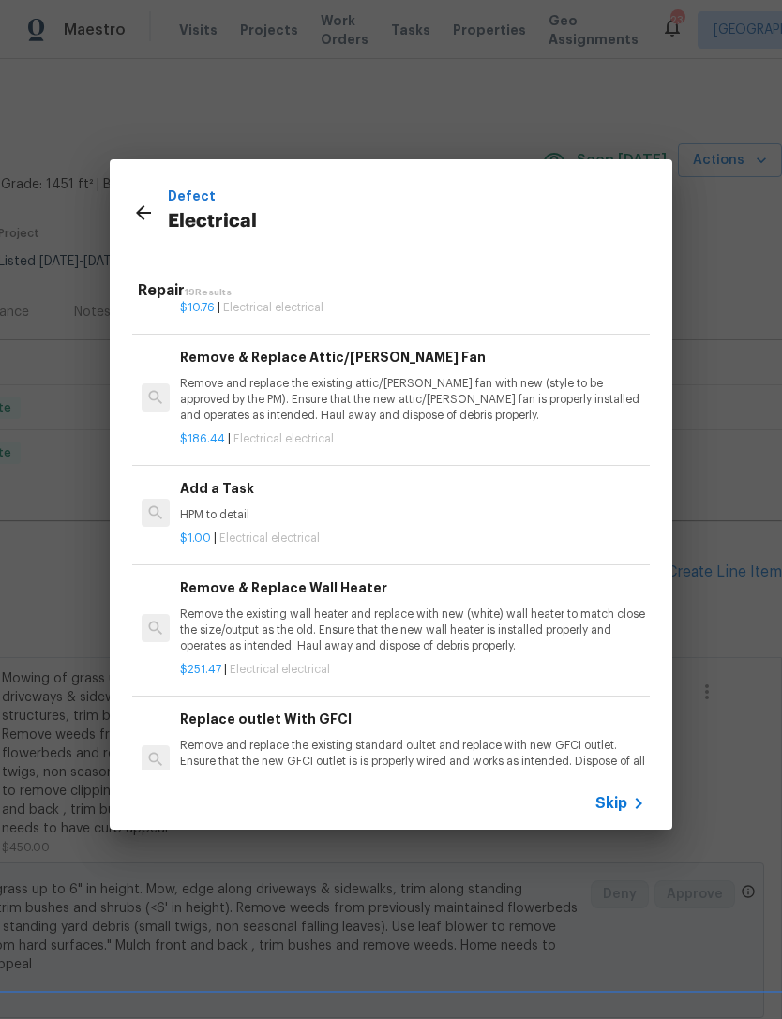
scroll to position [1253, 0]
click at [260, 522] on div "$1.00 | Electrical electrical" at bounding box center [412, 533] width 465 height 23
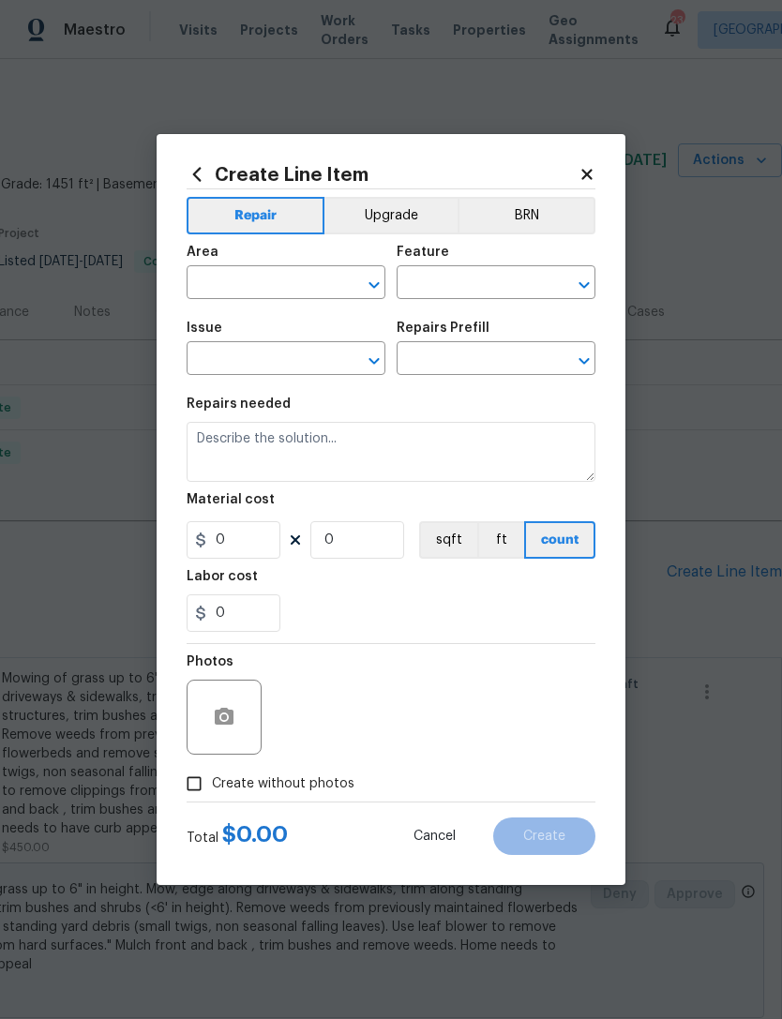
type input "Electrical"
type input "Add a Task $1.00"
type textarea "HPM to detail"
type input "1"
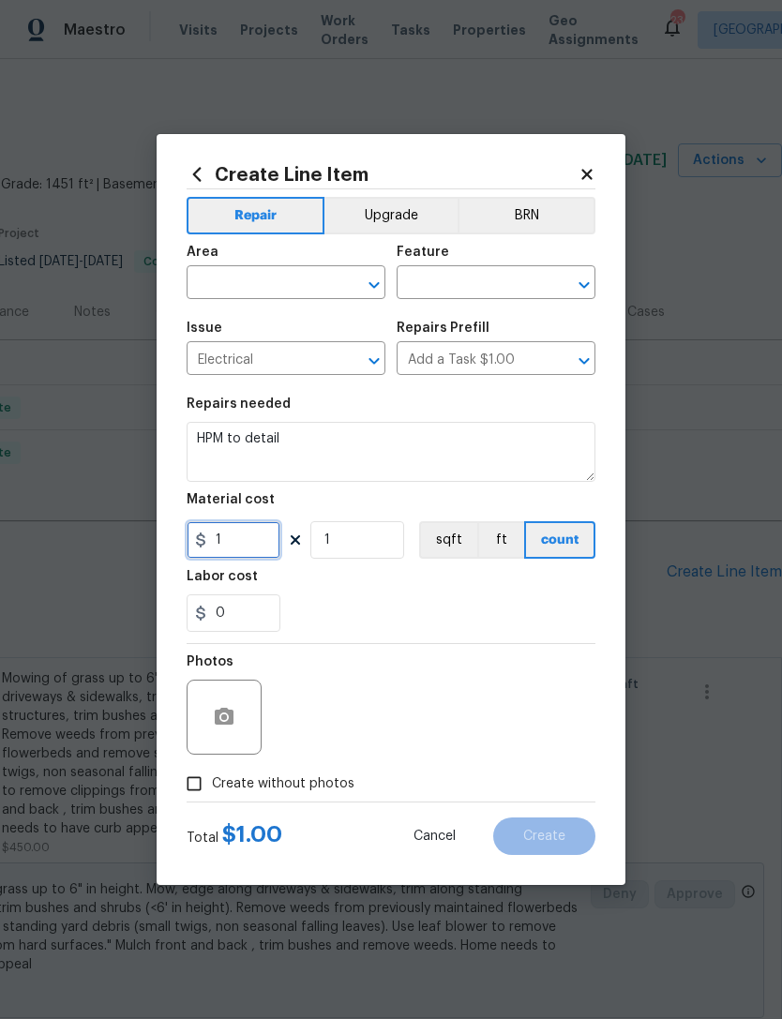
click at [255, 532] on input "1" at bounding box center [234, 540] width 94 height 38
click at [240, 543] on input "1" at bounding box center [234, 540] width 94 height 38
type input "100"
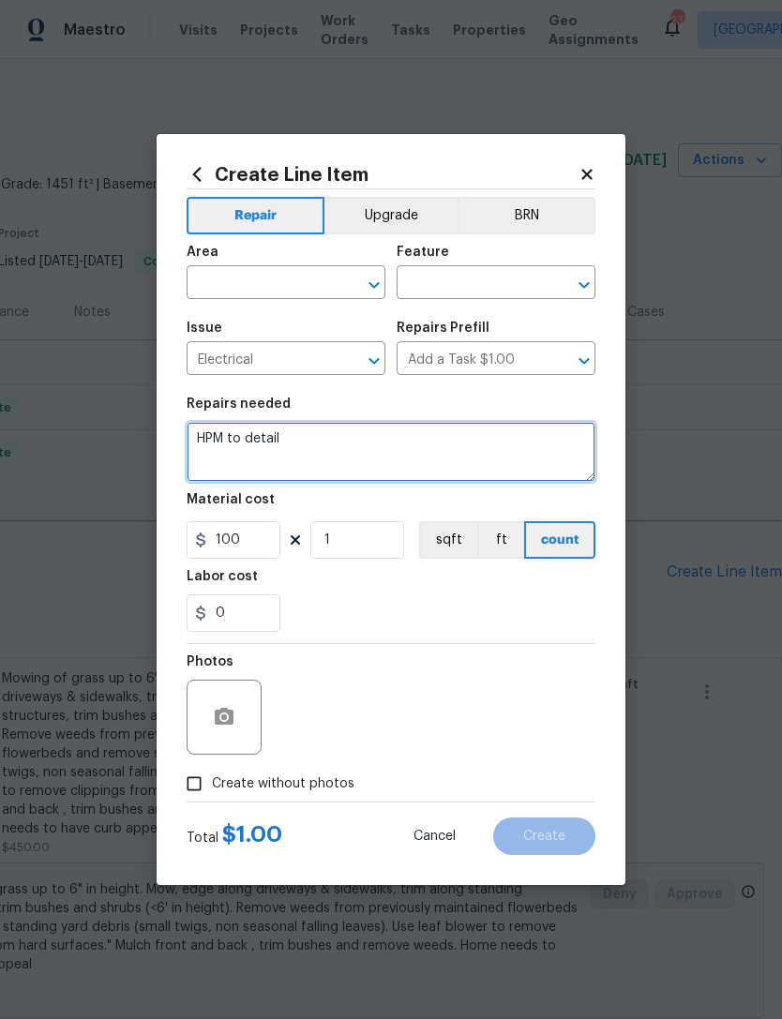
click at [315, 435] on textarea "HPM to detail" at bounding box center [391, 452] width 409 height 60
type textarea "H"
click at [349, 276] on icon "Clear" at bounding box center [349, 285] width 19 height 19
type textarea "Replace bath fan and back exterior deadbolt"
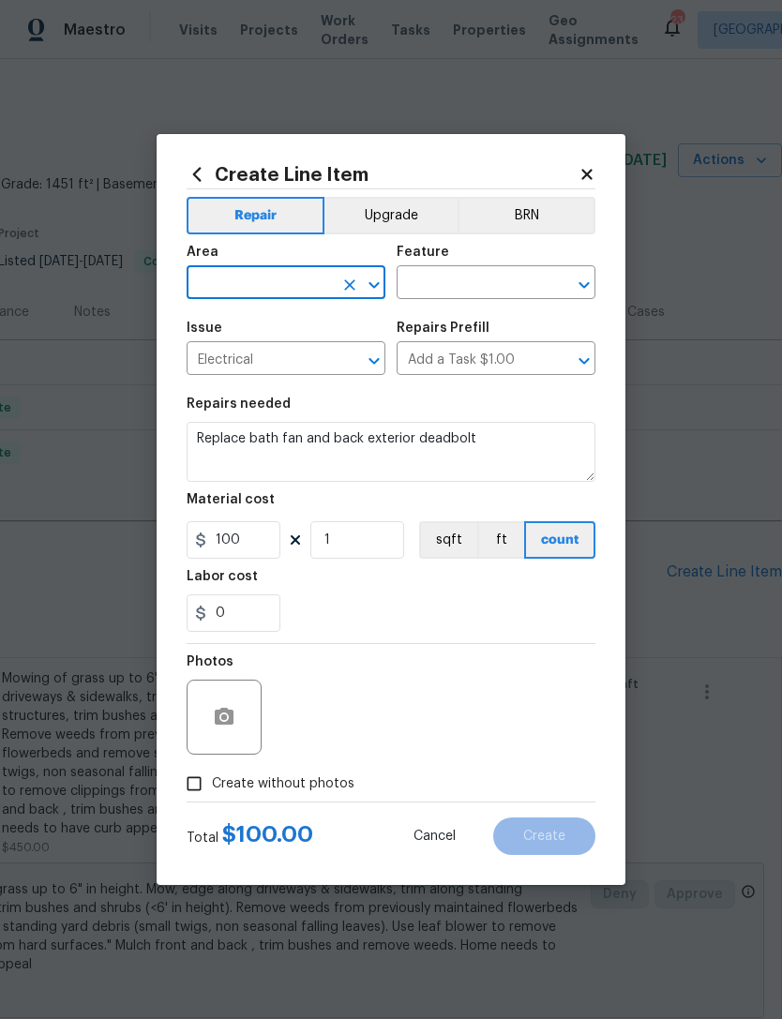
click at [305, 270] on input "text" at bounding box center [260, 284] width 146 height 29
click at [259, 401] on li "Interior Overall" at bounding box center [286, 416] width 199 height 31
type input "Interior Overall"
click at [480, 260] on div "Feature" at bounding box center [496, 258] width 199 height 24
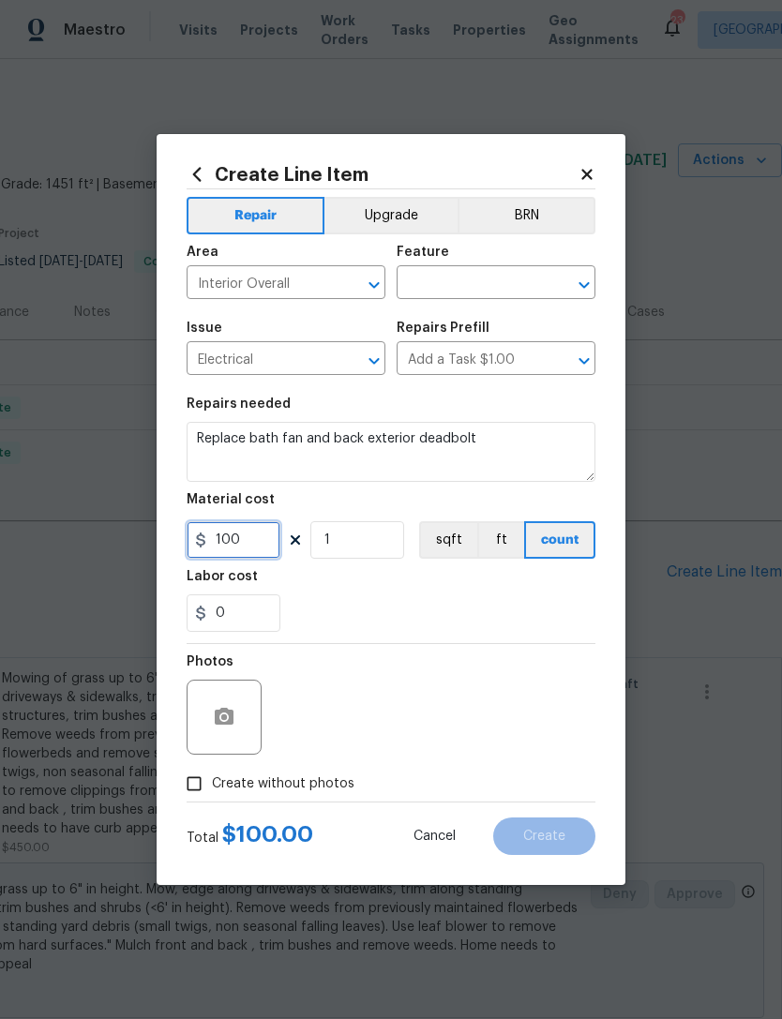
click at [258, 546] on input "100" at bounding box center [234, 540] width 94 height 38
type input "200"
click at [490, 272] on input "text" at bounding box center [470, 284] width 146 height 29
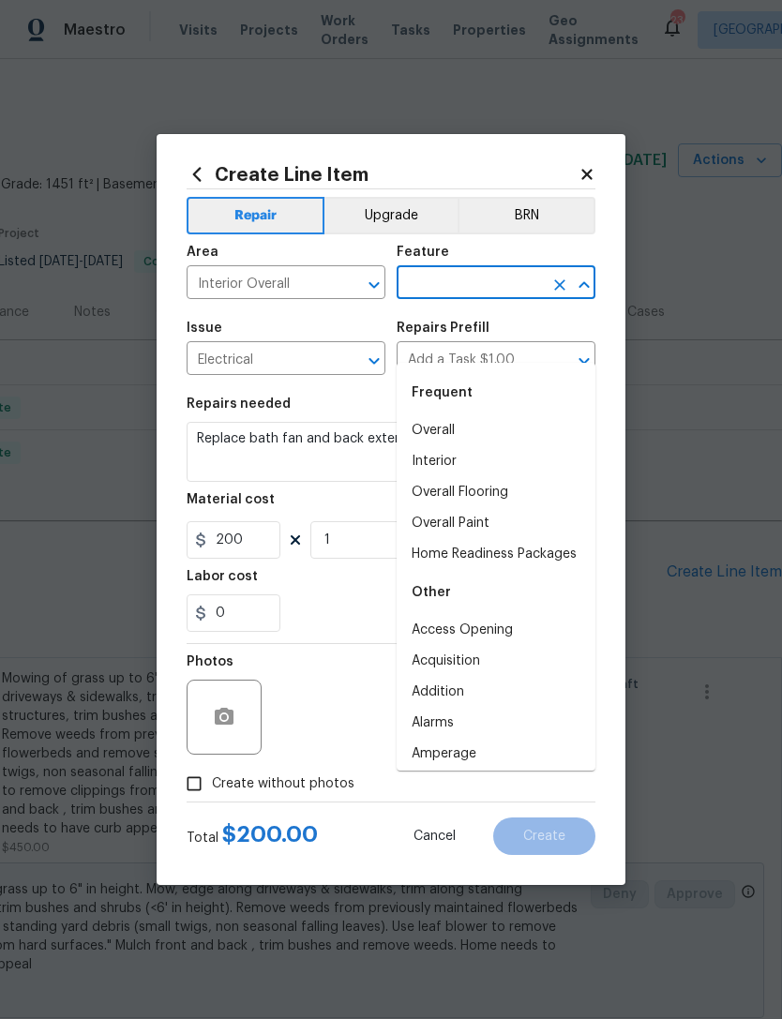
click at [445, 415] on li "Overall" at bounding box center [496, 430] width 199 height 31
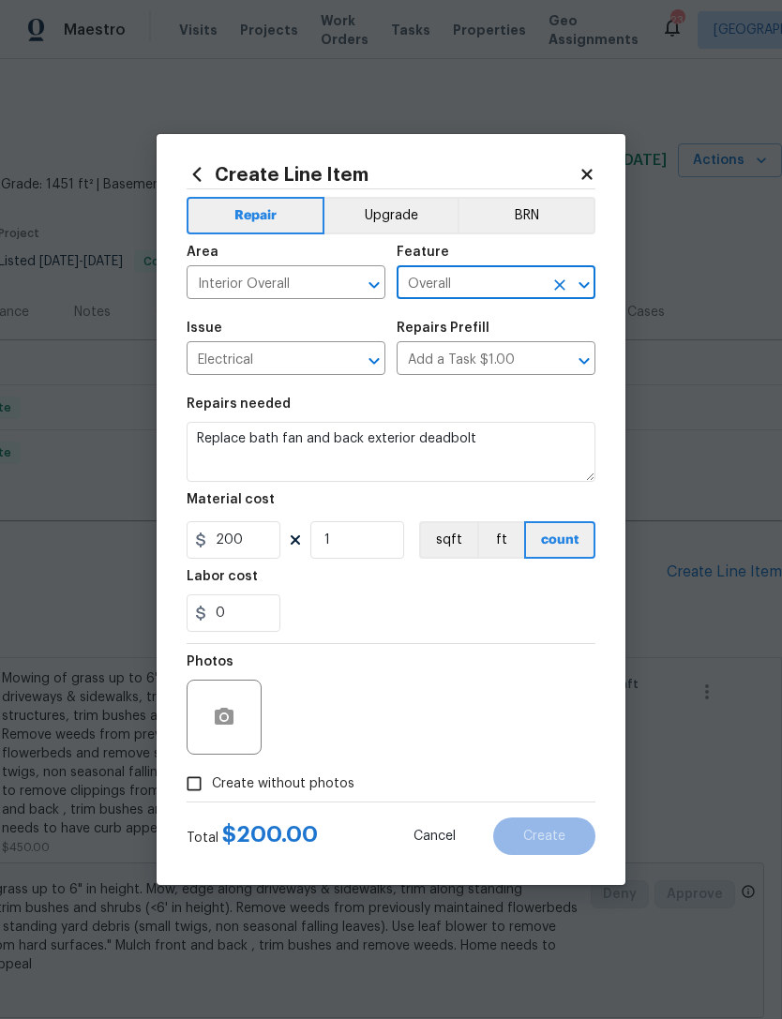
type input "Overall"
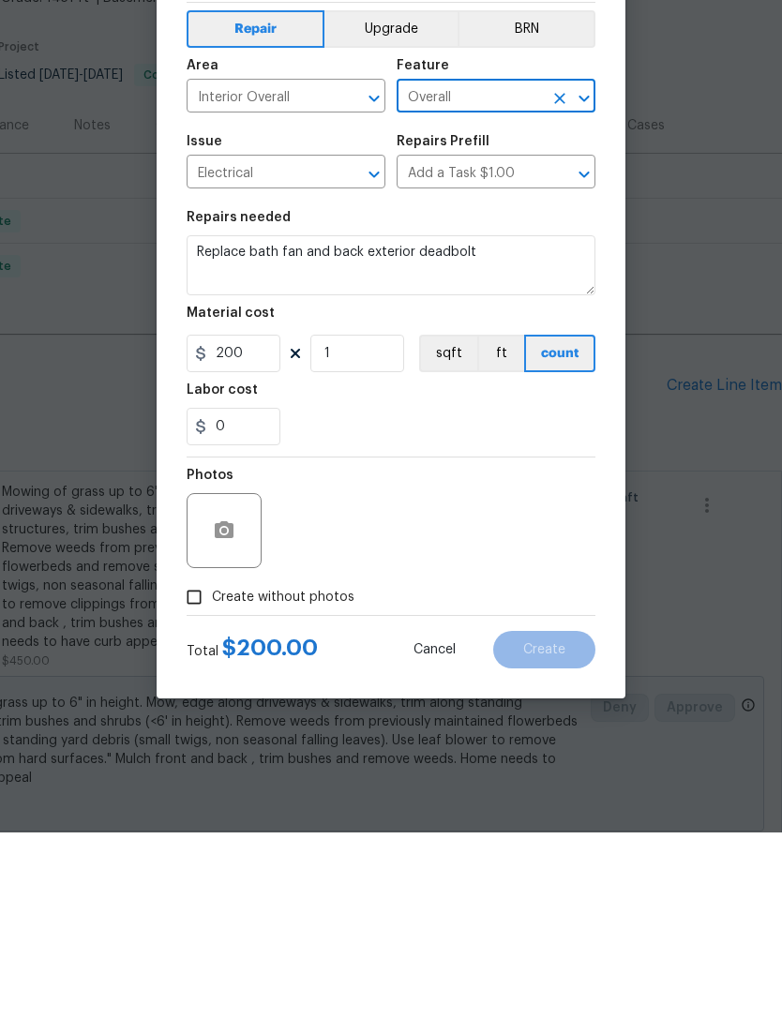
click at [204, 766] on input "Create without photos" at bounding box center [194, 784] width 36 height 36
checkbox input "true"
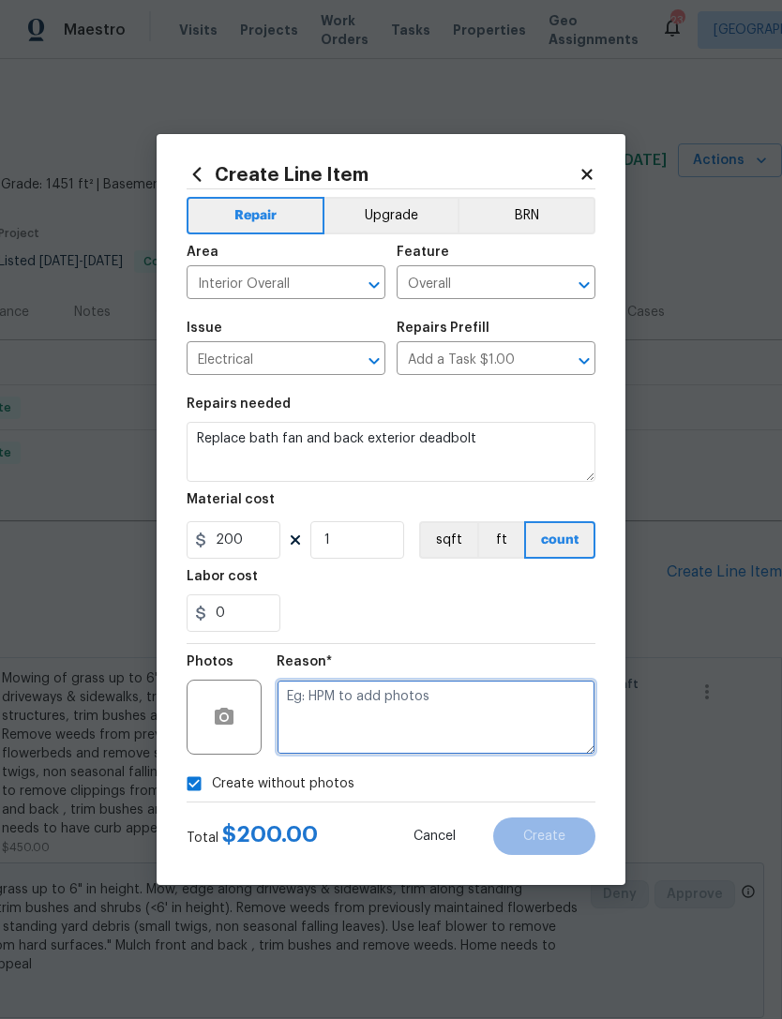
click at [430, 719] on textarea at bounding box center [436, 717] width 319 height 75
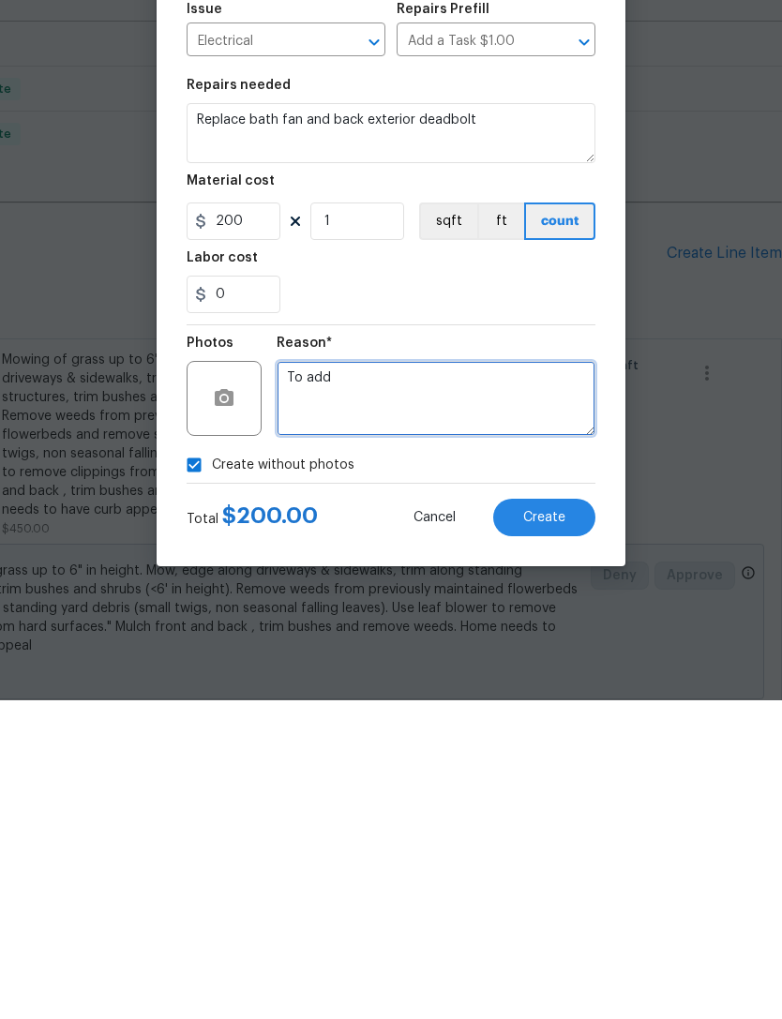
type textarea "To add"
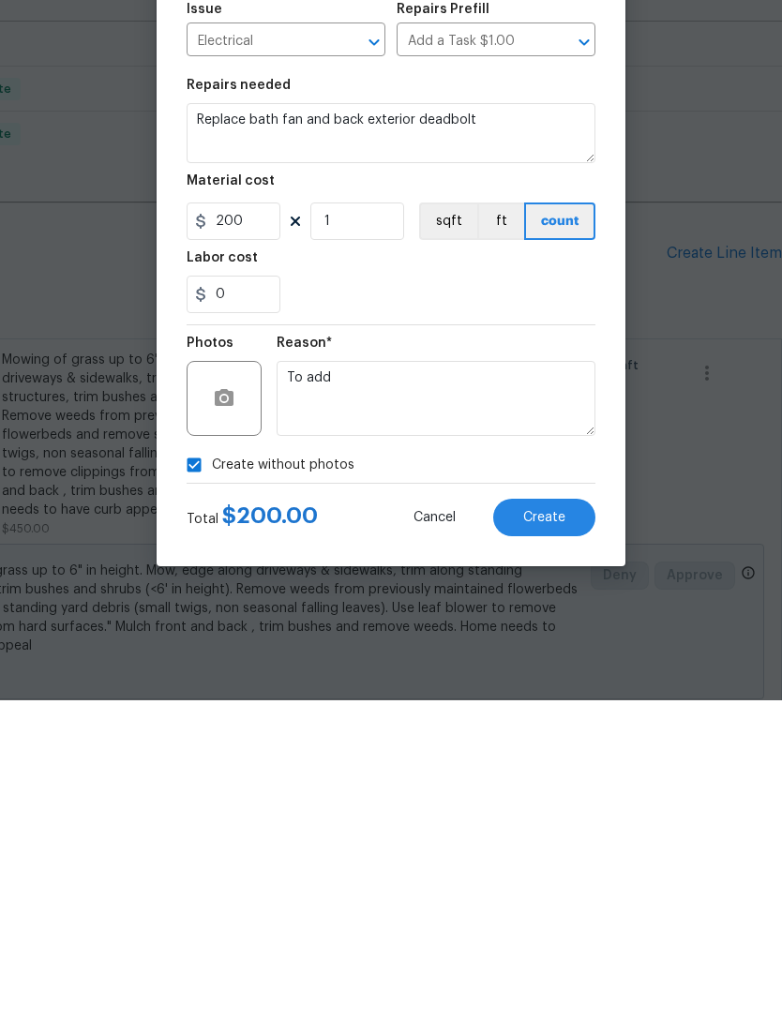
click at [557, 803] on div "Total $ 200.00 Cancel Create" at bounding box center [391, 829] width 409 height 53
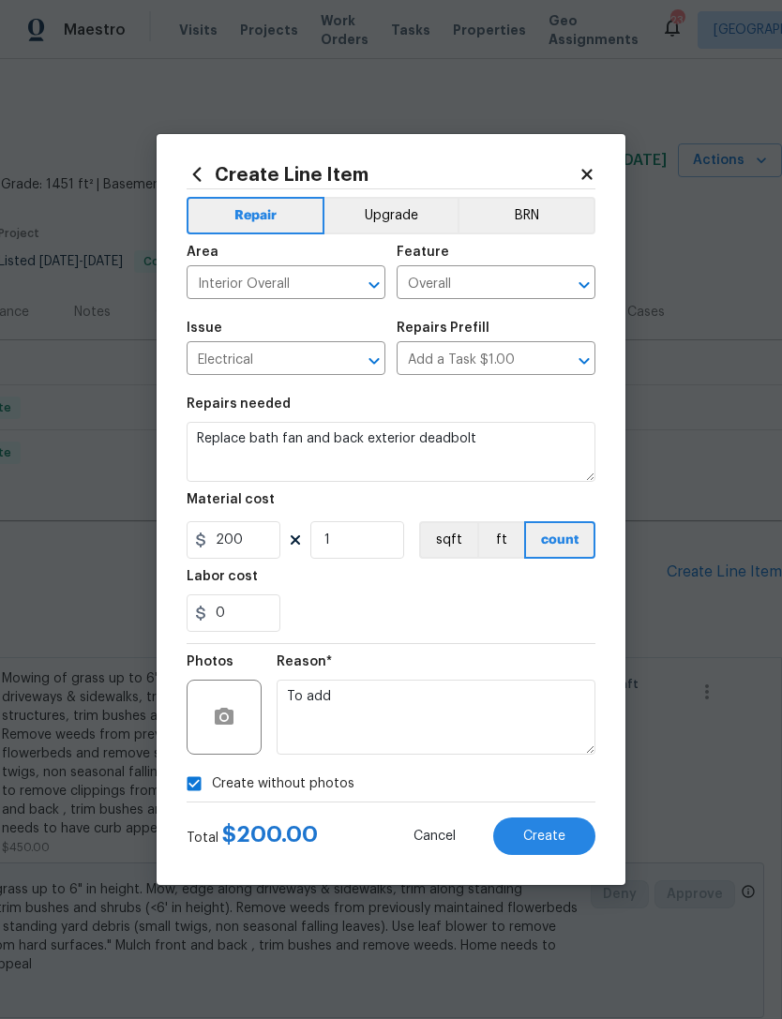
click at [568, 828] on button "Create" at bounding box center [544, 837] width 102 height 38
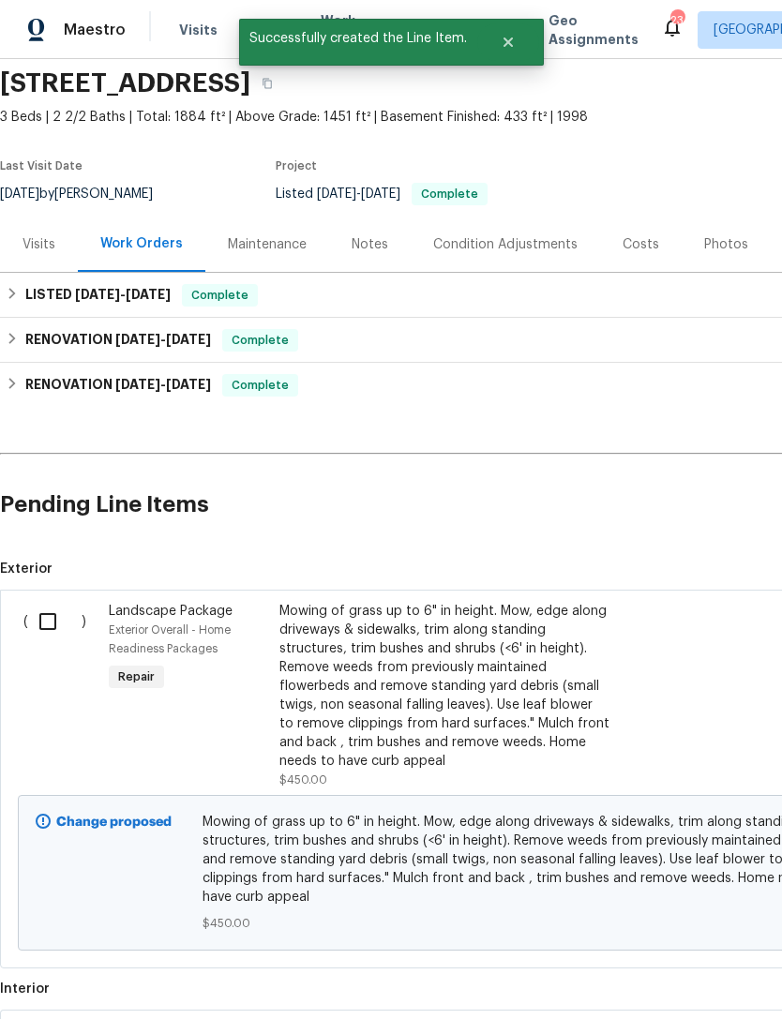
scroll to position [71, 0]
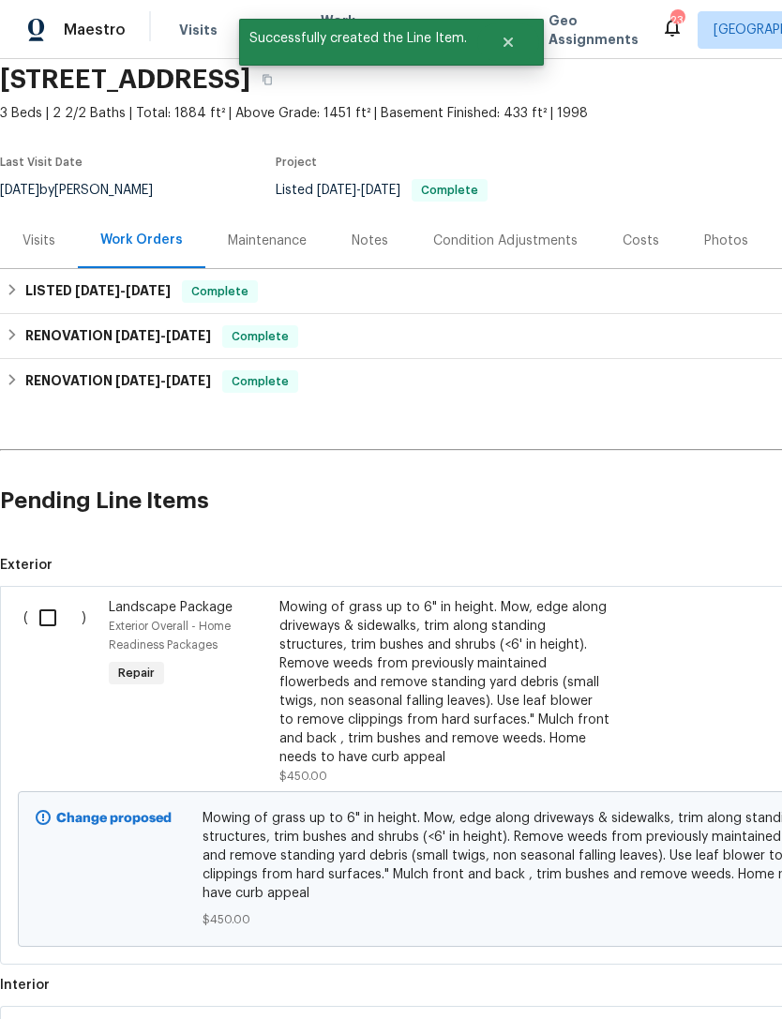
click at [65, 598] on input "checkbox" at bounding box center [54, 617] width 53 height 39
checkbox input "true"
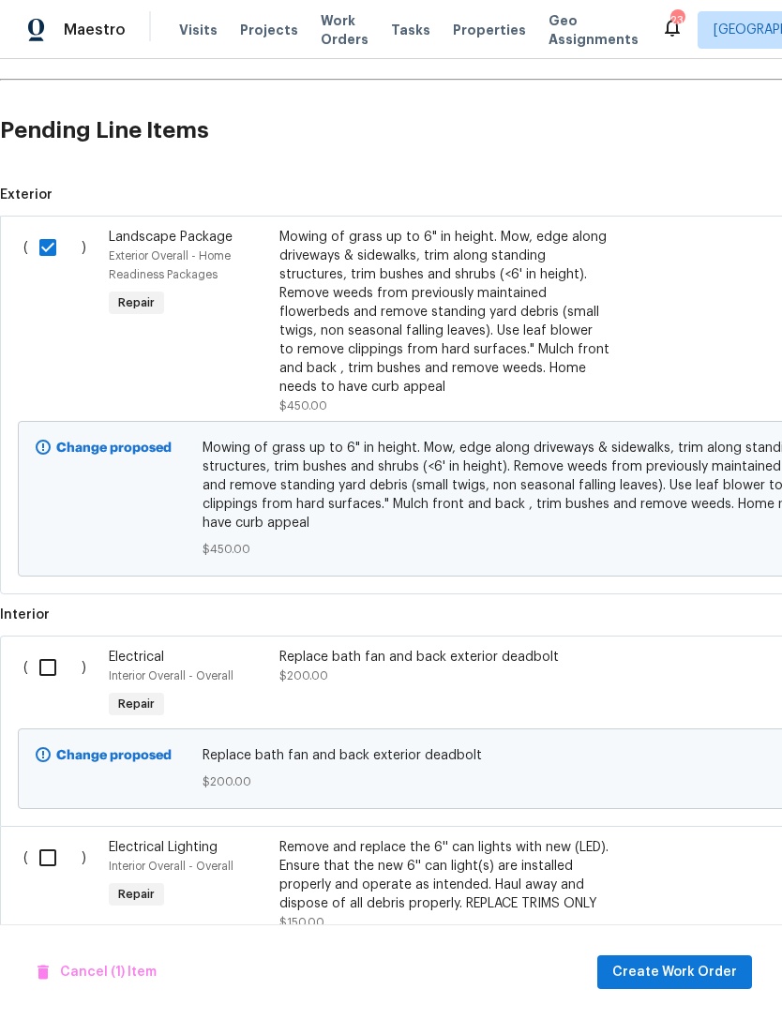
scroll to position [441, 0]
click at [64, 649] on input "checkbox" at bounding box center [54, 668] width 53 height 39
checkbox input "true"
click at [61, 839] on input "checkbox" at bounding box center [54, 858] width 53 height 39
checkbox input "true"
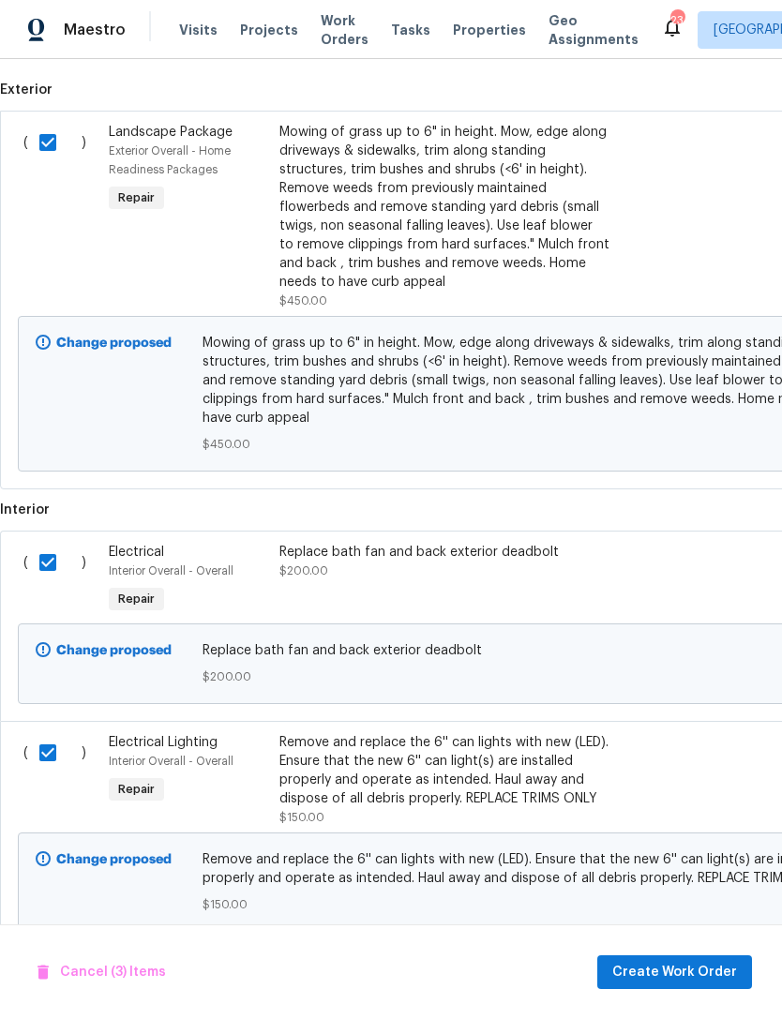
scroll to position [547, 0]
click at [671, 971] on span "Create Work Order" at bounding box center [674, 972] width 125 height 23
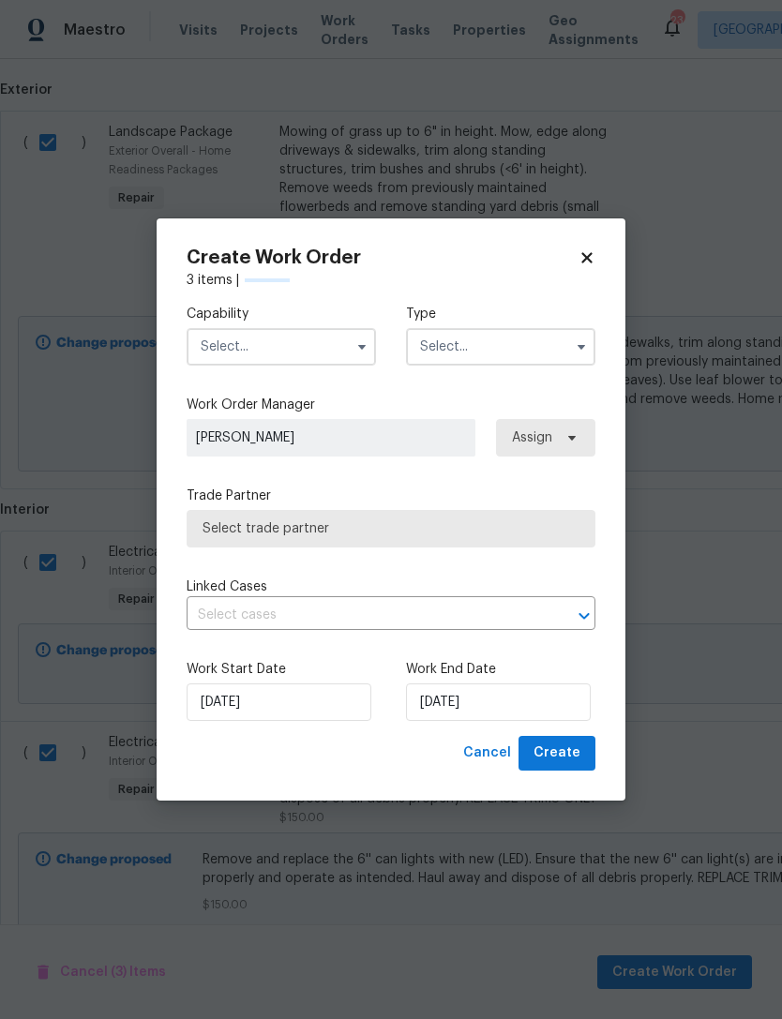
checkbox input "false"
click at [352, 344] on button "button" at bounding box center [362, 347] width 23 height 23
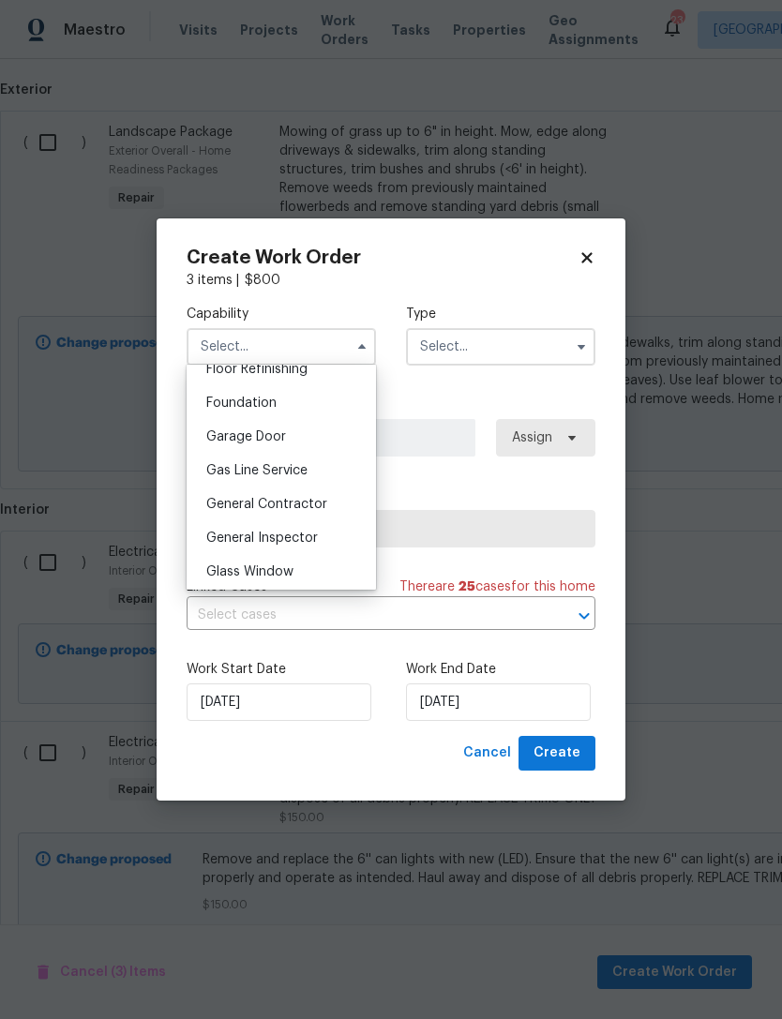
scroll to position [820, 0]
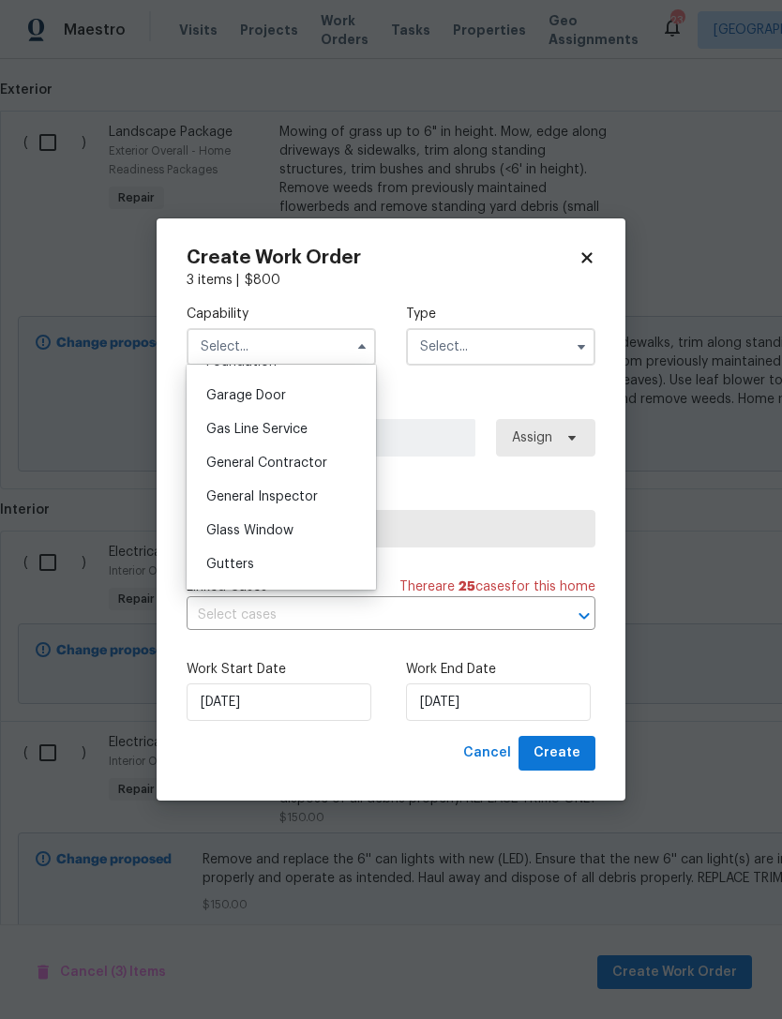
click at [292, 454] on div "General Contractor" at bounding box center [281, 463] width 180 height 34
type input "General Contractor"
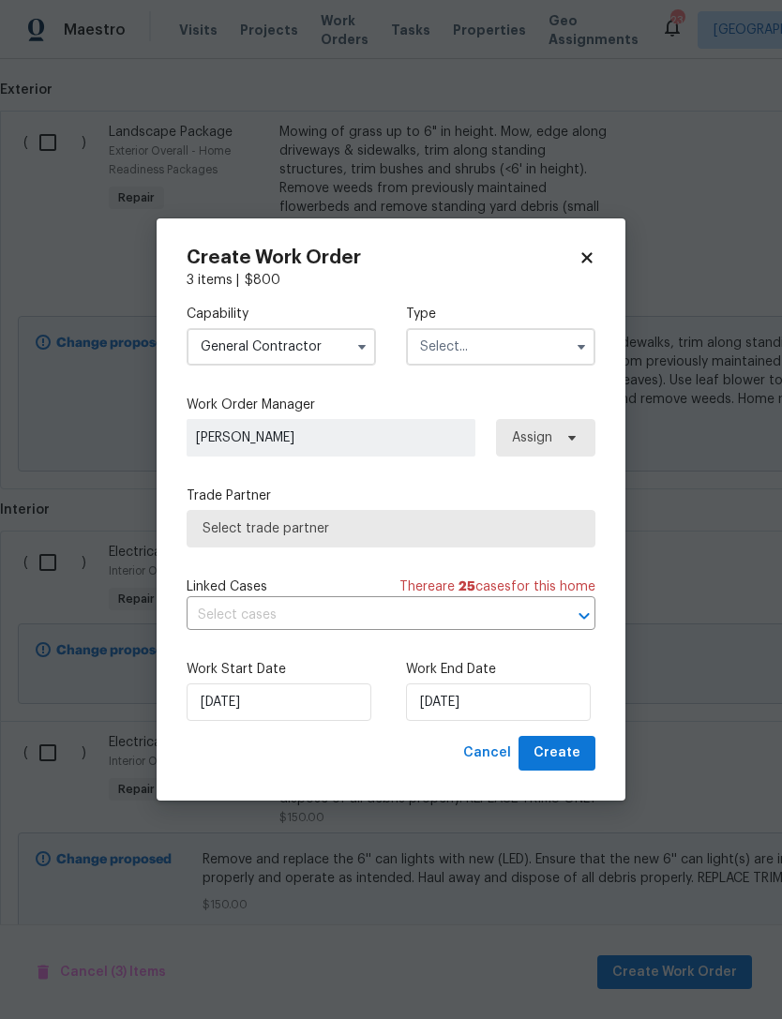
click at [517, 339] on input "text" at bounding box center [500, 347] width 189 height 38
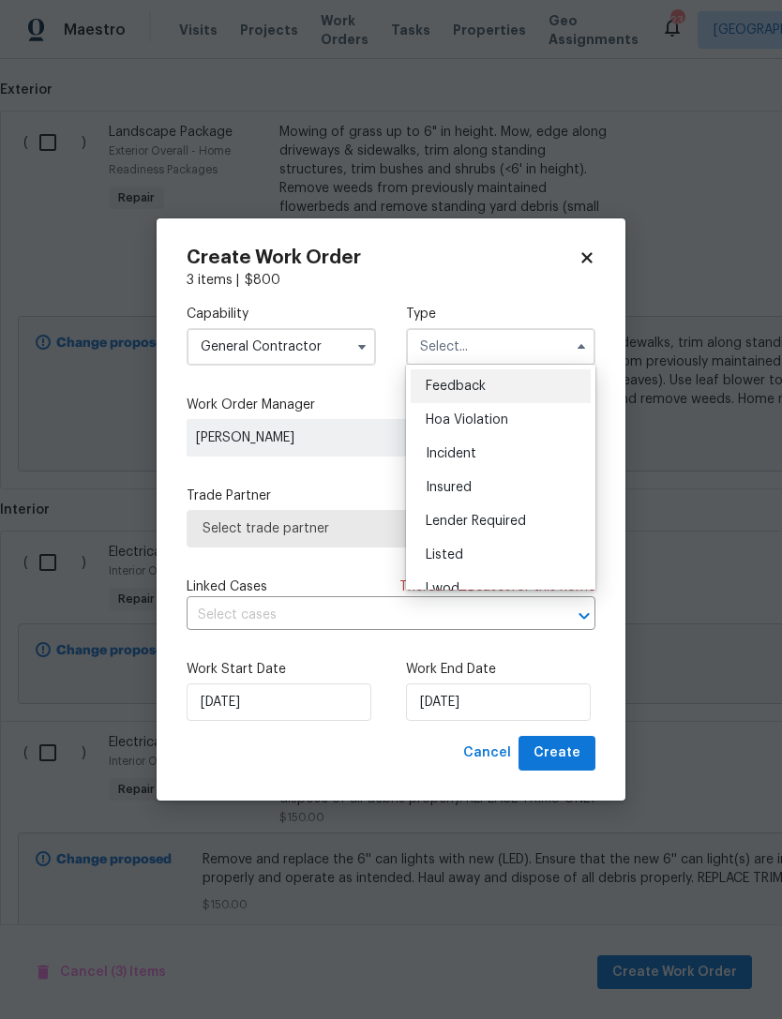
click at [442, 558] on span "Listed" at bounding box center [445, 555] width 38 height 13
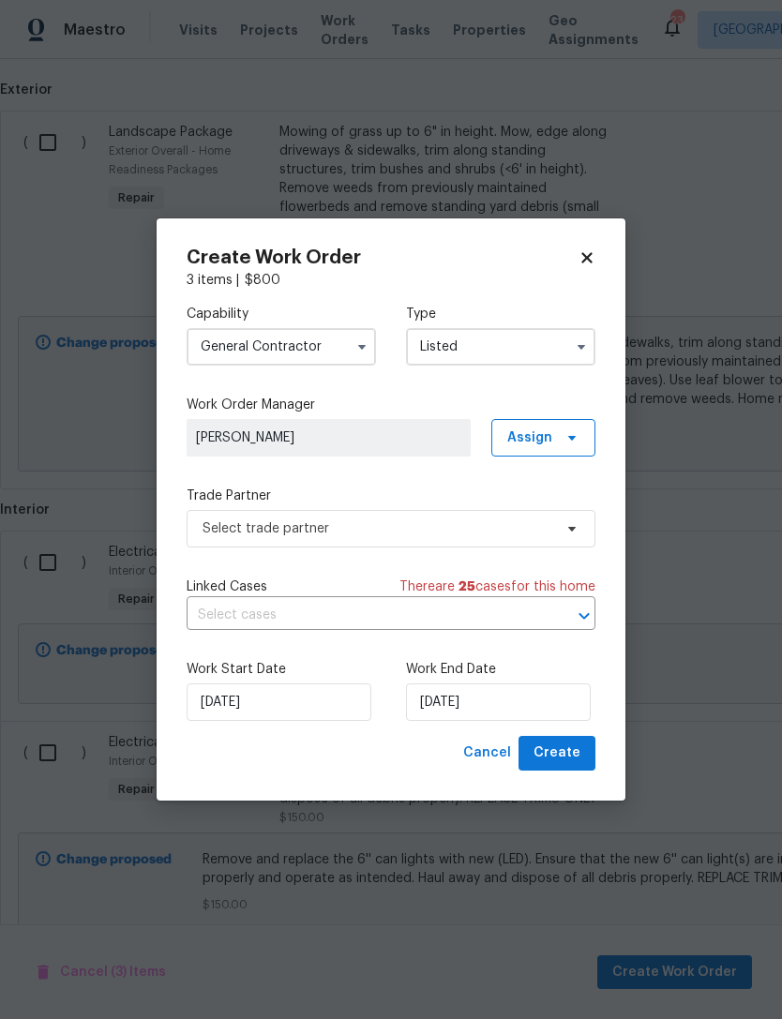
type input "Listed"
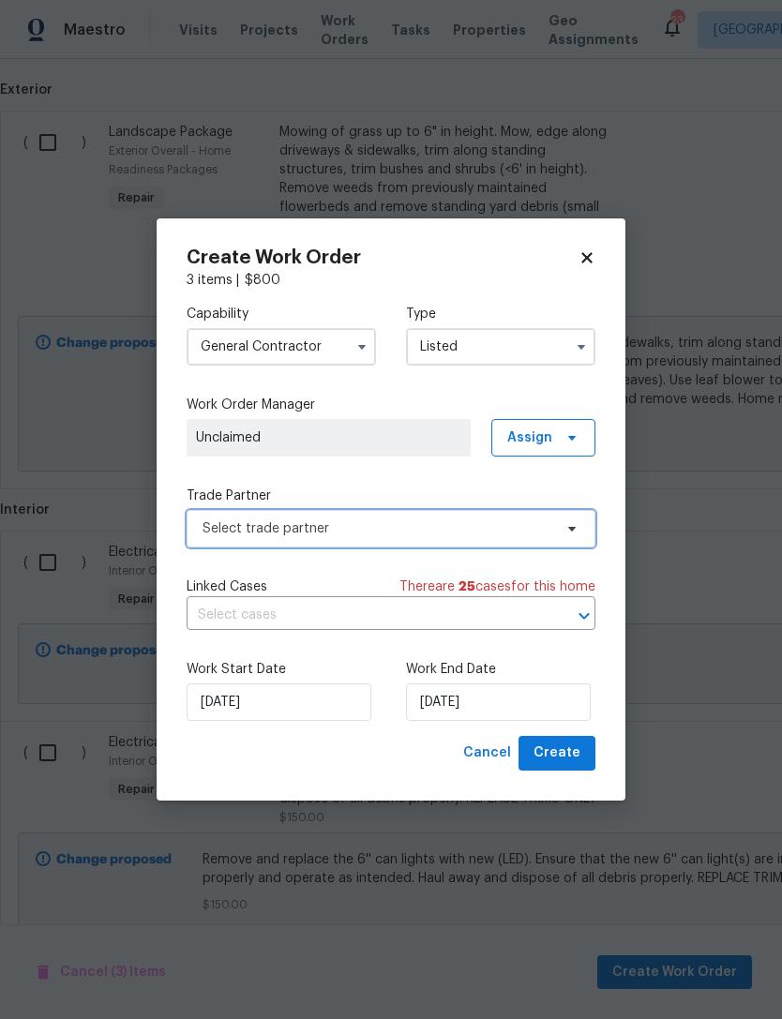
click at [401, 534] on span "Select trade partner" at bounding box center [378, 529] width 350 height 19
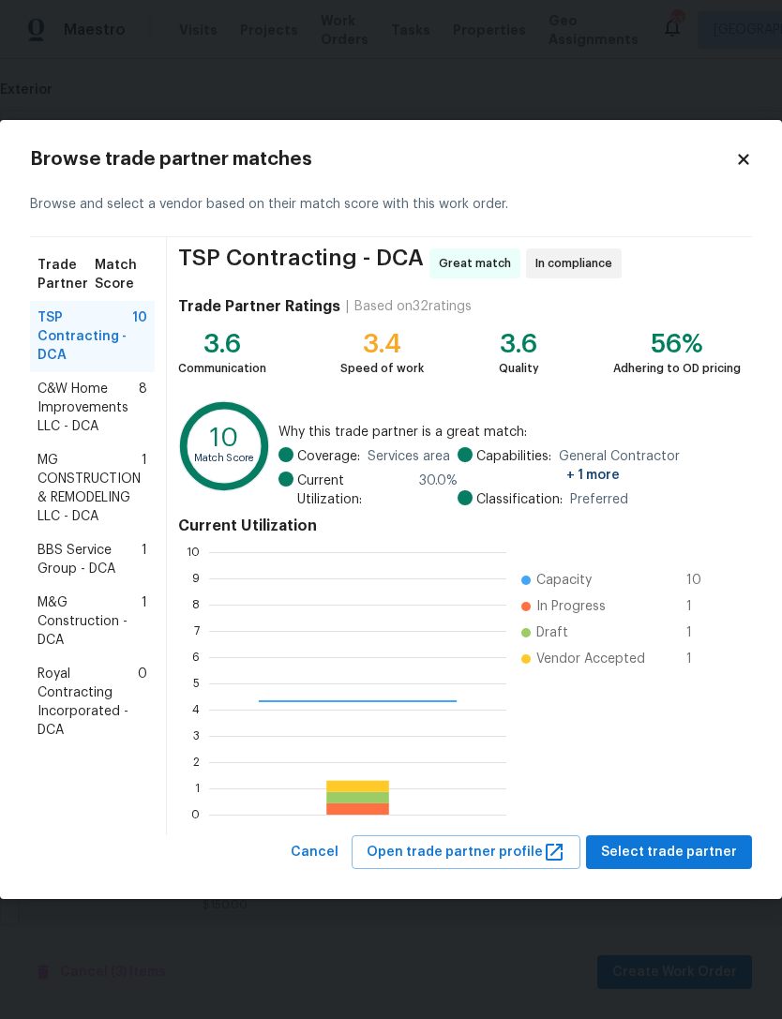
scroll to position [263, 297]
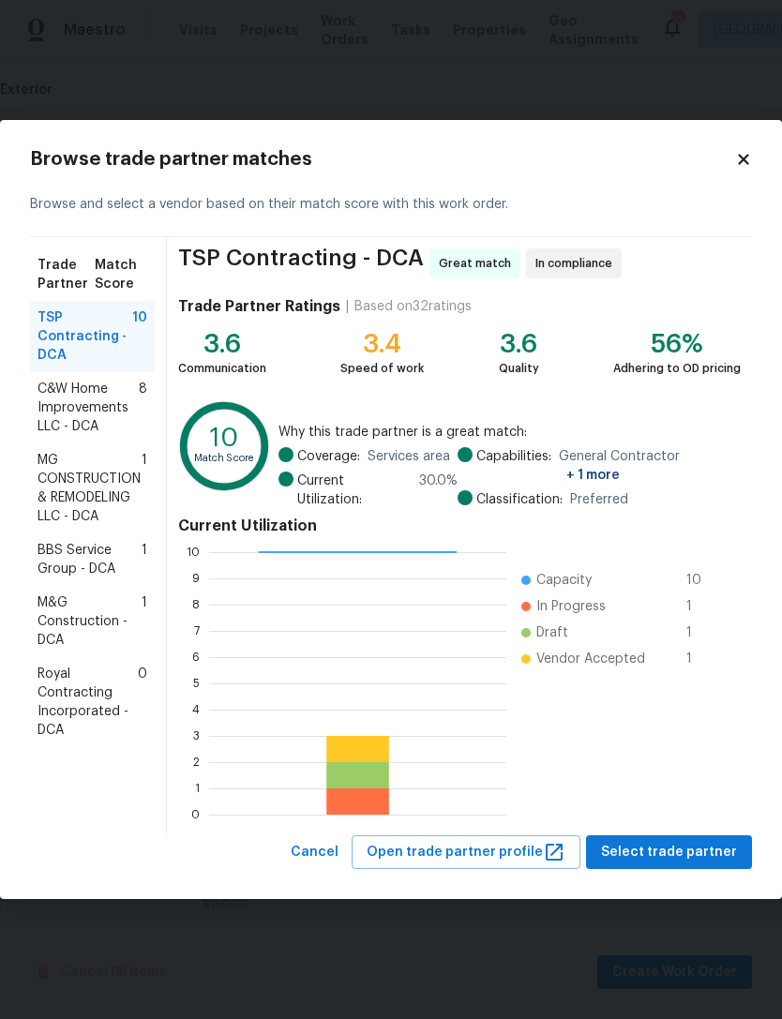
click at [82, 637] on span "M&G Construction - DCA" at bounding box center [90, 622] width 104 height 56
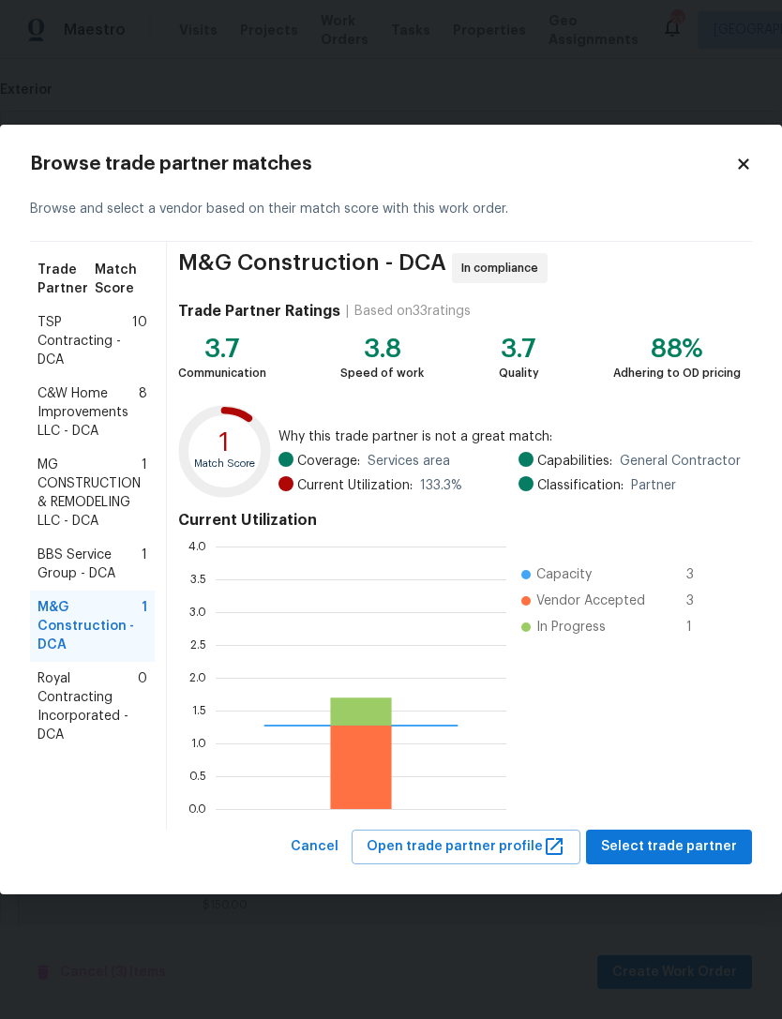
scroll to position [263, 291]
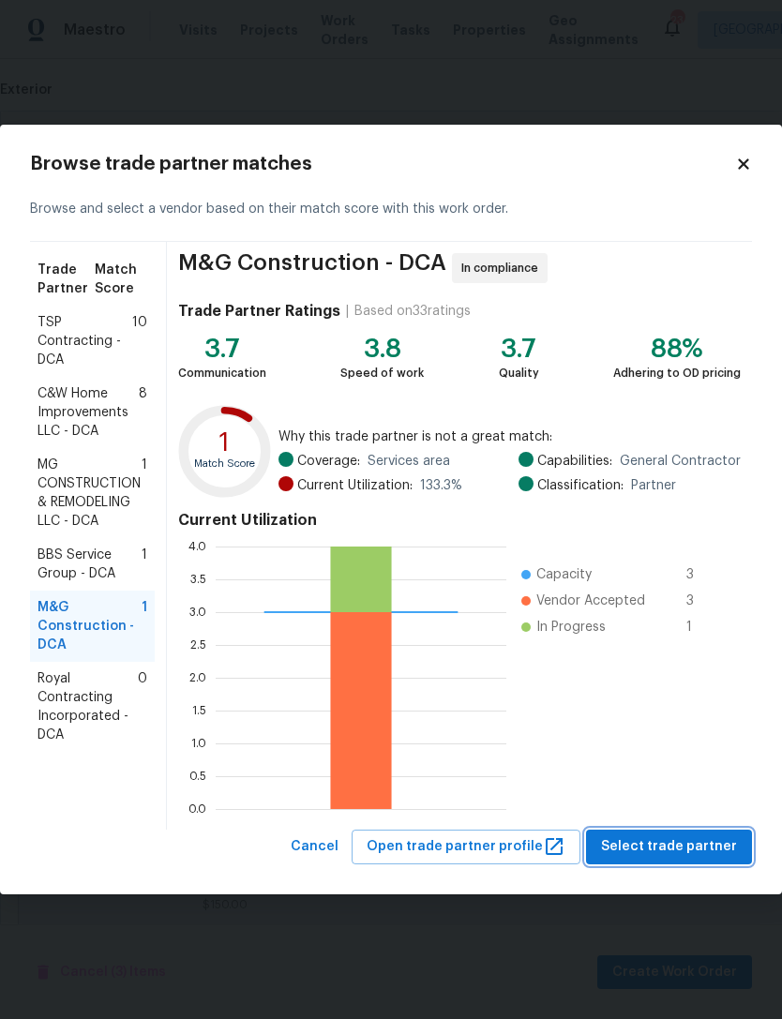
click at [680, 846] on span "Select trade partner" at bounding box center [669, 847] width 136 height 23
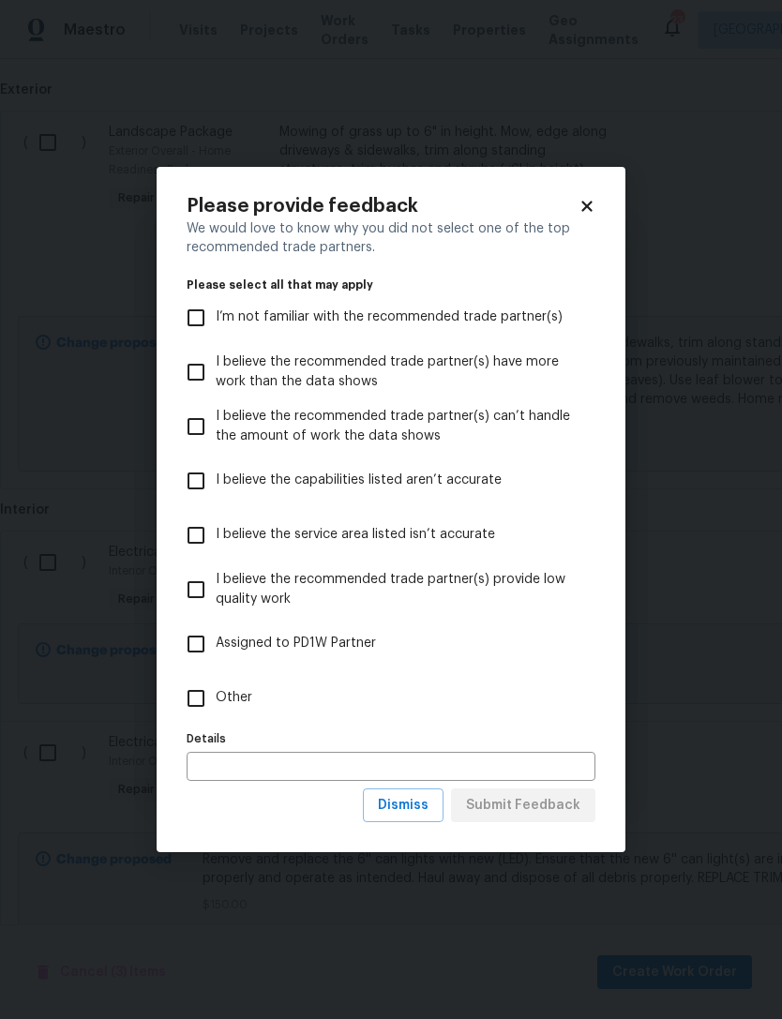
click at [196, 695] on input "Other" at bounding box center [195, 698] width 39 height 39
checkbox input "true"
click at [278, 767] on input "text" at bounding box center [391, 766] width 409 height 29
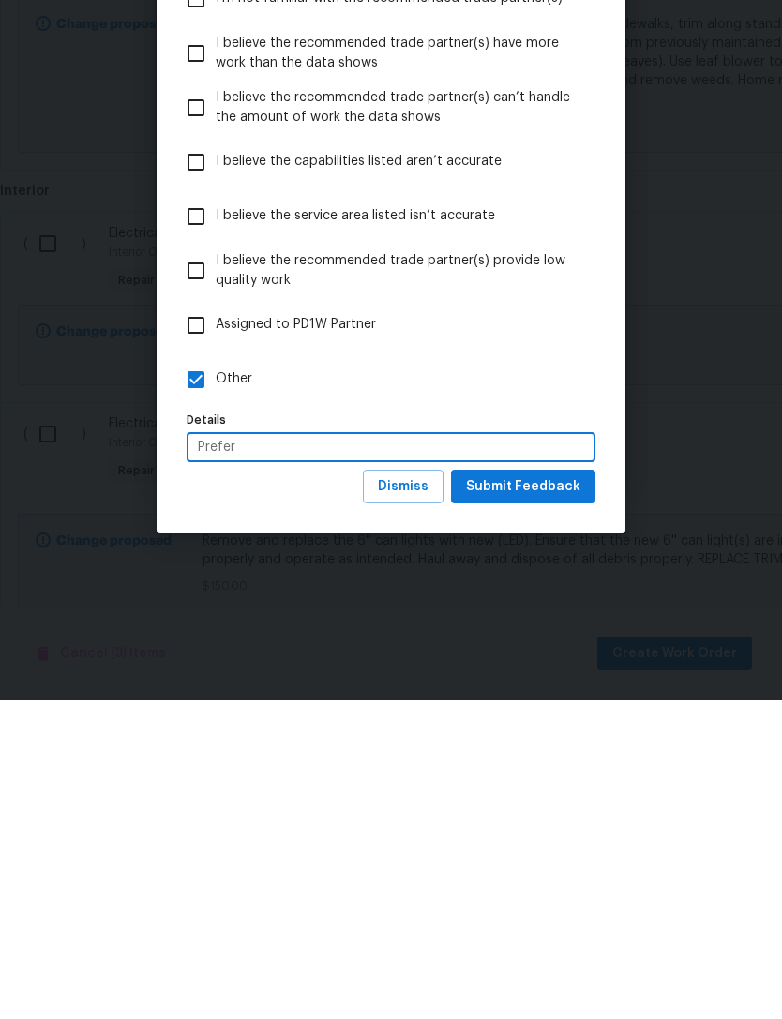
type input "Prefer"
click at [521, 794] on span "Submit Feedback" at bounding box center [523, 805] width 114 height 23
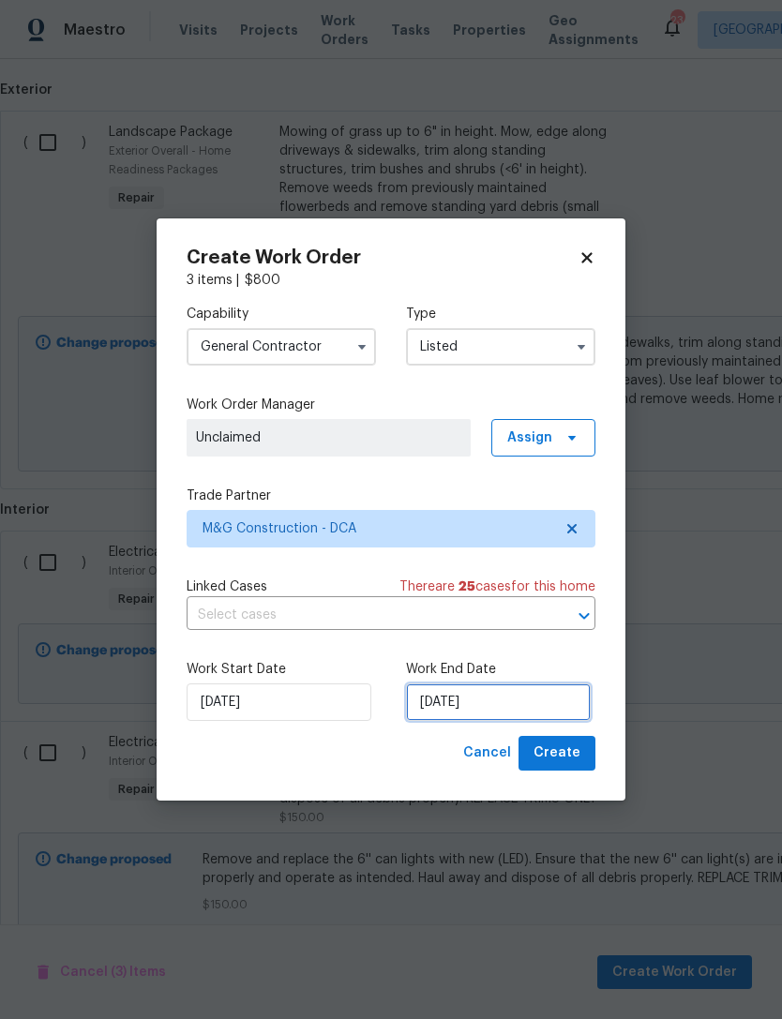
click at [487, 698] on input "[DATE]" at bounding box center [498, 703] width 185 height 38
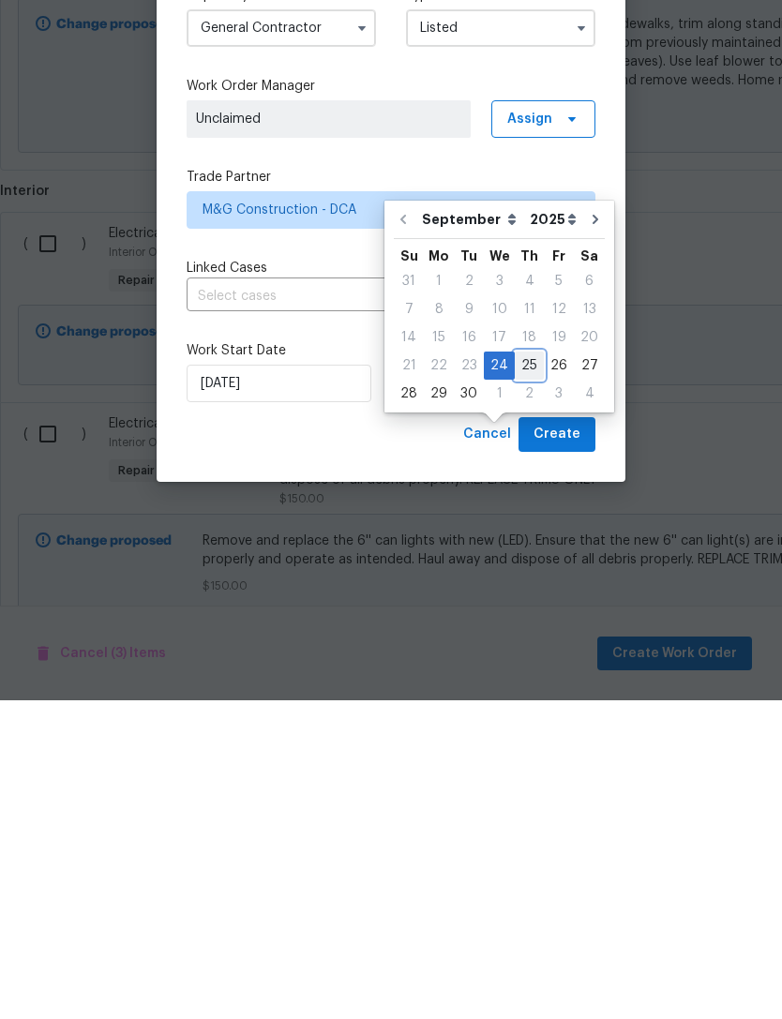
click at [525, 671] on div "25" at bounding box center [529, 684] width 29 height 26
type input "9/25/2025"
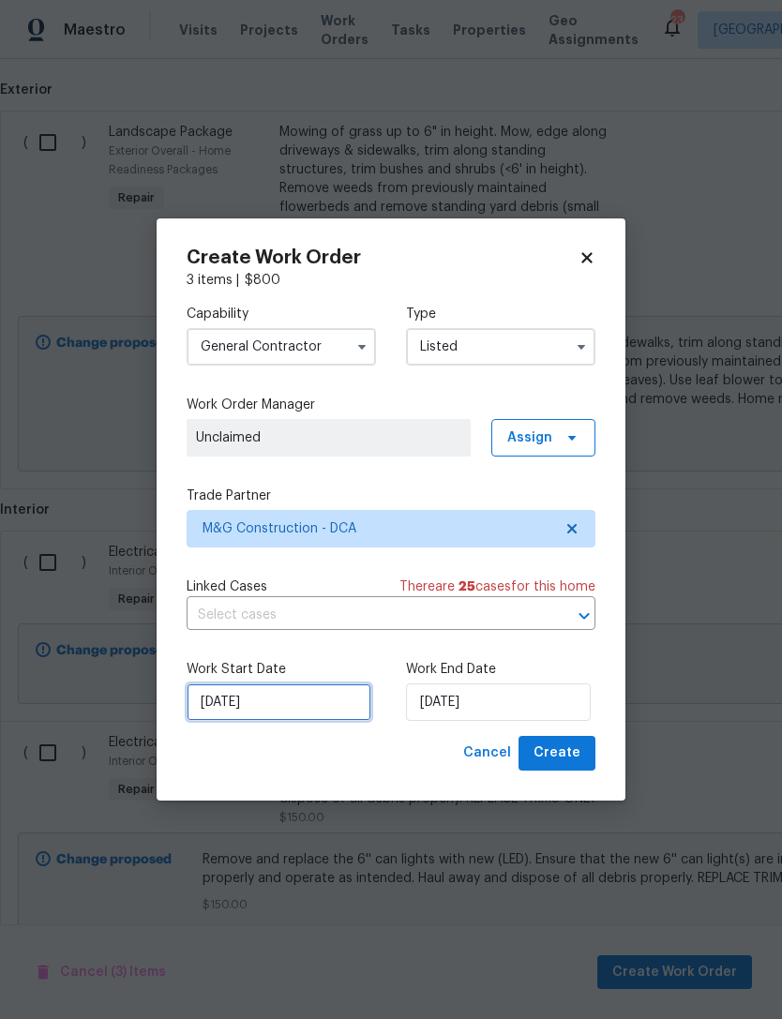
click at [259, 704] on input "[DATE]" at bounding box center [279, 703] width 185 height 38
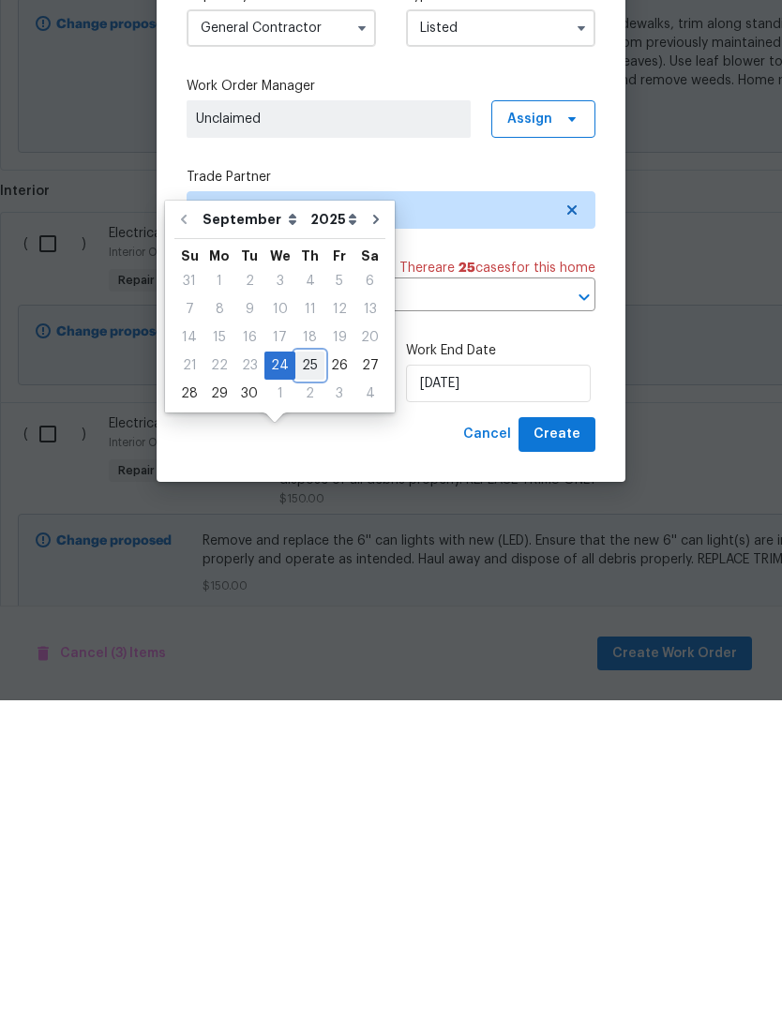
click at [307, 671] on div "25" at bounding box center [309, 684] width 29 height 26
type input "9/25/2025"
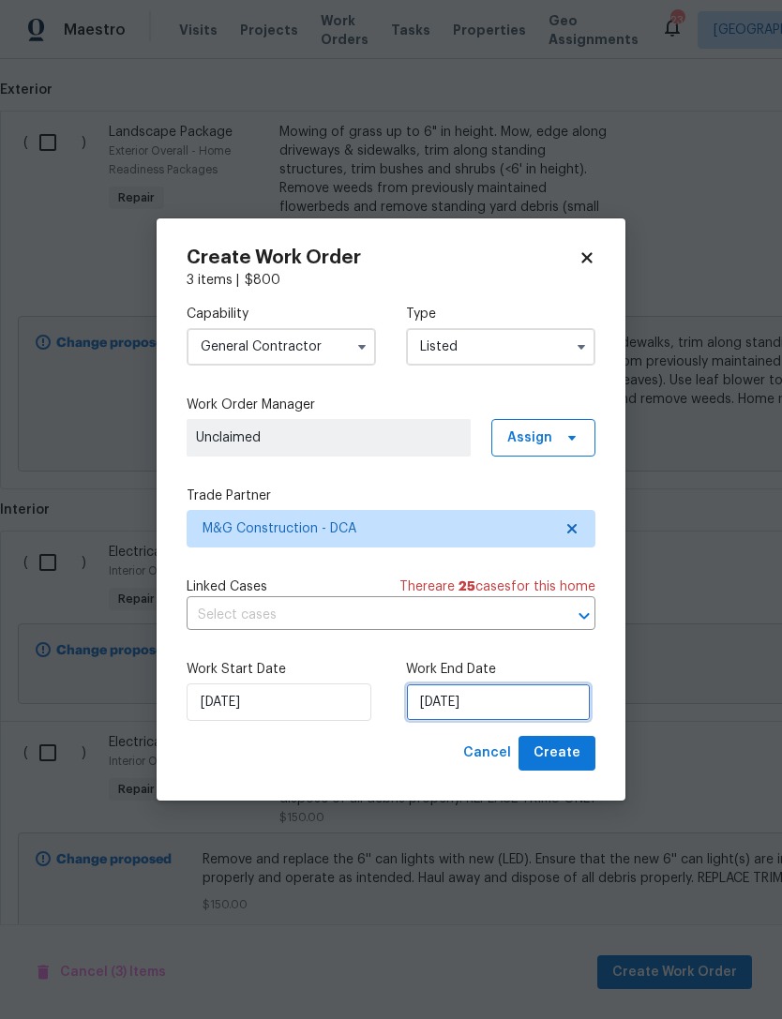
click at [493, 698] on input "9/25/2025" at bounding box center [498, 703] width 185 height 38
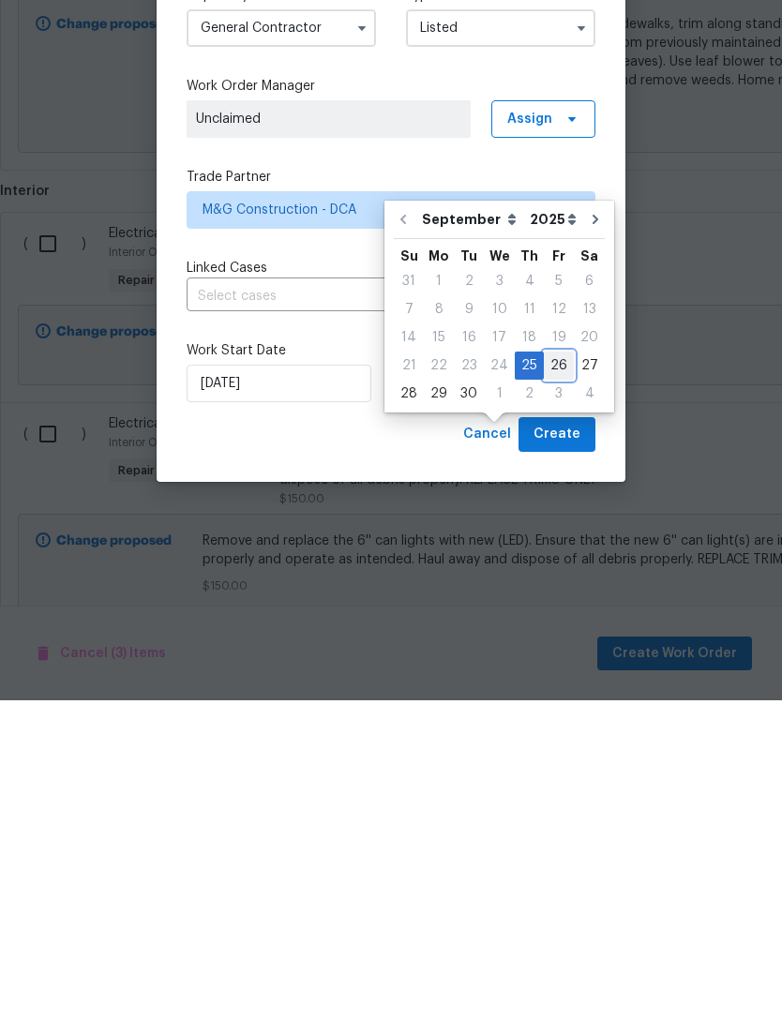
click at [553, 671] on div "26" at bounding box center [559, 684] width 30 height 26
type input "[DATE]"
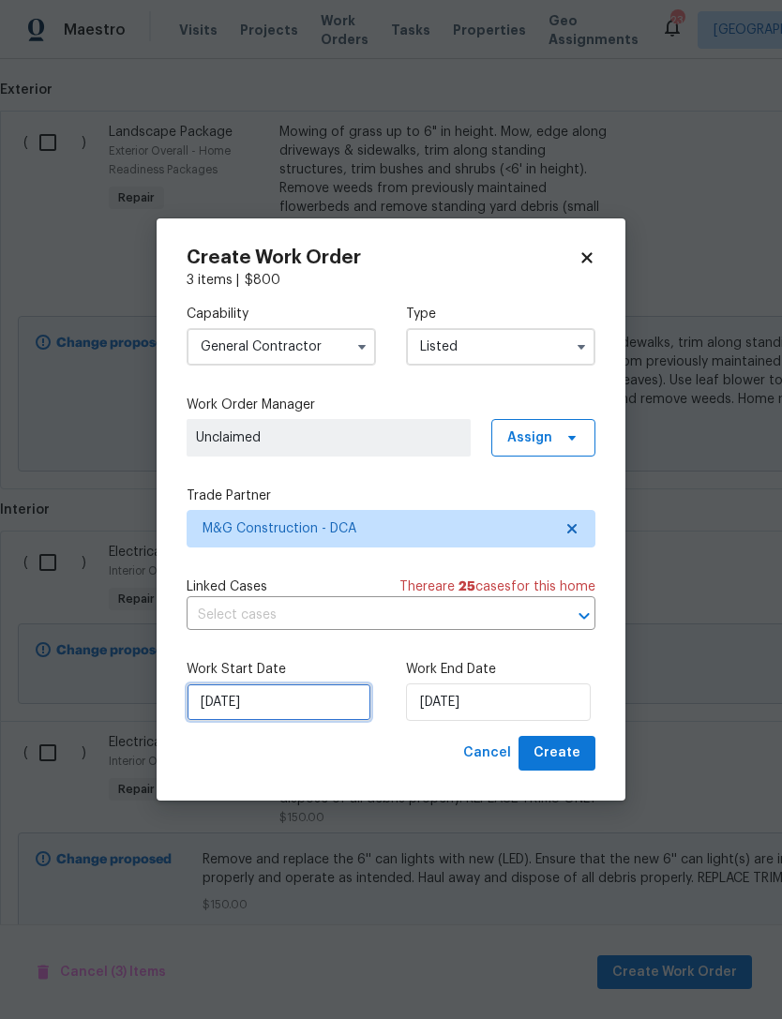
click at [264, 698] on input "9/25/2025" at bounding box center [279, 703] width 185 height 38
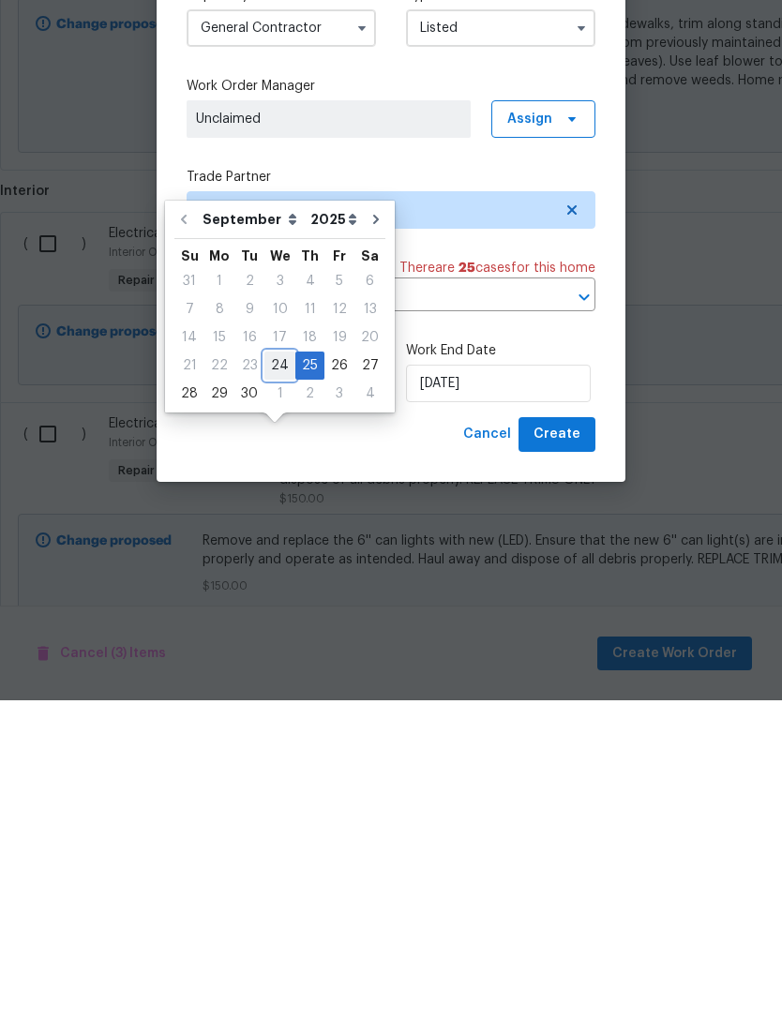
click at [272, 671] on div "24" at bounding box center [279, 684] width 31 height 26
type input "[DATE]"
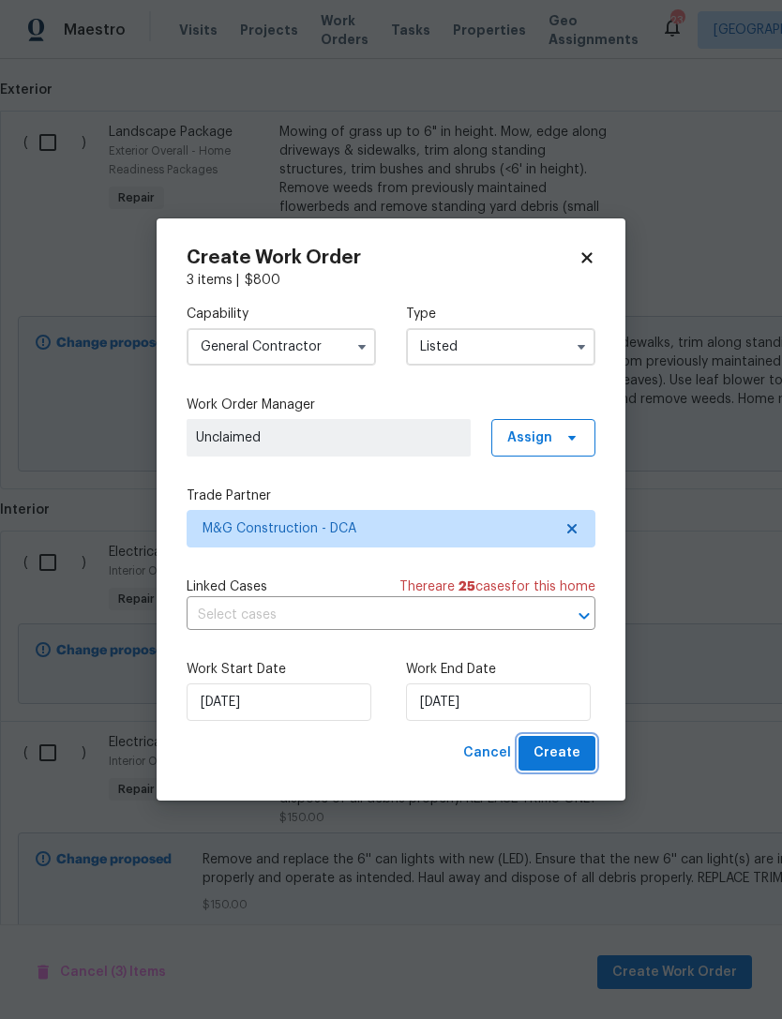
click at [578, 751] on span "Create" at bounding box center [557, 753] width 47 height 23
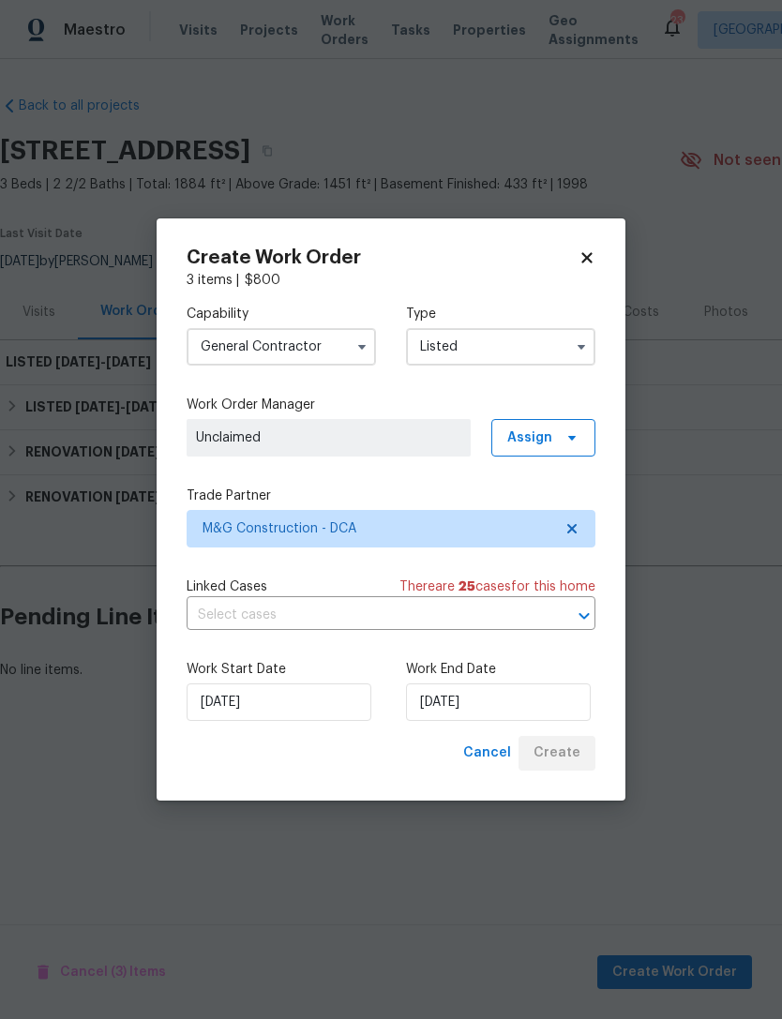
scroll to position [0, 0]
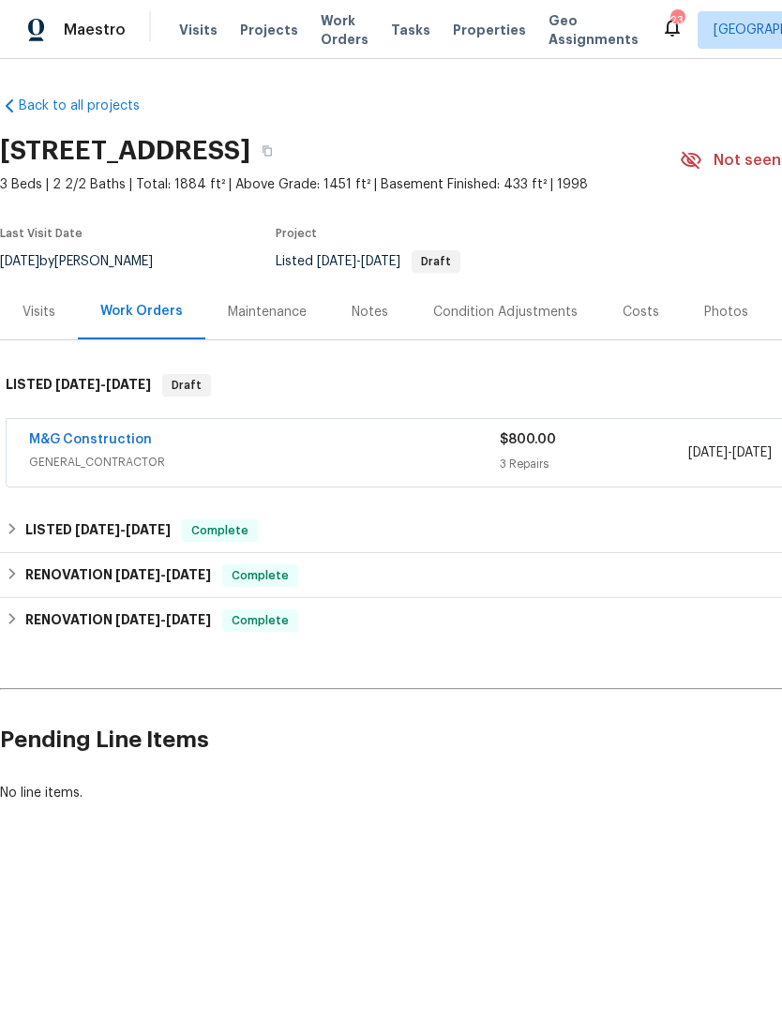
click at [164, 433] on div "M&G Construction" at bounding box center [264, 441] width 471 height 23
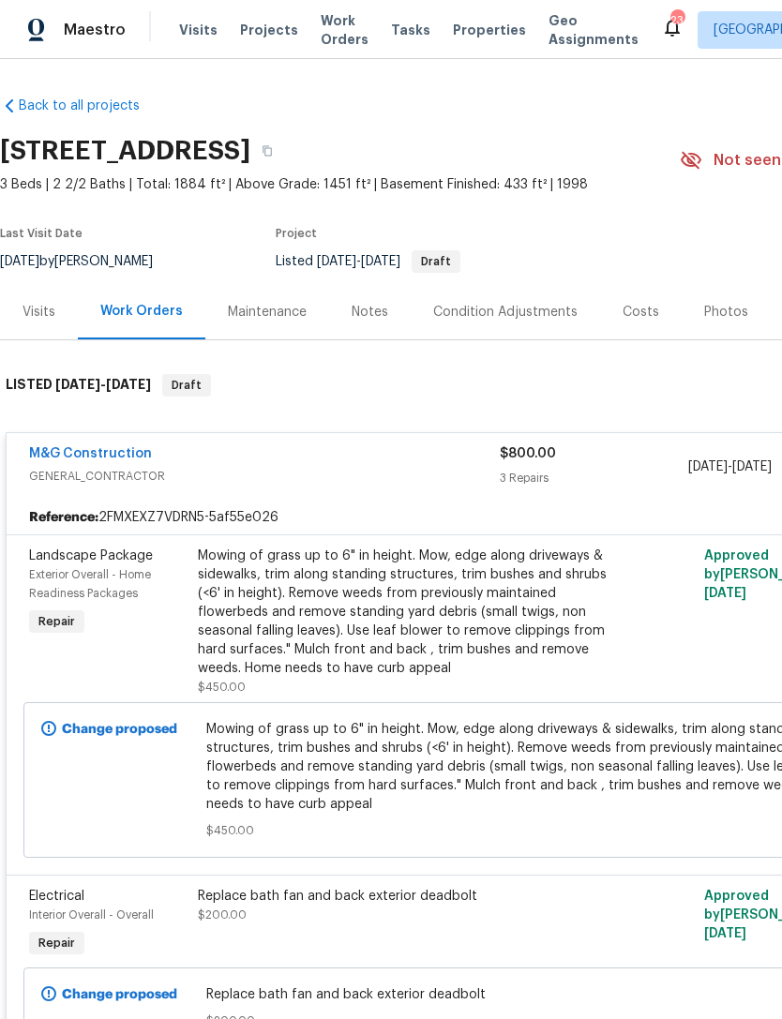
click at [321, 665] on div "Mowing of grass up to 6" in height. Mow, edge along driveways & sidewalks, trim…" at bounding box center [403, 612] width 411 height 131
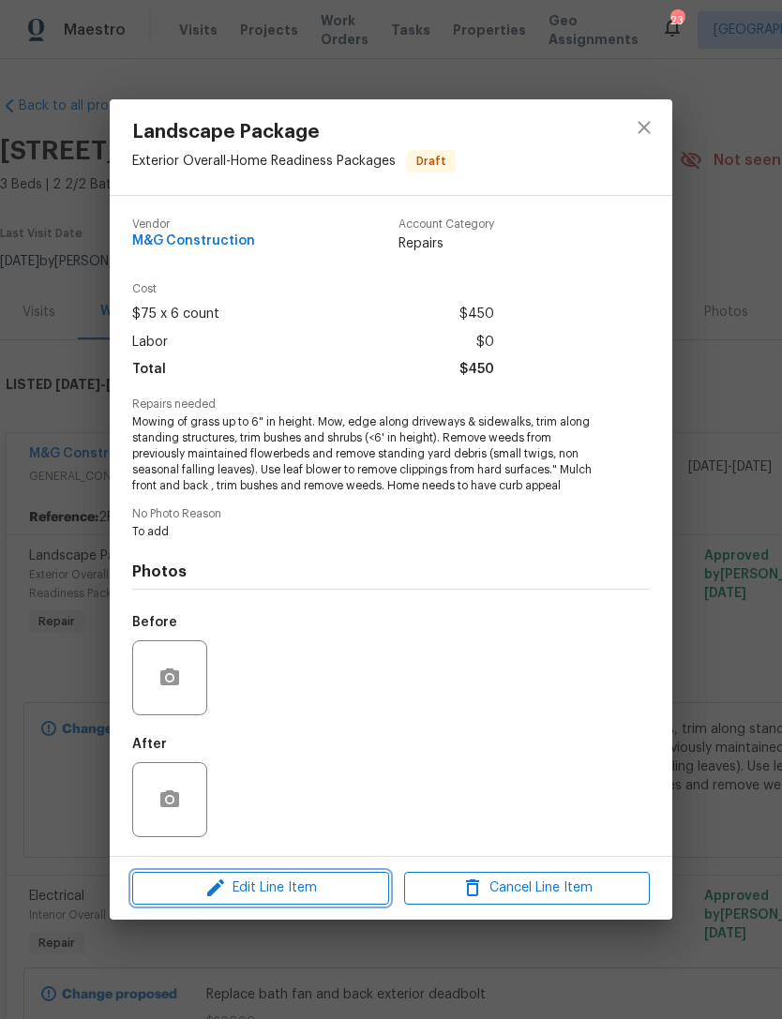
click at [265, 893] on span "Edit Line Item" at bounding box center [261, 888] width 246 height 23
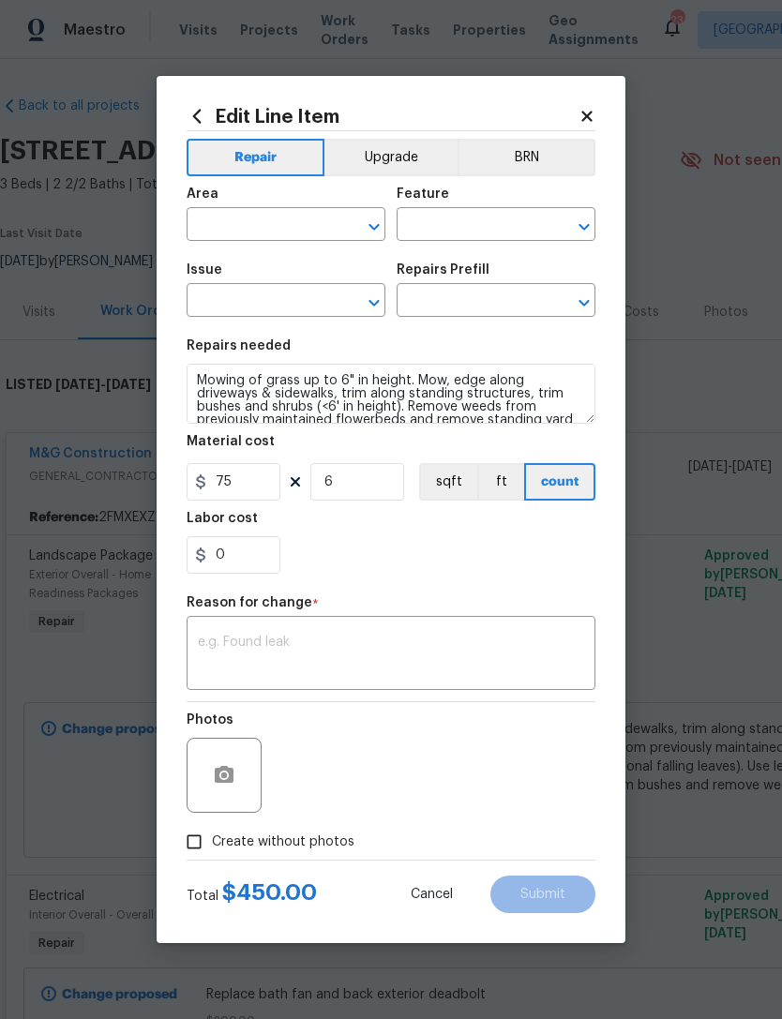
type input "Exterior Overall"
type input "Home Readiness Packages"
type input "Landscape Package"
type input "Initial landscaping package $75.00"
click at [581, 121] on icon at bounding box center [587, 116] width 17 height 17
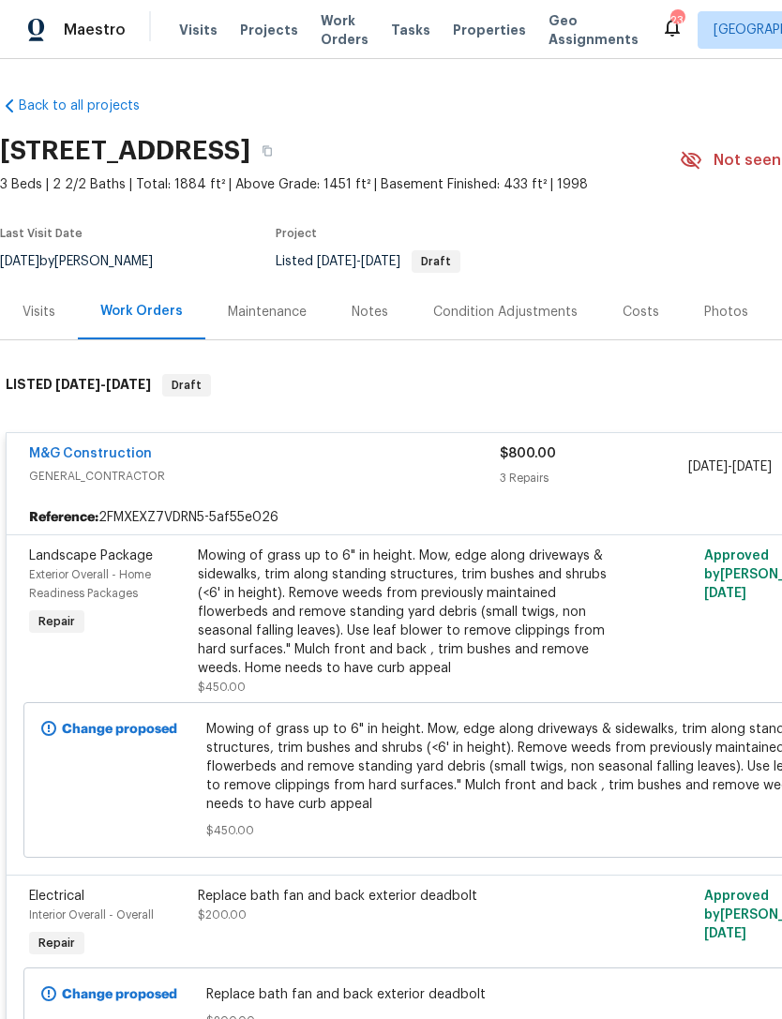
click at [357, 470] on span "GENERAL_CONTRACTOR" at bounding box center [264, 476] width 471 height 19
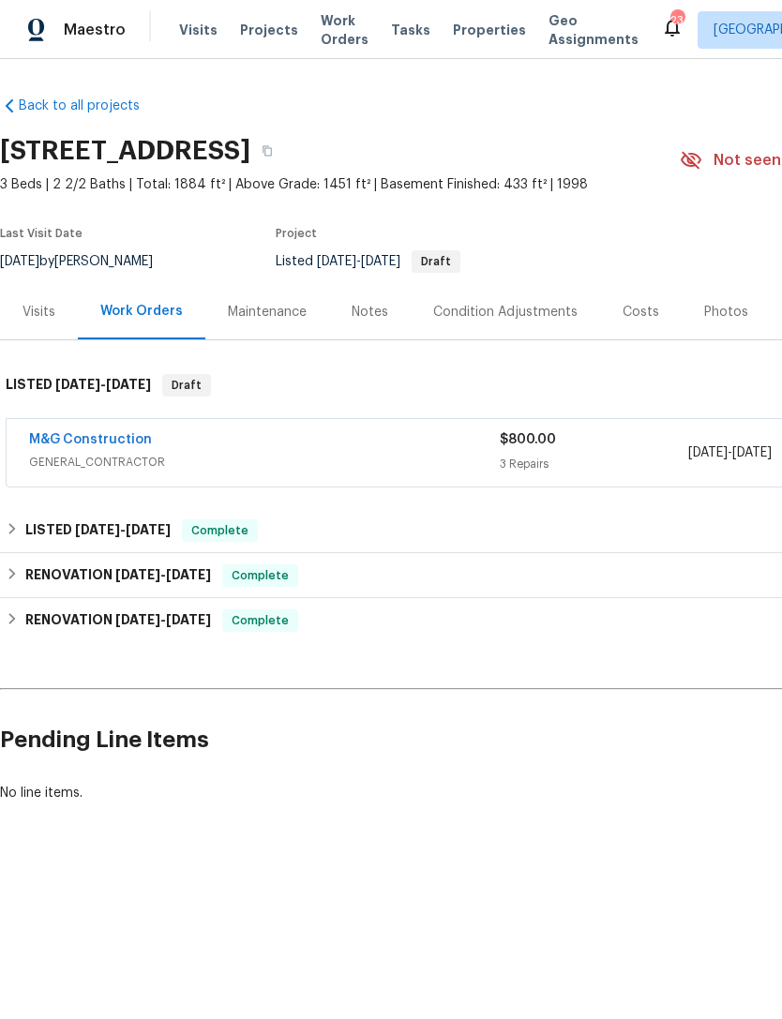
click at [612, 439] on div "$800.00" at bounding box center [594, 439] width 189 height 19
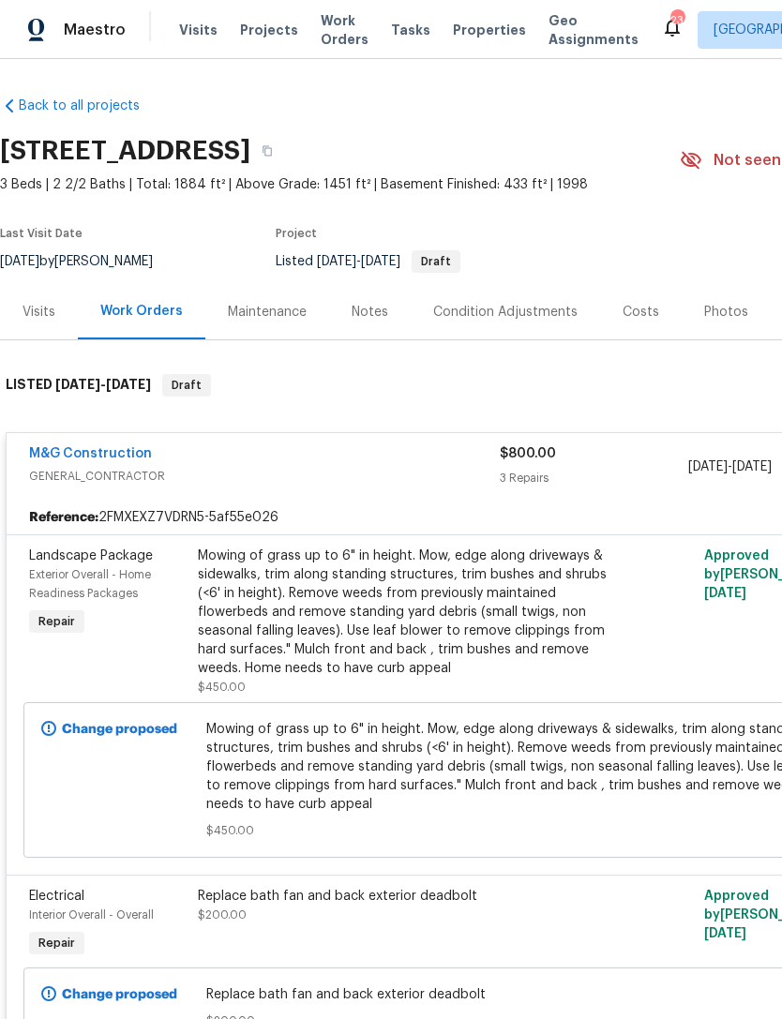
click at [718, 456] on div "[DATE] - [DATE]" at bounding box center [782, 467] width 189 height 45
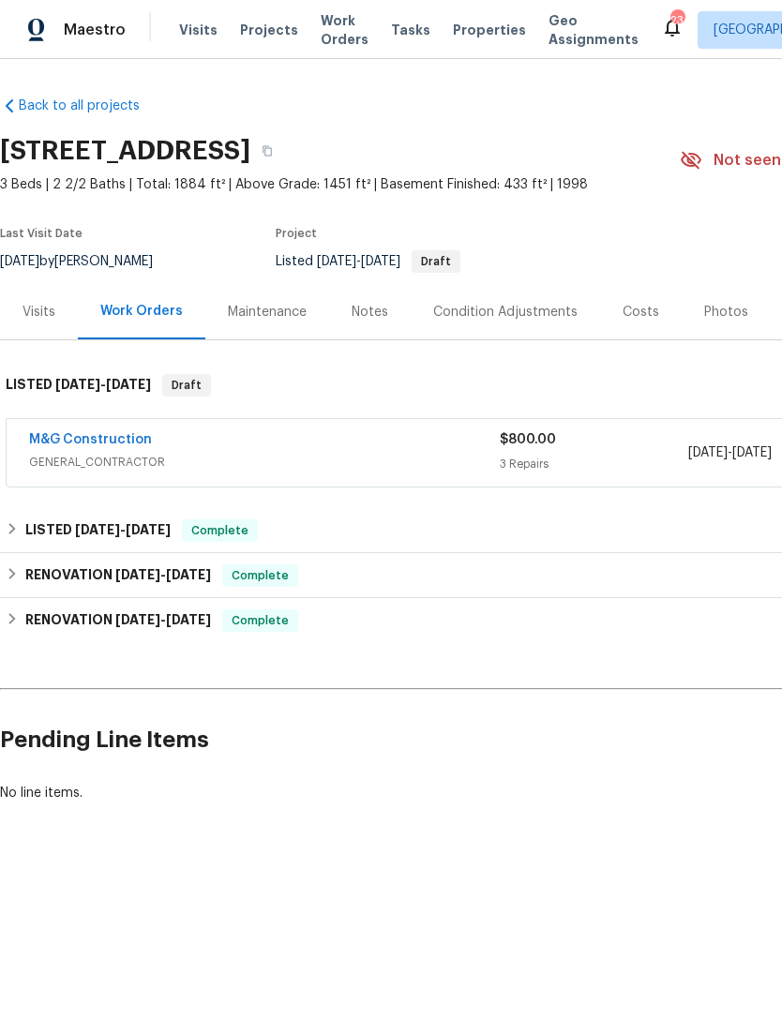
click at [727, 439] on div "[DATE] - [DATE]" at bounding box center [782, 452] width 189 height 45
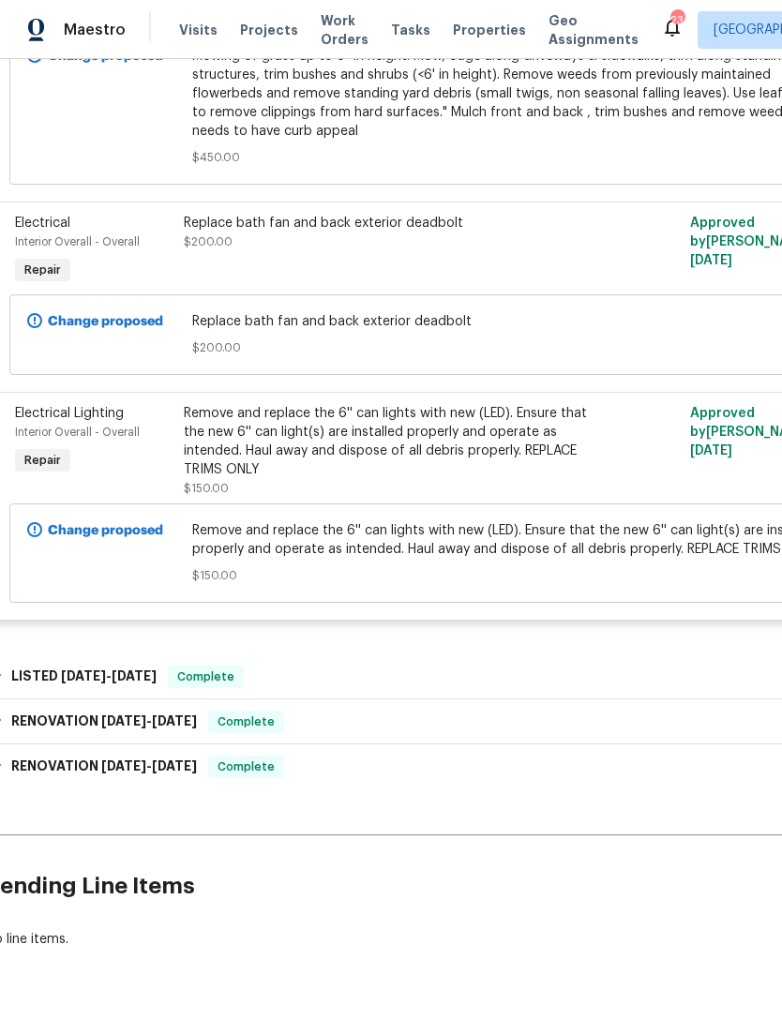
scroll to position [672, 14]
